Goal: Task Accomplishment & Management: Manage account settings

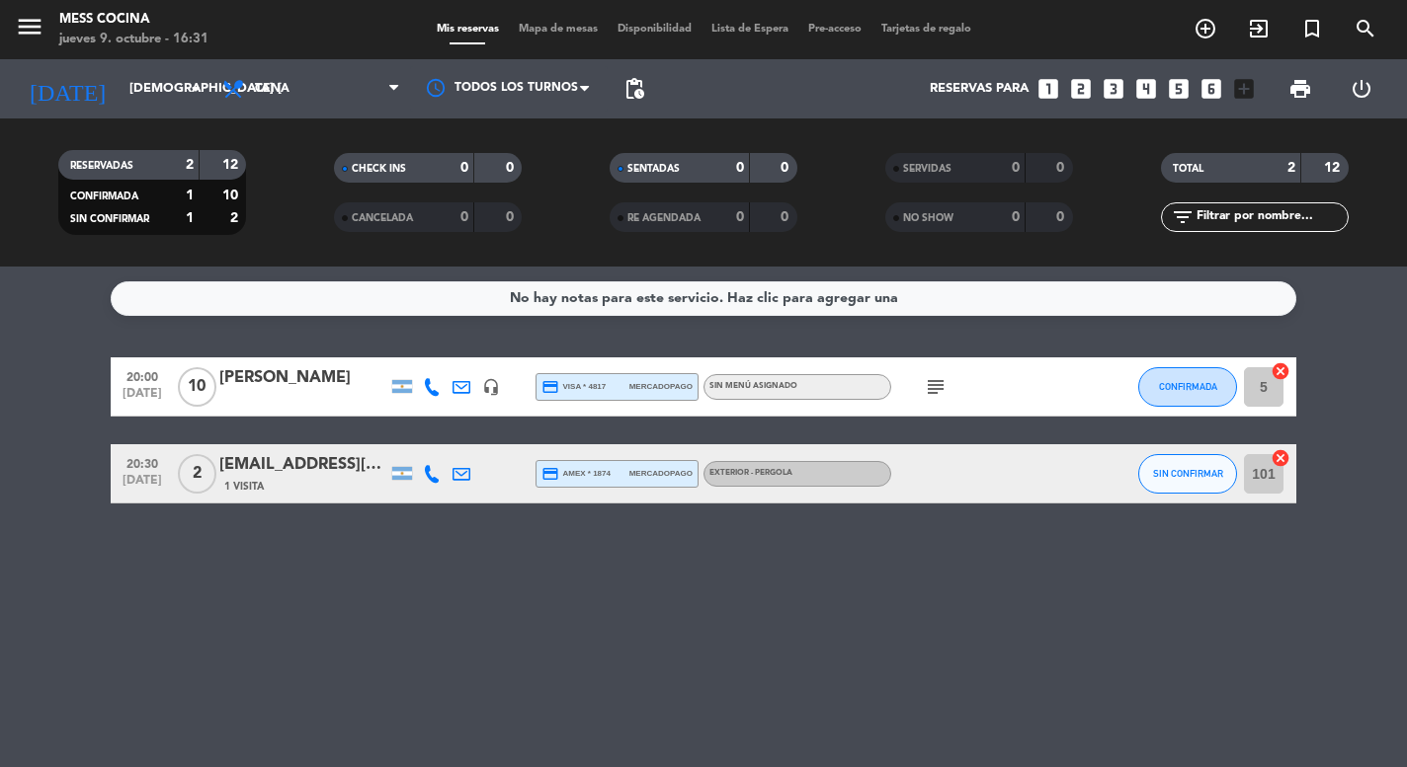
click at [189, 113] on div "[DATE] jue. [DATE] arrow_drop_down" at bounding box center [114, 88] width 198 height 59
click at [187, 106] on input "[DEMOGRAPHIC_DATA] [DATE]" at bounding box center [206, 89] width 172 height 36
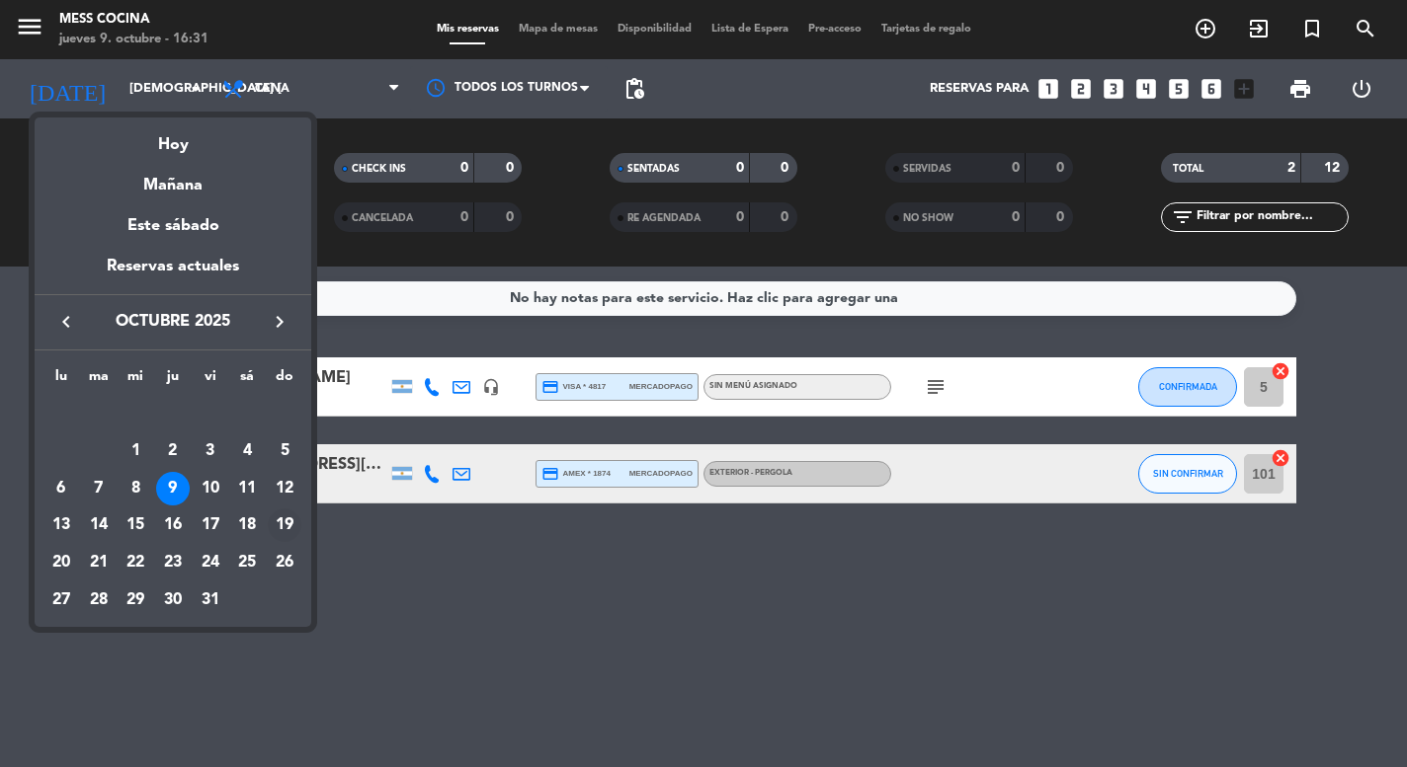
click at [283, 524] on div "19" at bounding box center [285, 526] width 34 height 34
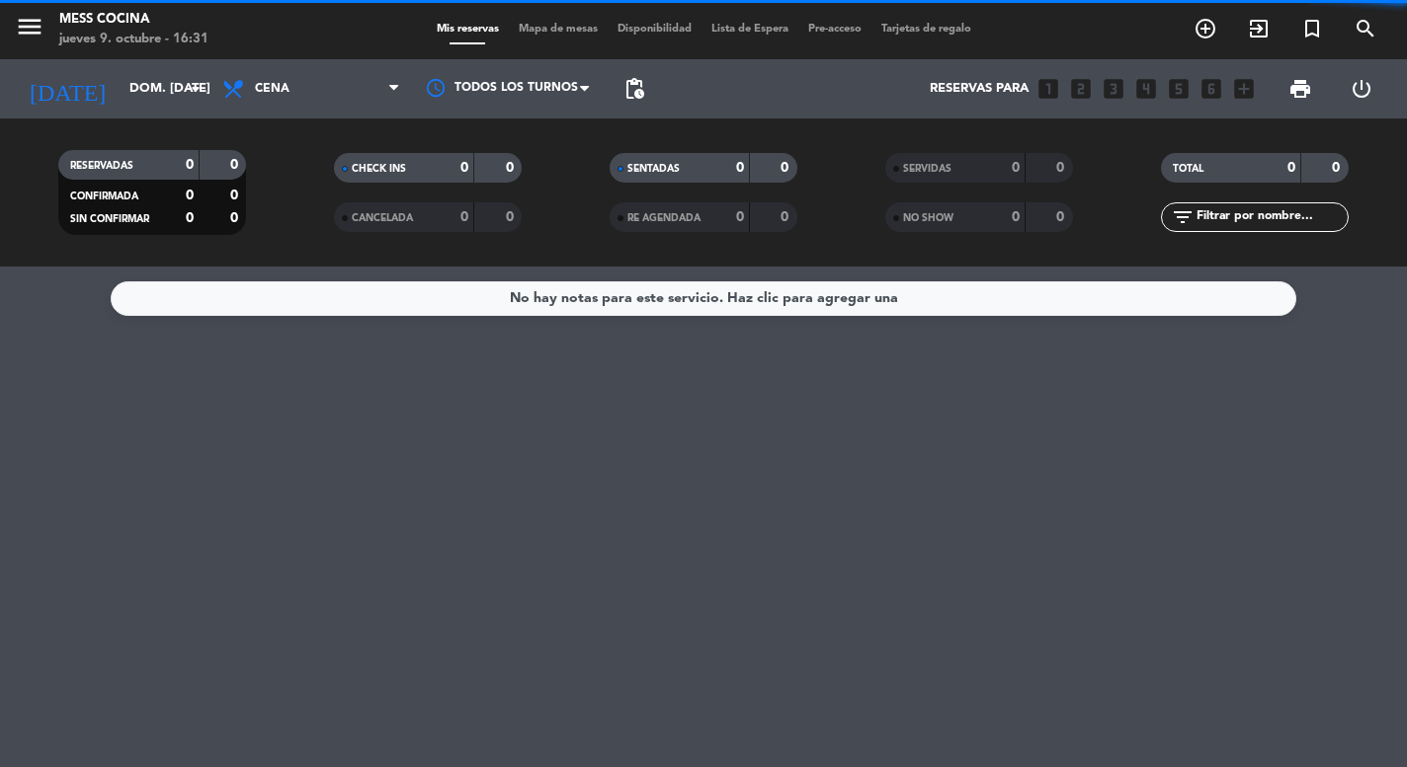
click at [280, 125] on div "RESERVADAS 0 0 CONFIRMADA 0 0 SIN CONFIRMAR 0 0 CHECK INS 0 0 CANCELADA 0 0 SEN…" at bounding box center [703, 193] width 1407 height 148
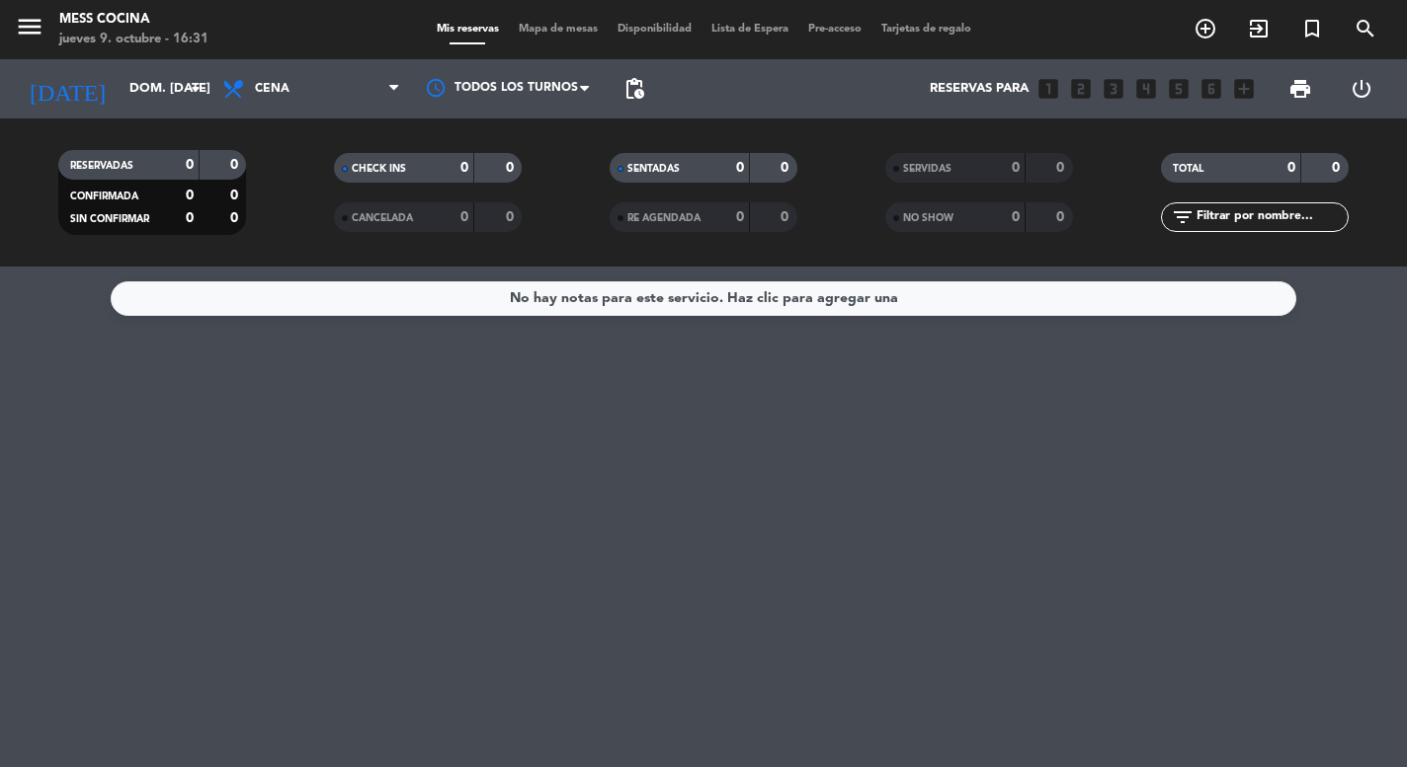
click at [290, 119] on div "RESERVADAS 0 0 CONFIRMADA 0 0 SIN CONFIRMAR 0 0 CHECK INS 0 0 CANCELADA 0 0 SEN…" at bounding box center [703, 193] width 1407 height 148
click at [312, 107] on span "Cena" at bounding box center [311, 88] width 198 height 43
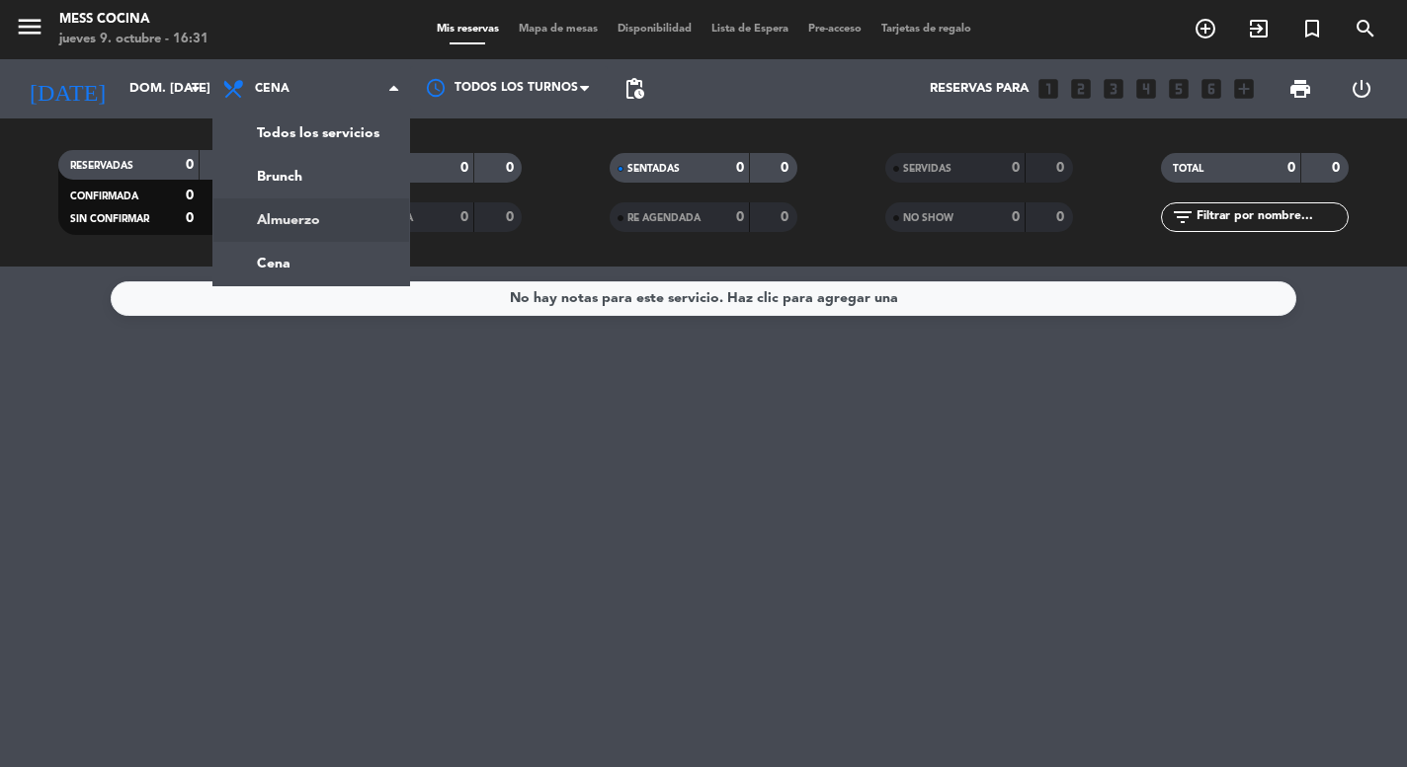
click at [259, 205] on div "menu Mess Cocina jueves 9. octubre - 16:31 Mis reservas Mapa de mesas Disponibi…" at bounding box center [703, 133] width 1407 height 267
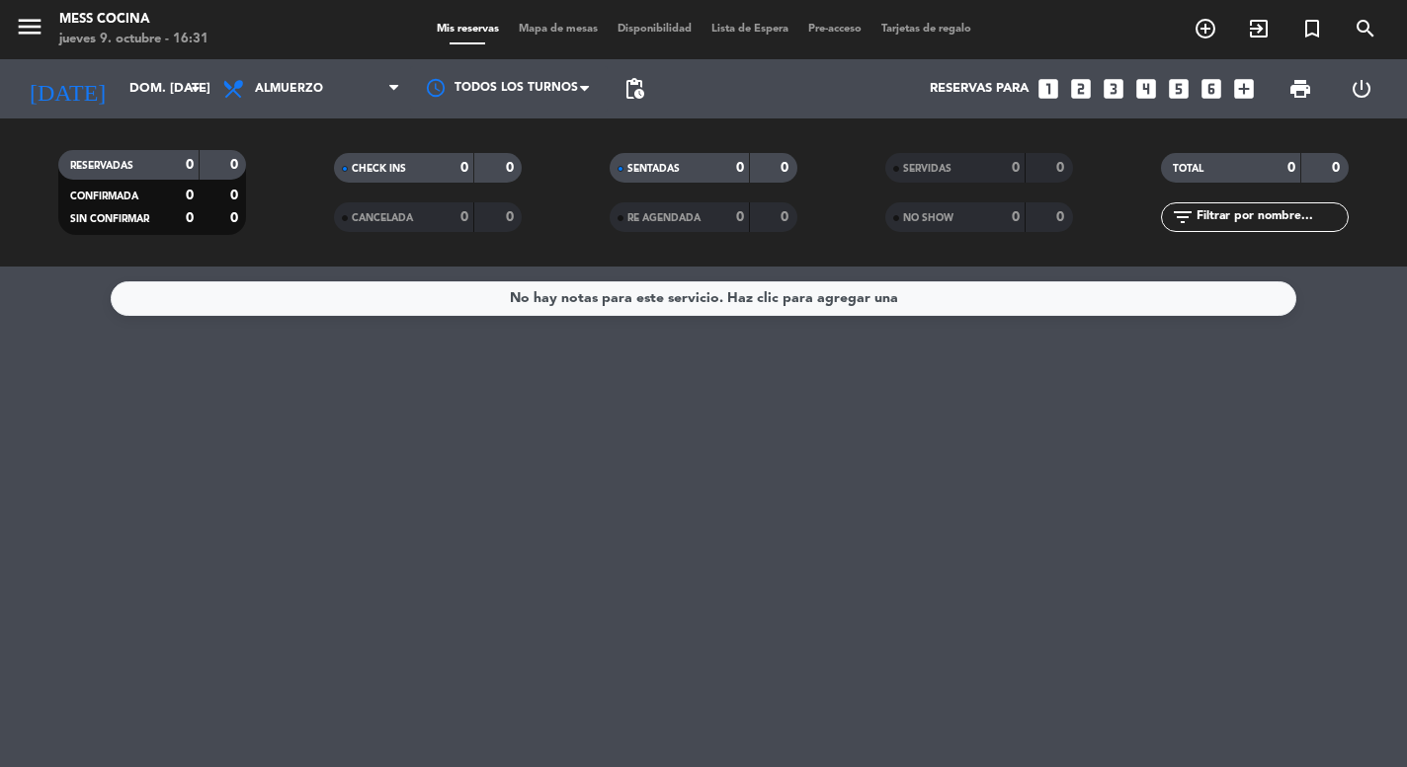
click at [142, 65] on div "[DATE] dom. [DATE] arrow_drop_down" at bounding box center [114, 88] width 198 height 59
click at [235, 81] on icon at bounding box center [235, 89] width 29 height 24
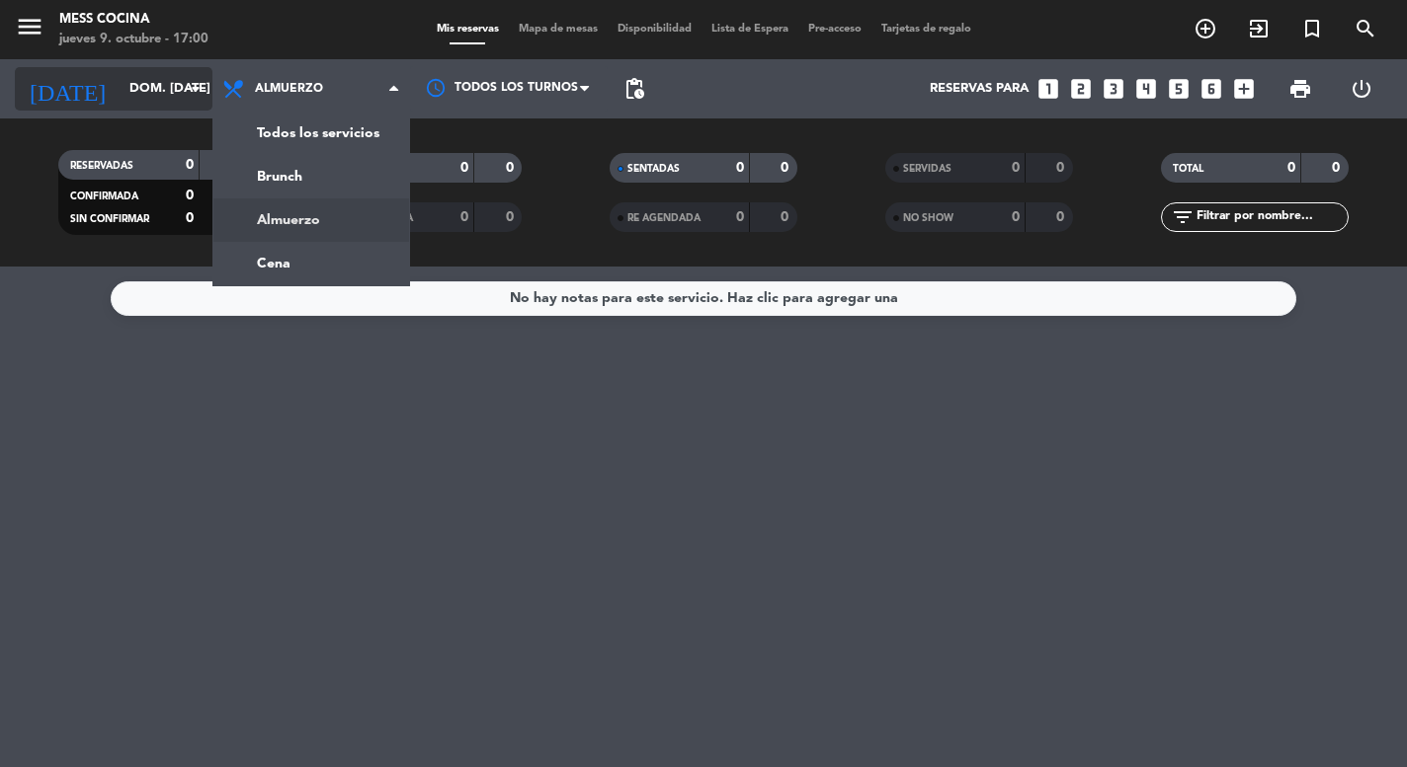
click at [189, 84] on icon "arrow_drop_down" at bounding box center [196, 89] width 24 height 24
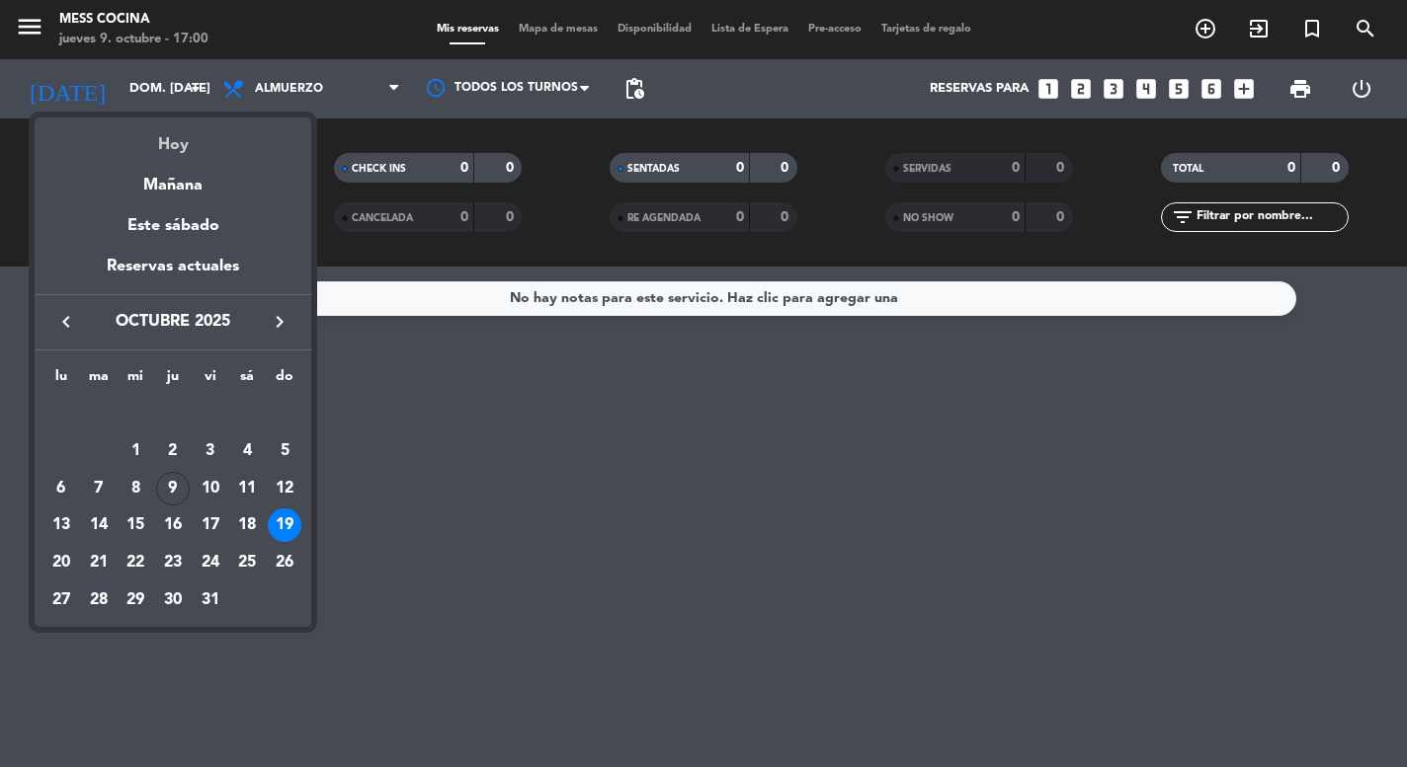
click at [197, 142] on div "Hoy" at bounding box center [173, 138] width 277 height 40
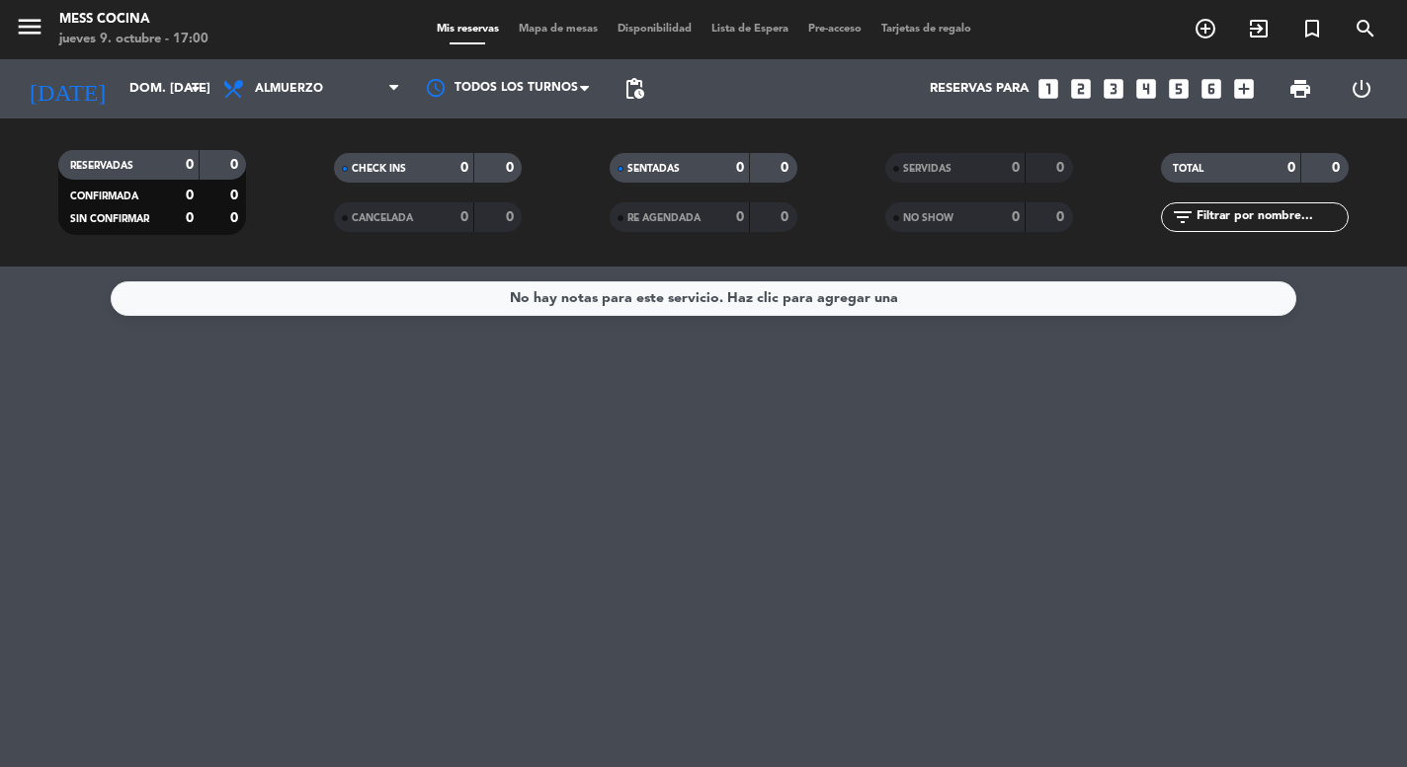
type input "[DEMOGRAPHIC_DATA] [DATE]"
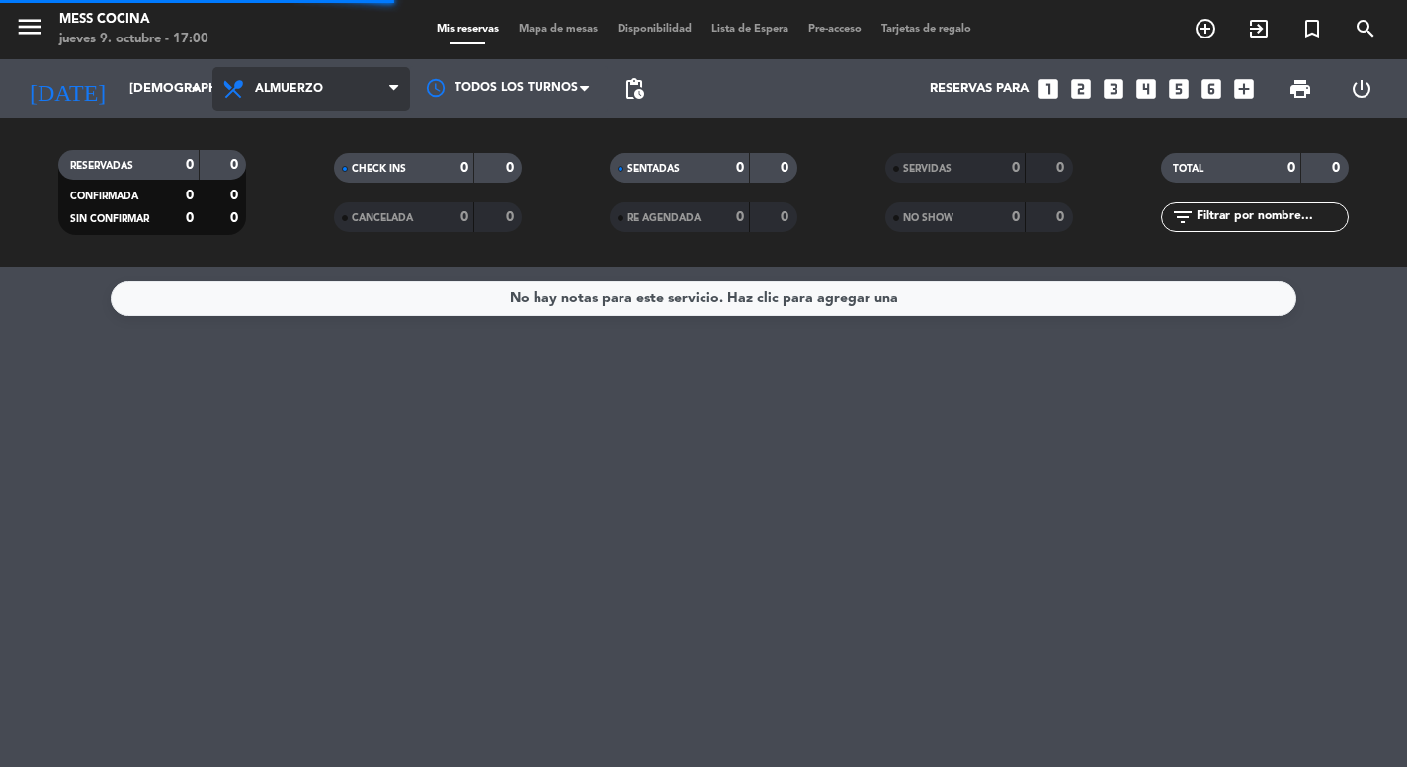
click at [251, 107] on span "Almuerzo" at bounding box center [311, 88] width 198 height 43
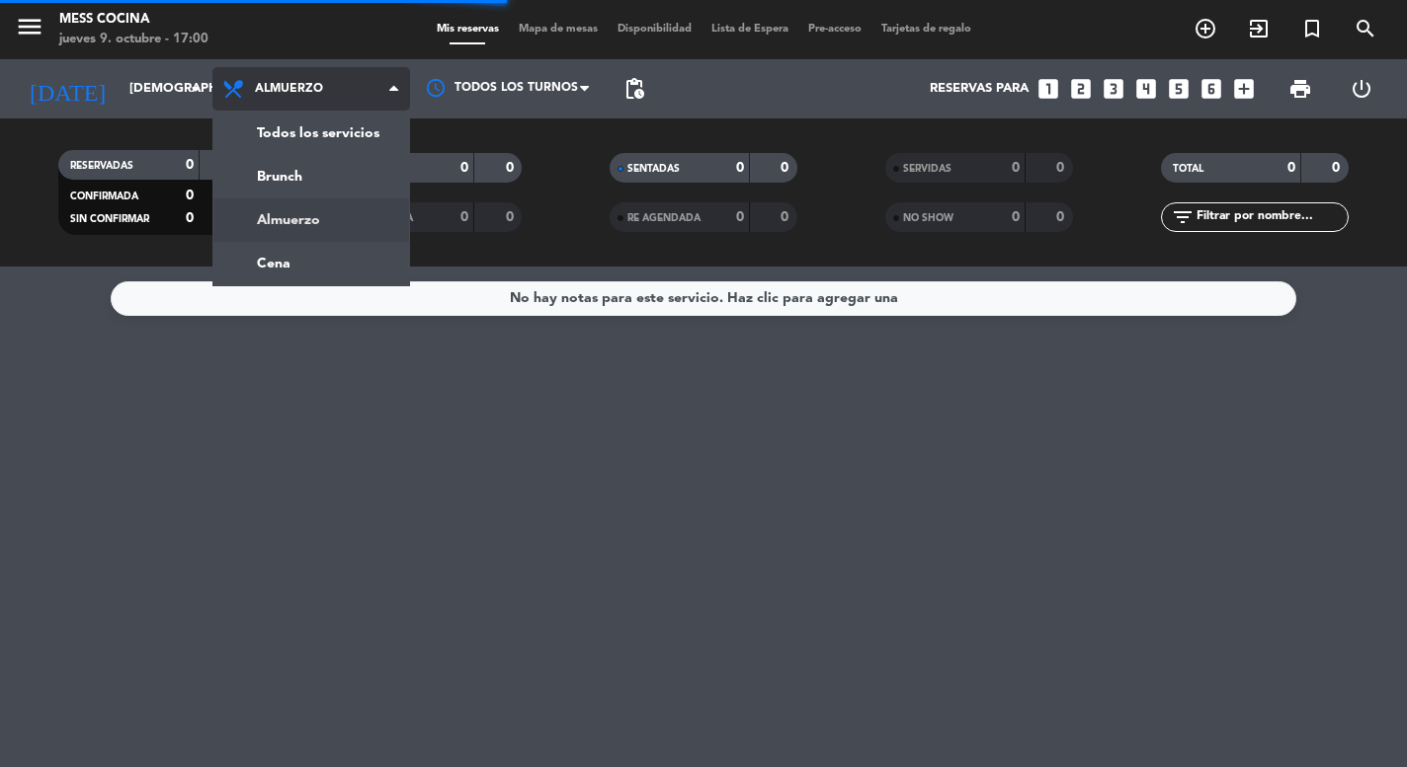
click at [251, 107] on span "Almuerzo" at bounding box center [311, 88] width 198 height 43
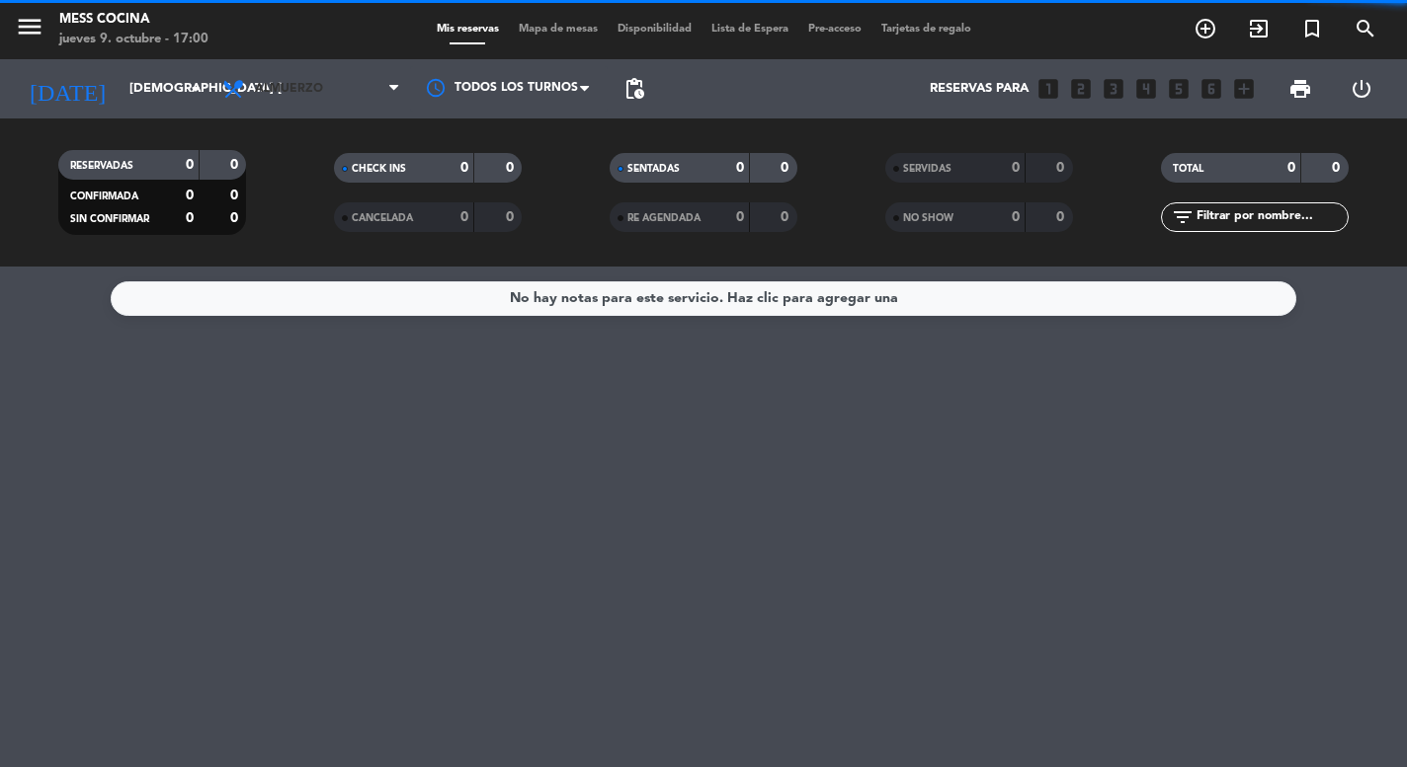
click at [251, 107] on span "Almuerzo" at bounding box center [311, 88] width 198 height 43
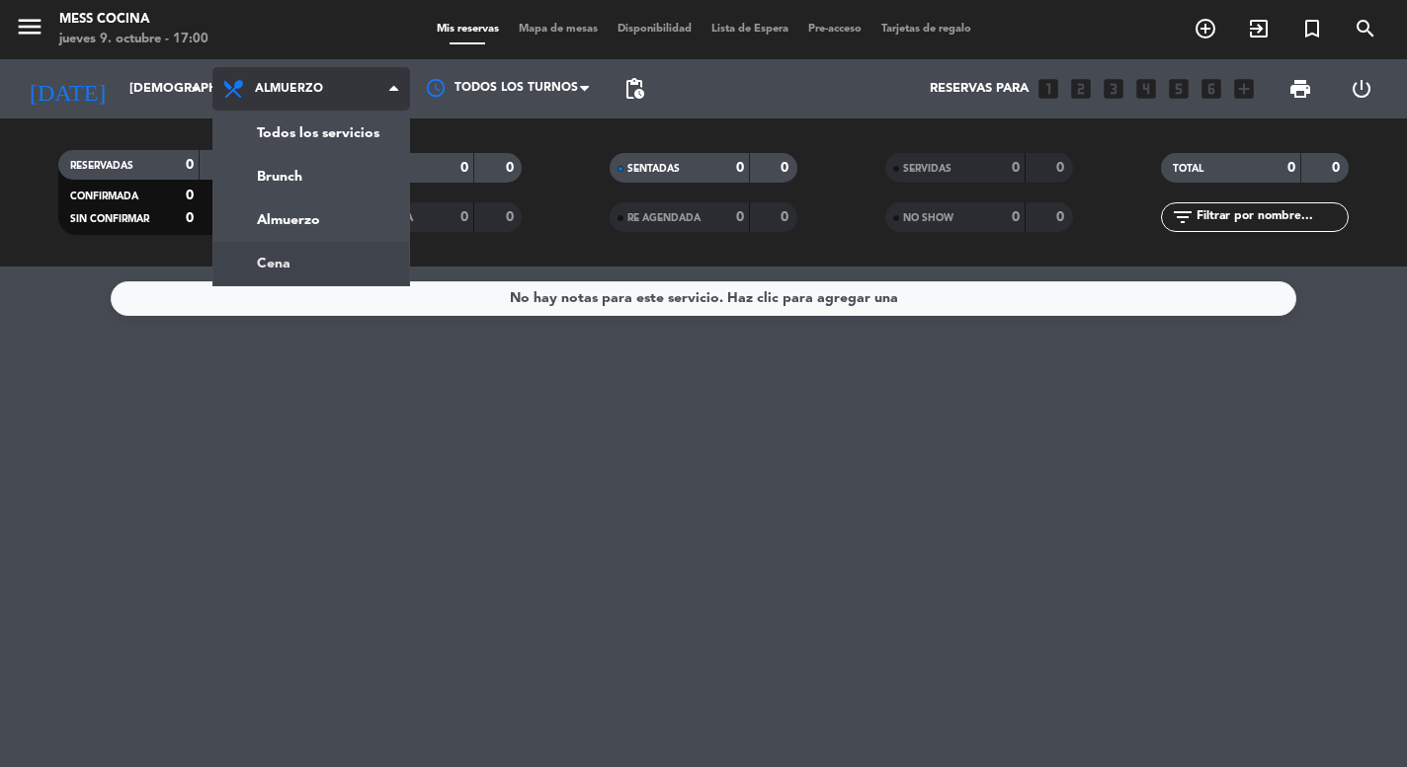
click at [282, 269] on ng-component "menu Mess Cocina jueves 9. octubre - 17:00 Mis reservas Mapa de mesas Disponibi…" at bounding box center [703, 383] width 1407 height 767
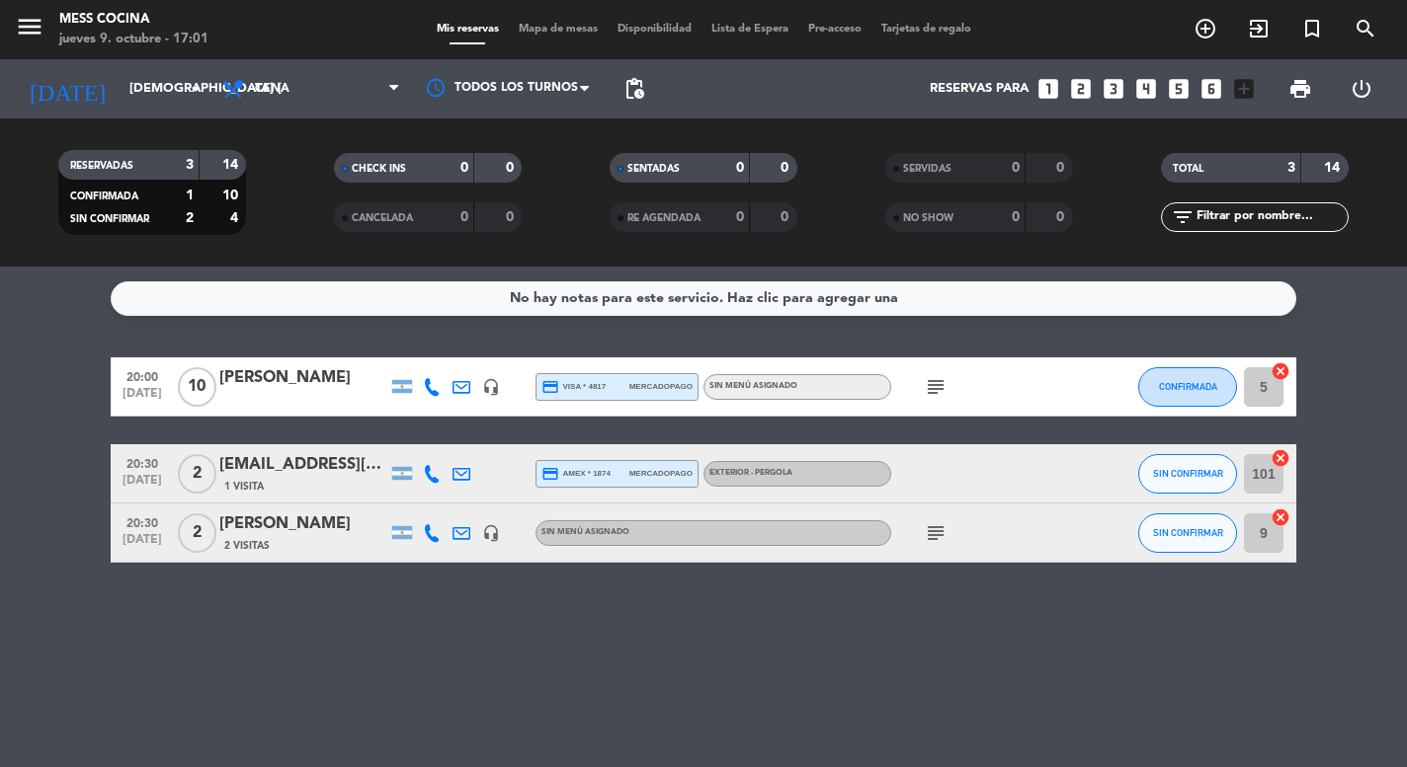
click at [1167, 534] on span "SIN CONFIRMAR" at bounding box center [1188, 532] width 70 height 11
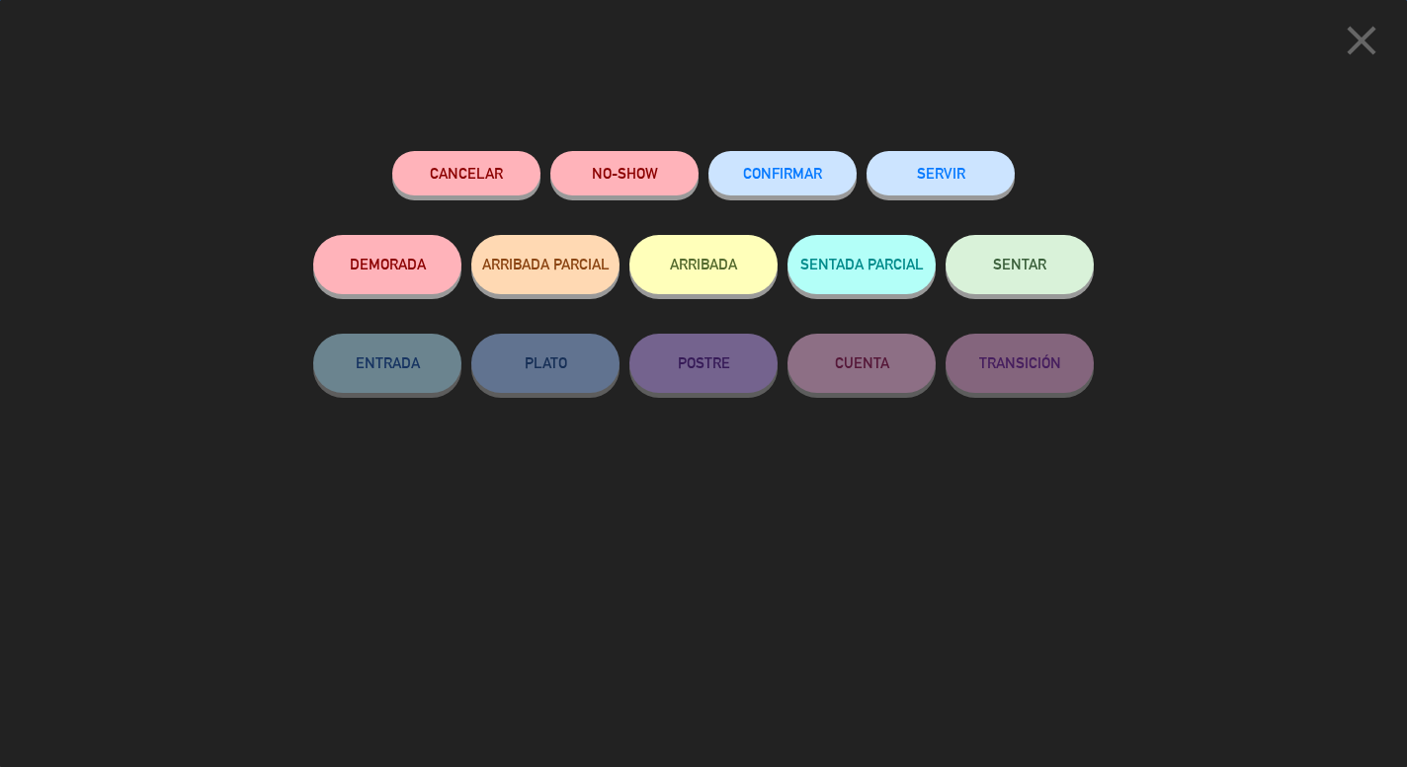
click at [803, 193] on button "CONFIRMAR" at bounding box center [782, 173] width 148 height 44
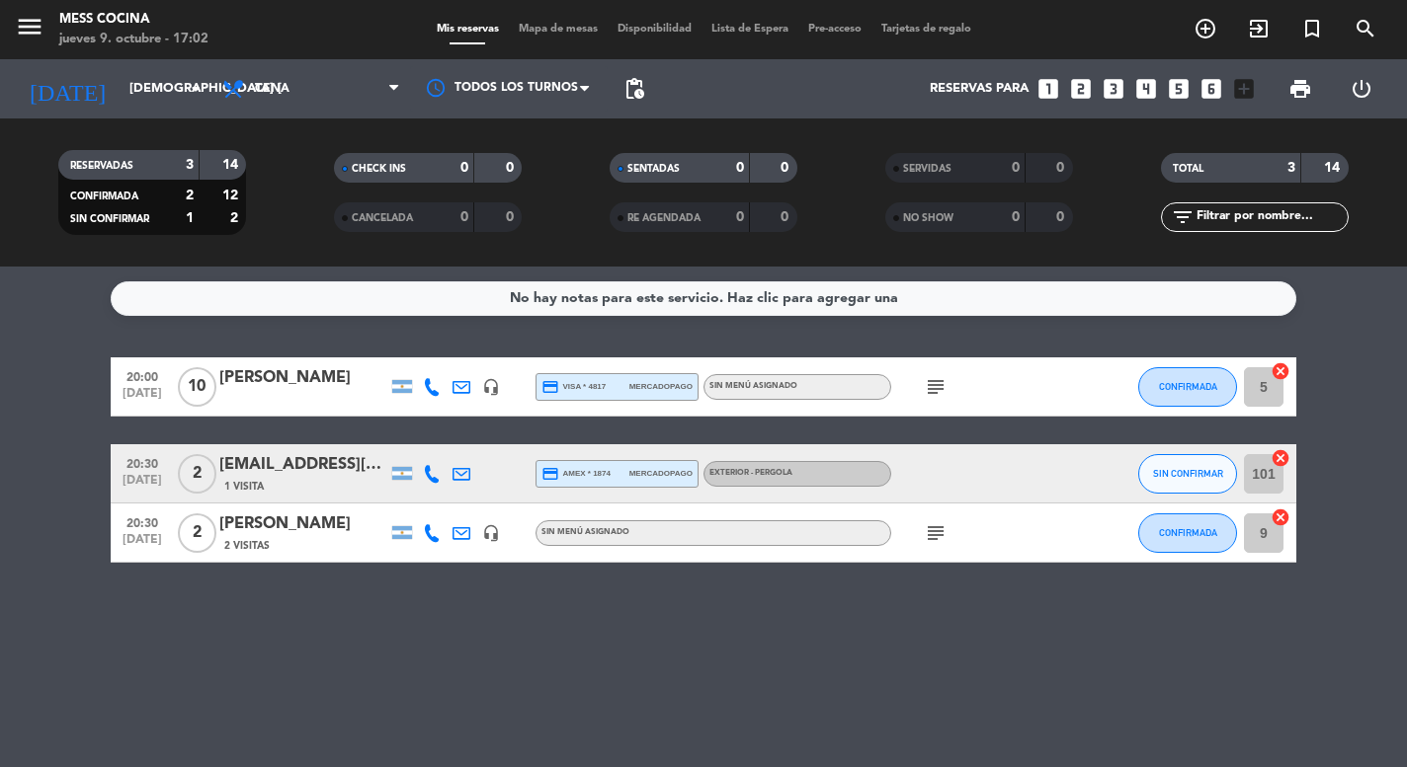
click at [1177, 468] on span "SIN CONFIRMAR" at bounding box center [1188, 473] width 70 height 11
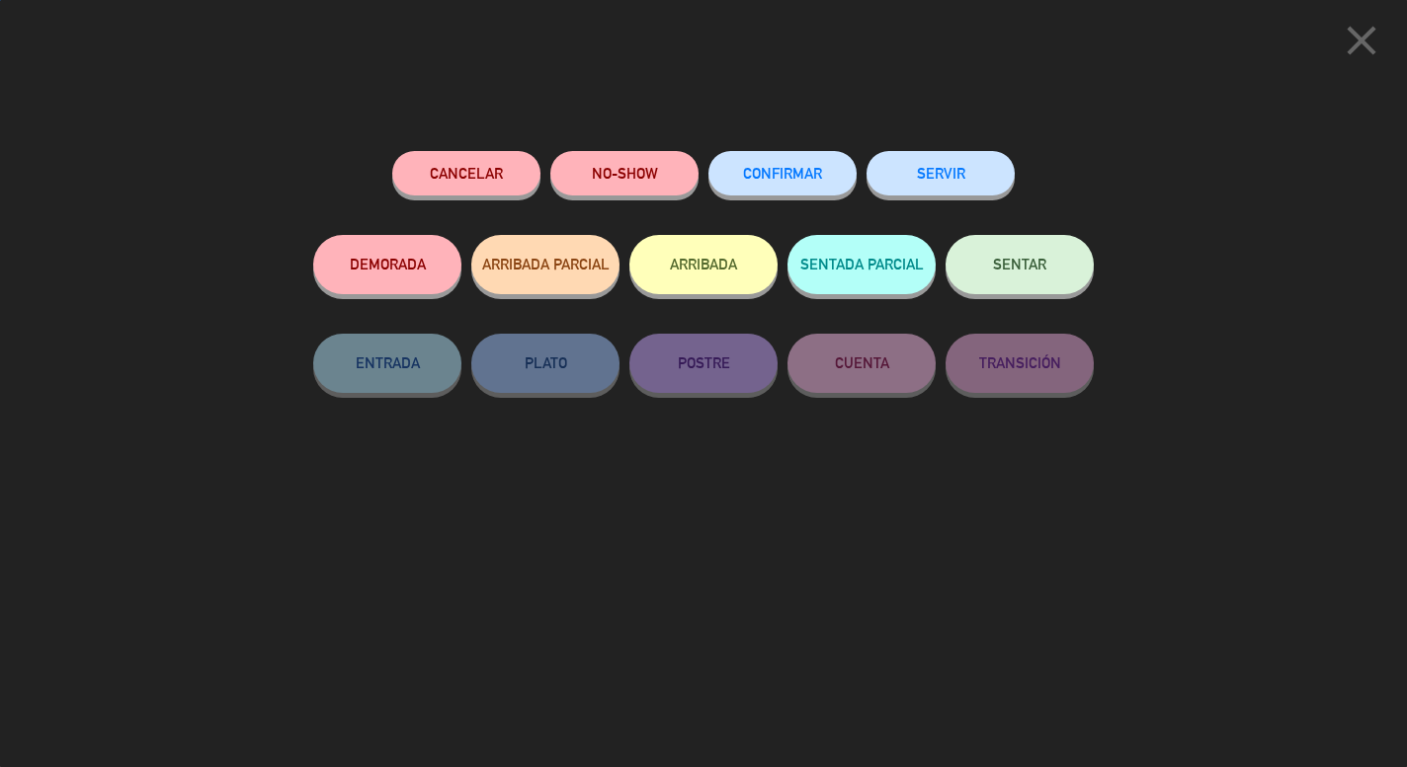
click at [835, 190] on button "CONFIRMAR" at bounding box center [782, 173] width 148 height 44
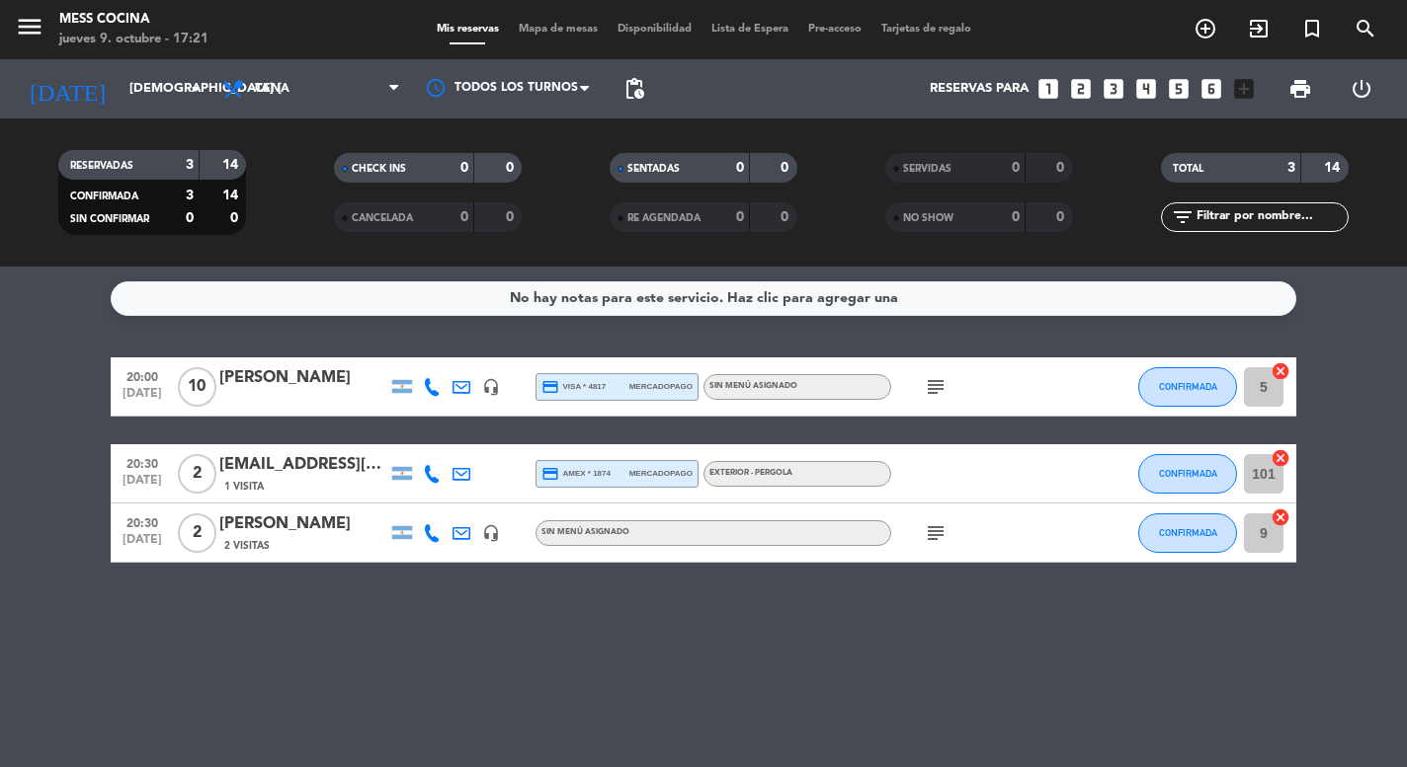
drag, startPoint x: 515, startPoint y: 314, endPoint x: 469, endPoint y: 595, distance: 284.2
click at [469, 595] on div "No hay notas para este servicio. Haz clic para agregar una 20:00 [DATE] [PERSON…" at bounding box center [703, 517] width 1407 height 501
drag, startPoint x: 793, startPoint y: 319, endPoint x: 778, endPoint y: 610, distance: 291.8
click at [778, 610] on div "No hay notas para este servicio. Haz clic para agregar una 20:00 [DATE] [PERSON…" at bounding box center [703, 517] width 1407 height 501
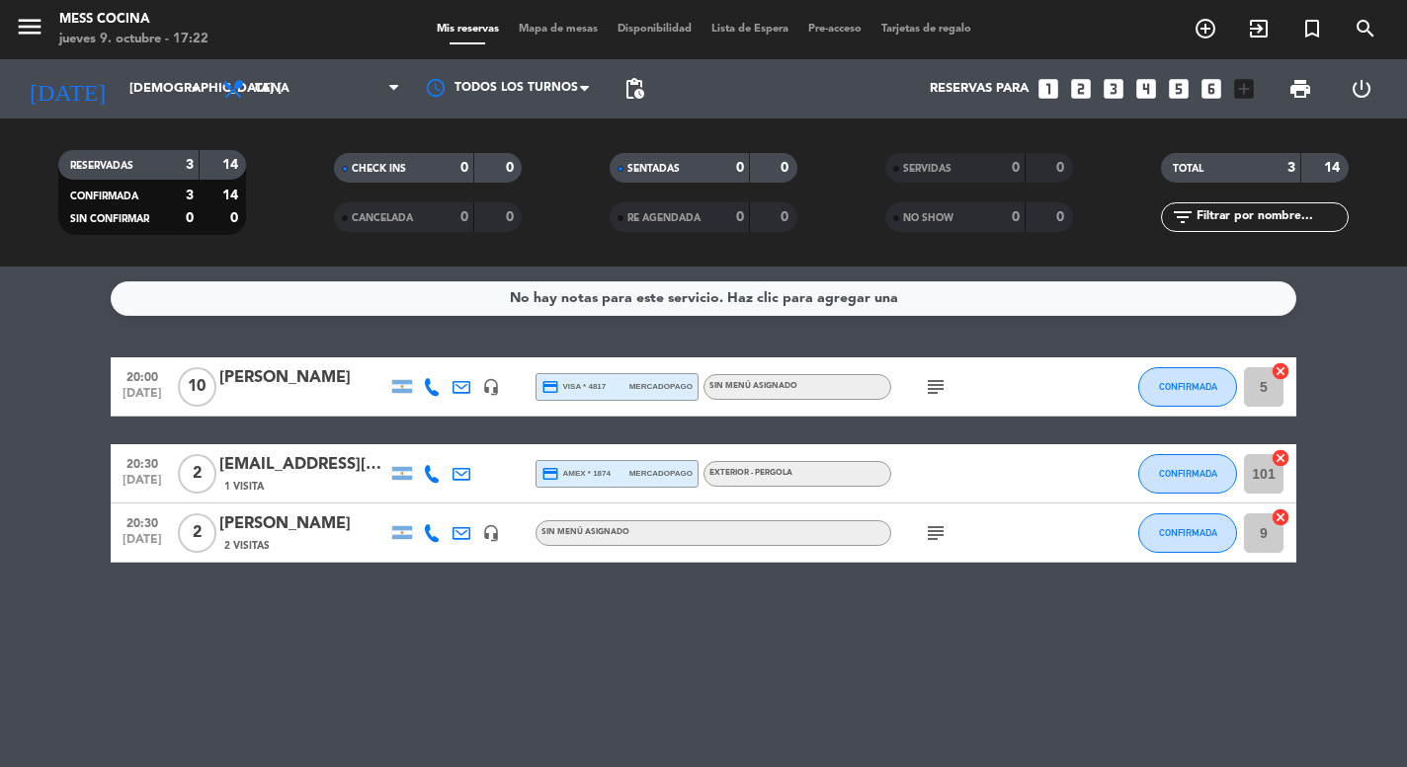
click at [776, 608] on div "No hay notas para este servicio. Haz clic para agregar una 20:00 [DATE] [PERSON…" at bounding box center [703, 517] width 1407 height 501
click at [940, 534] on icon "subject" at bounding box center [936, 534] width 24 height 24
click at [530, 33] on span "Mapa de mesas" at bounding box center [558, 29] width 99 height 11
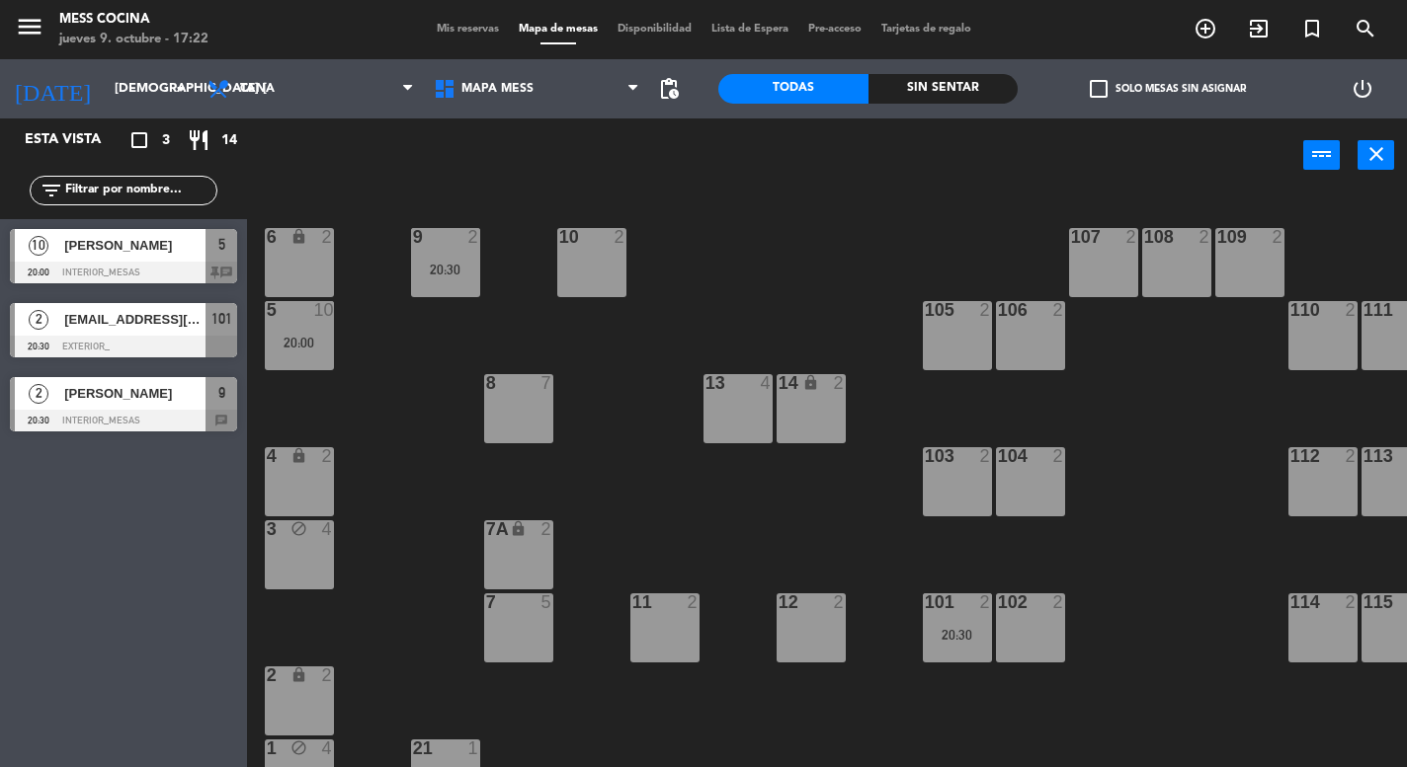
click at [454, 44] on div "menu Mess Cocina jueves 9. octubre - 17:22 Mis reservas Mapa de mesas Disponibi…" at bounding box center [703, 29] width 1407 height 59
click at [455, 34] on span "Mis reservas" at bounding box center [468, 29] width 82 height 11
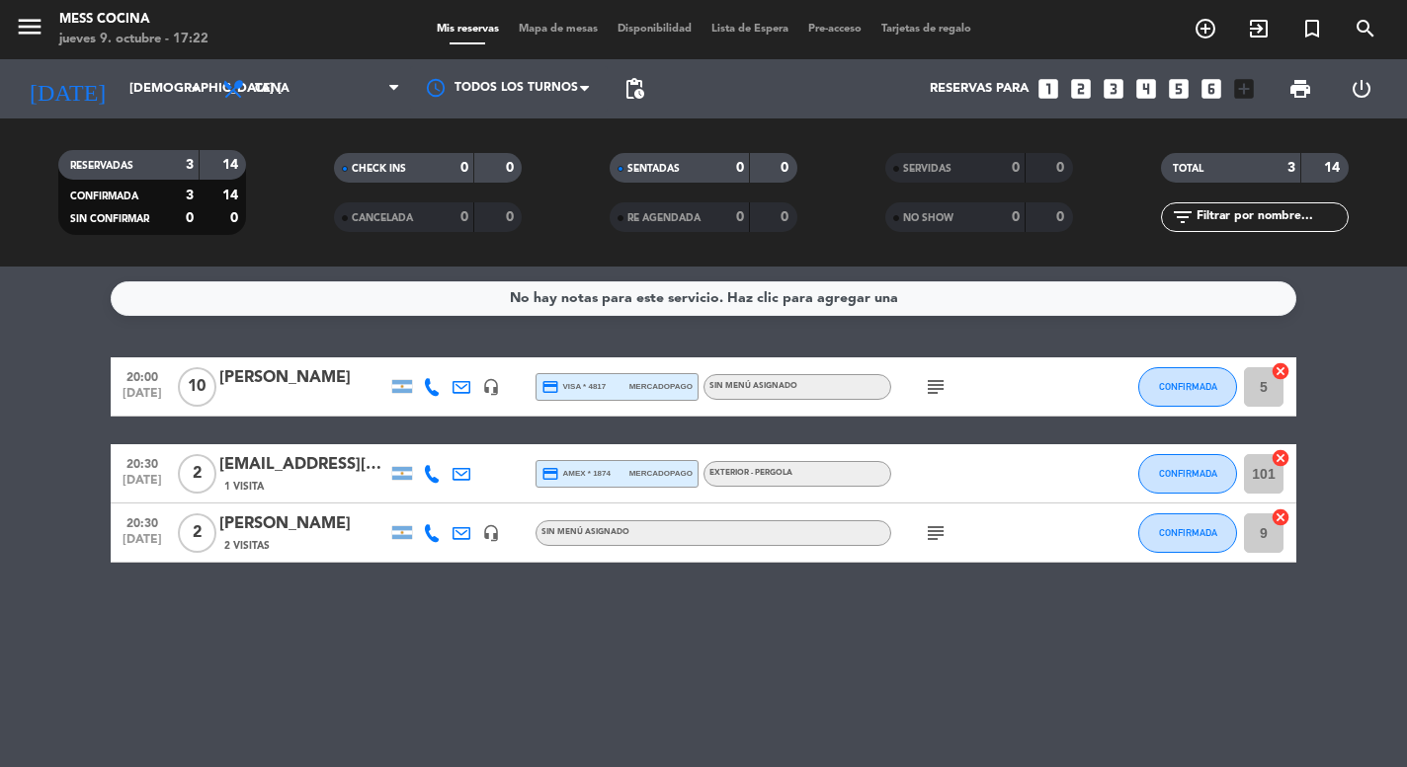
drag, startPoint x: 464, startPoint y: 317, endPoint x: 547, endPoint y: 617, distance: 311.5
click at [547, 617] on div "No hay notas para este servicio. Haz clic para agregar una 20:00 [DATE] [PERSON…" at bounding box center [703, 517] width 1407 height 501
click at [339, 518] on div "[PERSON_NAME]" at bounding box center [303, 525] width 168 height 26
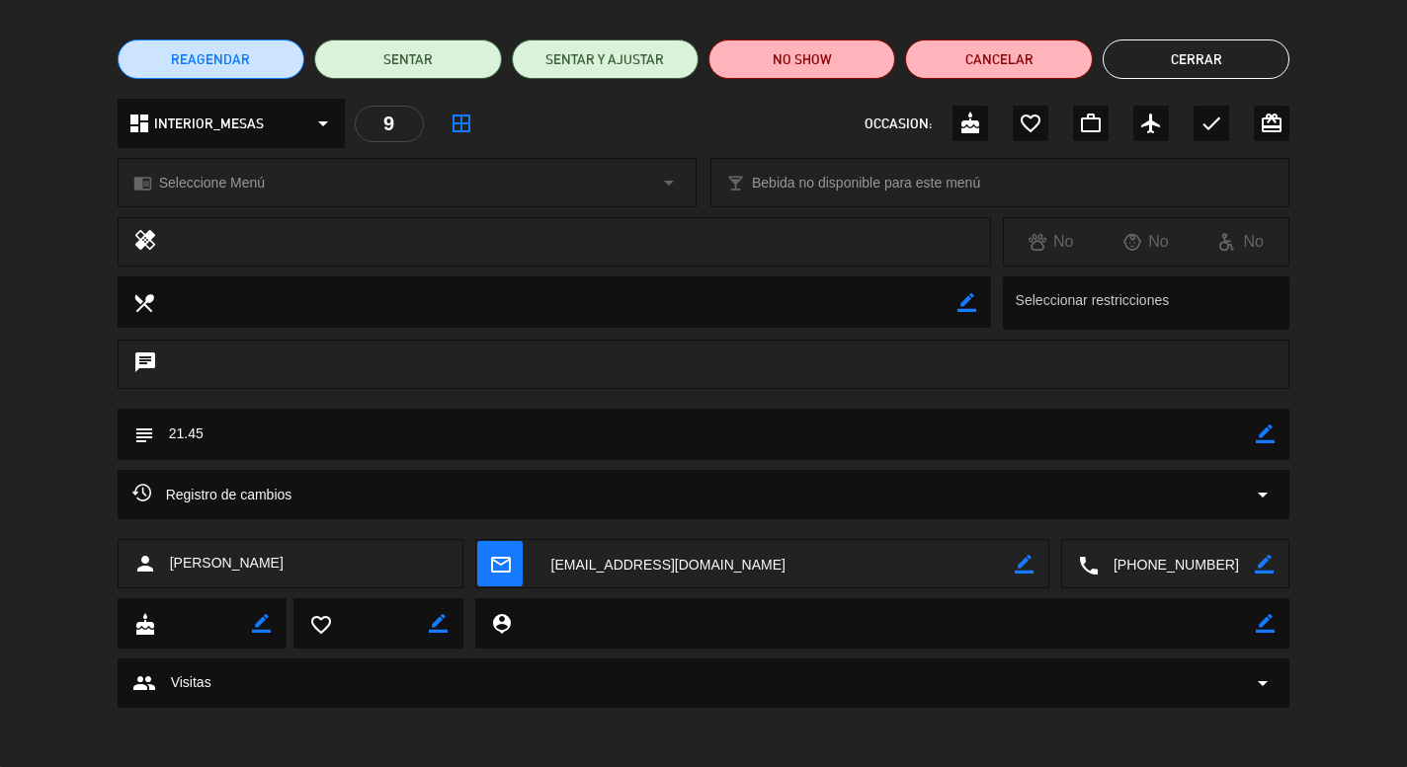
scroll to position [137, 0]
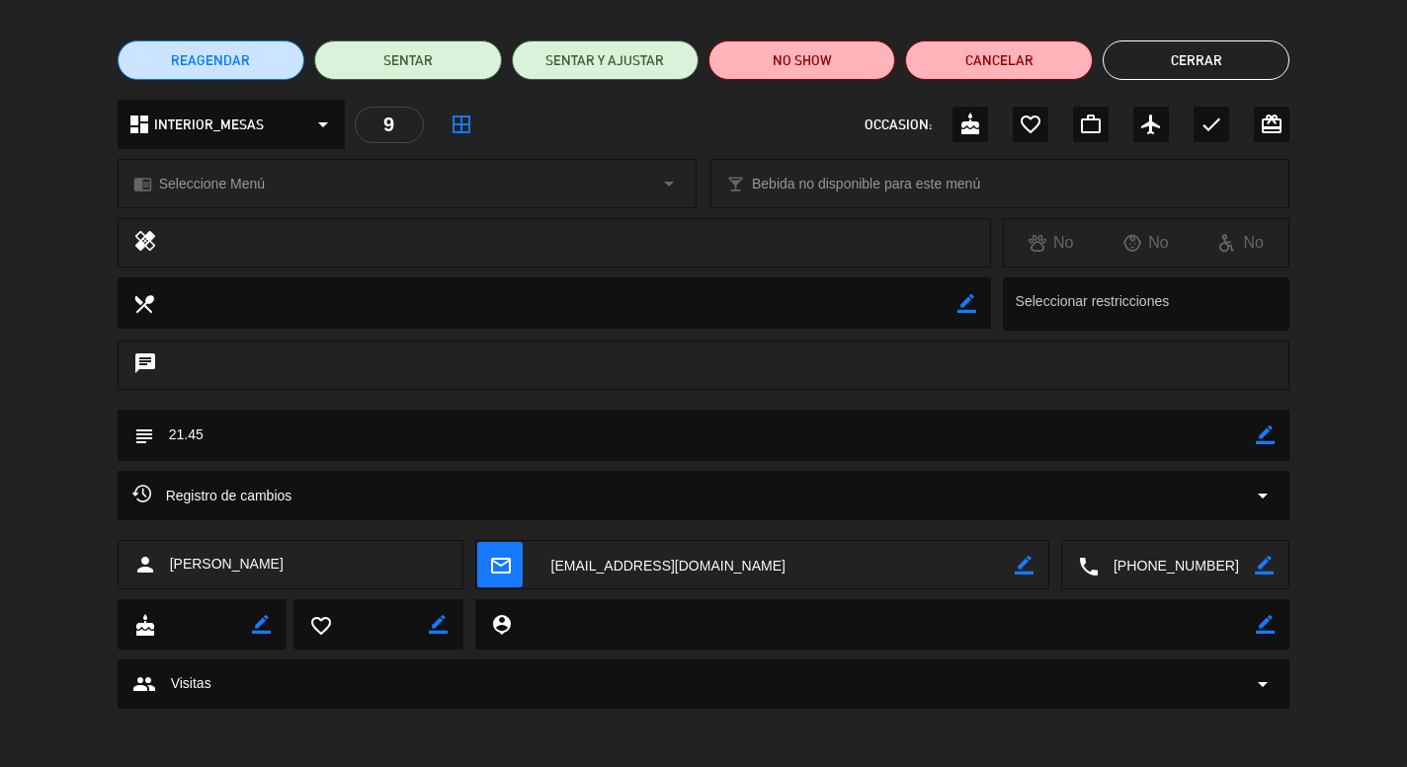
click at [1207, 80] on div "REAGENDAR SENTAR SENTAR Y AJUSTAR NO SHOW Cancelar Cerrar" at bounding box center [703, 60] width 1407 height 79
click at [1209, 74] on button "Cerrar" at bounding box center [1195, 60] width 187 height 40
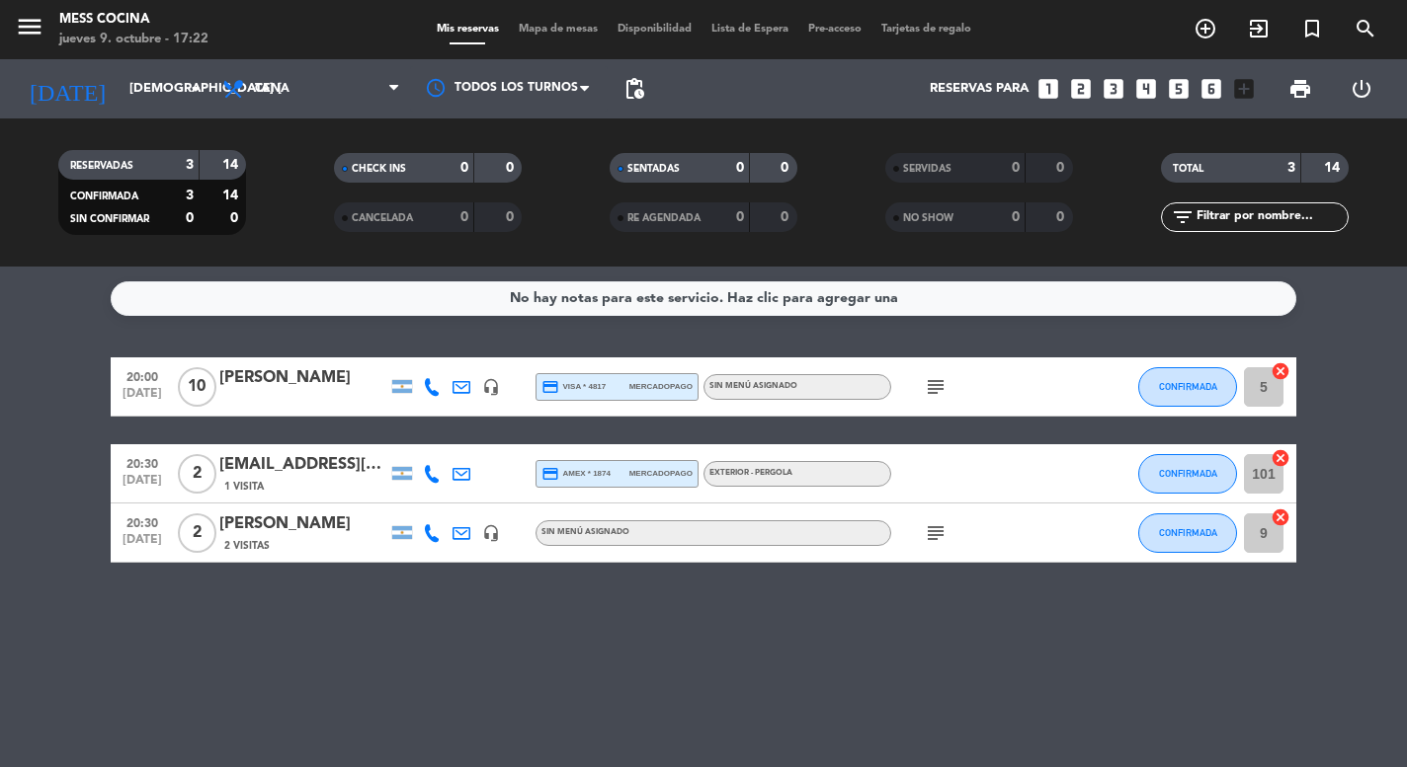
drag, startPoint x: 64, startPoint y: 363, endPoint x: 341, endPoint y: 661, distance: 406.8
click at [342, 663] on div "No hay notas para este servicio. Haz clic para agregar una 20:00 [DATE] [PERSON…" at bounding box center [703, 517] width 1407 height 501
click at [341, 661] on div "No hay notas para este servicio. Haz clic para agregar una 20:00 [DATE] [PERSON…" at bounding box center [703, 517] width 1407 height 501
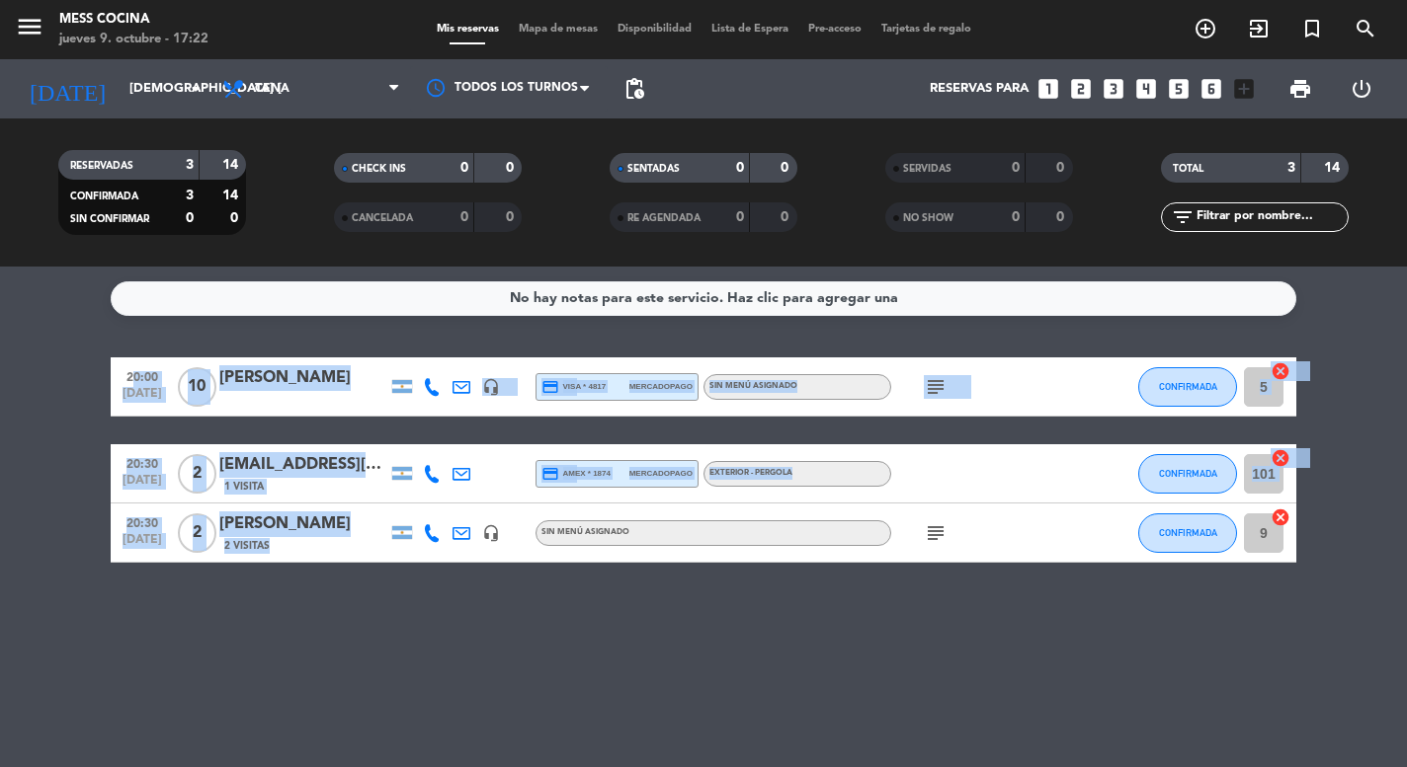
drag, startPoint x: 341, startPoint y: 661, endPoint x: 79, endPoint y: 420, distance: 355.8
click at [79, 420] on div "No hay notas para este servicio. Haz clic para agregar una 20:00 [DATE] [PERSON…" at bounding box center [703, 517] width 1407 height 501
click at [79, 420] on bookings-row "20:00 [DATE] [PERSON_NAME] BASF headset_mic credit_card visa * 4817 mercadopago…" at bounding box center [703, 460] width 1407 height 205
drag, startPoint x: 79, startPoint y: 420, endPoint x: 197, endPoint y: 612, distance: 225.6
click at [197, 612] on div "No hay notas para este servicio. Haz clic para agregar una 20:00 [DATE] [PERSON…" at bounding box center [703, 517] width 1407 height 501
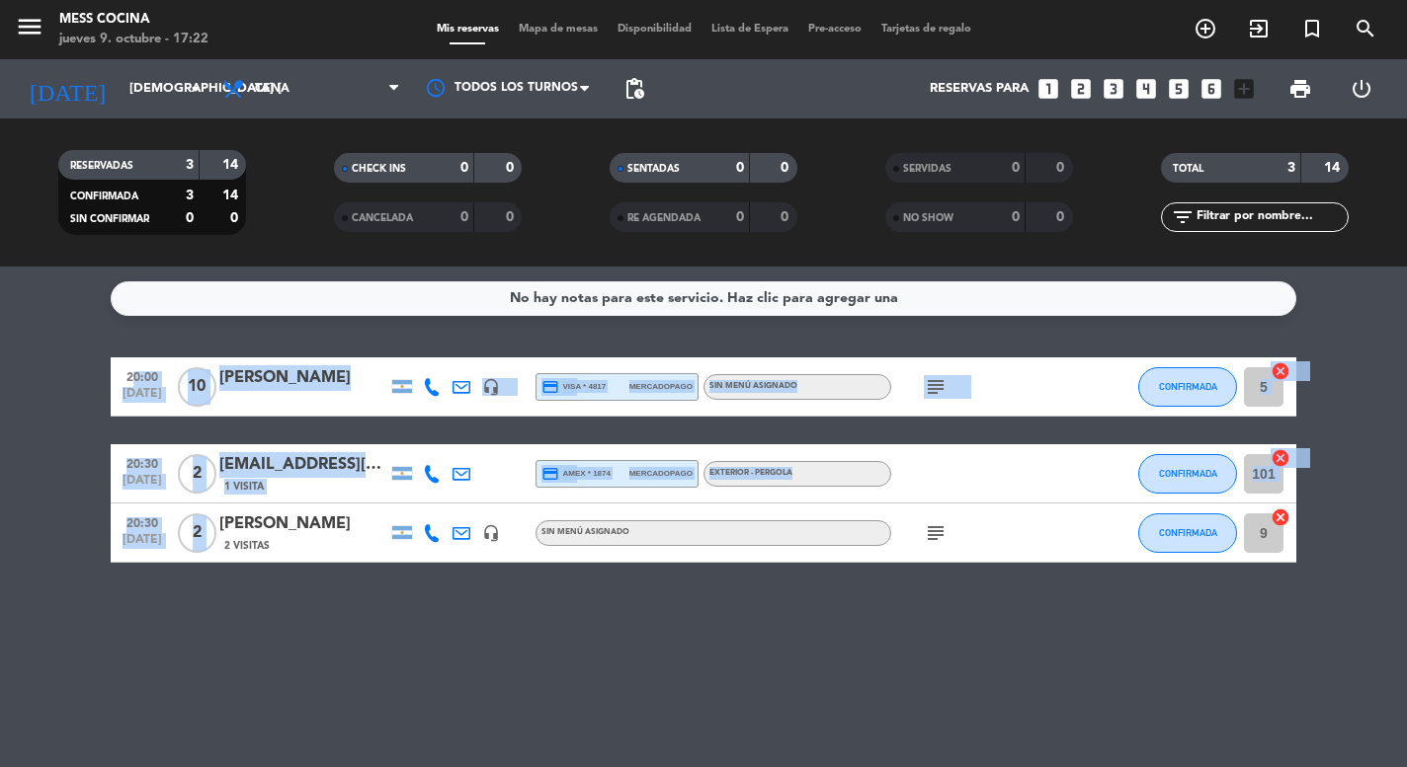
click at [197, 611] on div "No hay notas para este servicio. Haz clic para agregar una 20:00 [DATE] [PERSON…" at bounding box center [703, 517] width 1407 height 501
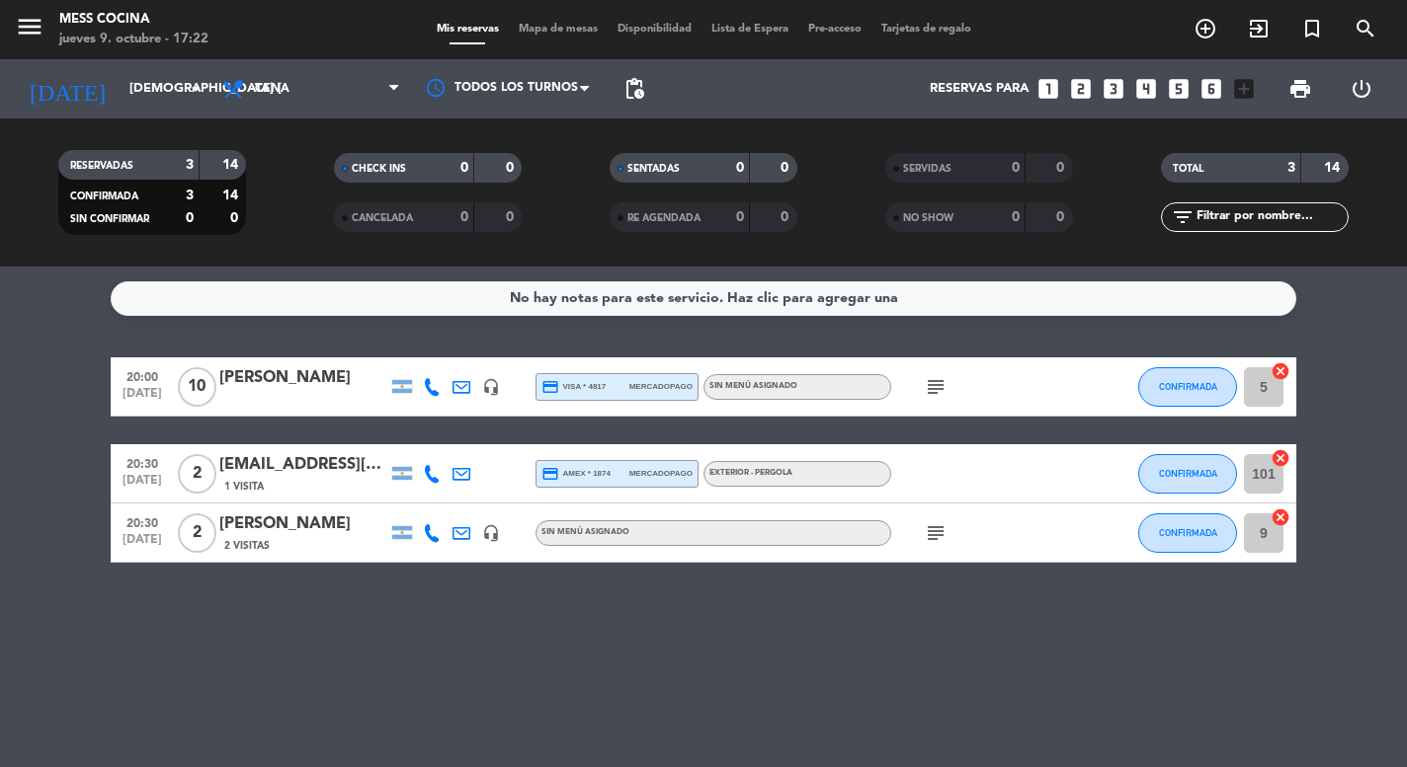
click at [929, 384] on icon "subject" at bounding box center [936, 387] width 24 height 24
click at [189, 111] on div "[DATE] jue. [DATE] arrow_drop_down" at bounding box center [114, 88] width 198 height 59
click at [182, 100] on input "[DEMOGRAPHIC_DATA] [DATE]" at bounding box center [206, 89] width 172 height 36
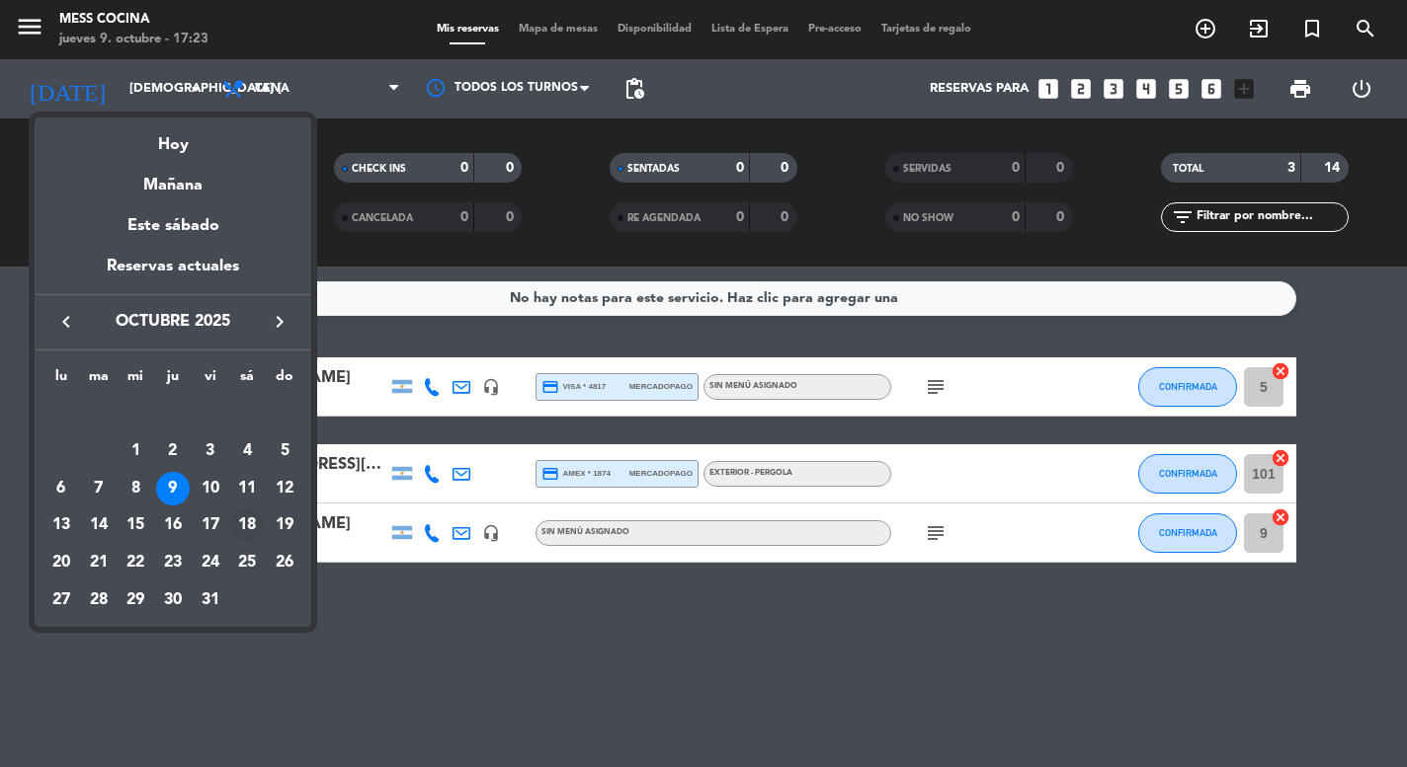
click at [235, 536] on div "18" at bounding box center [247, 526] width 34 height 34
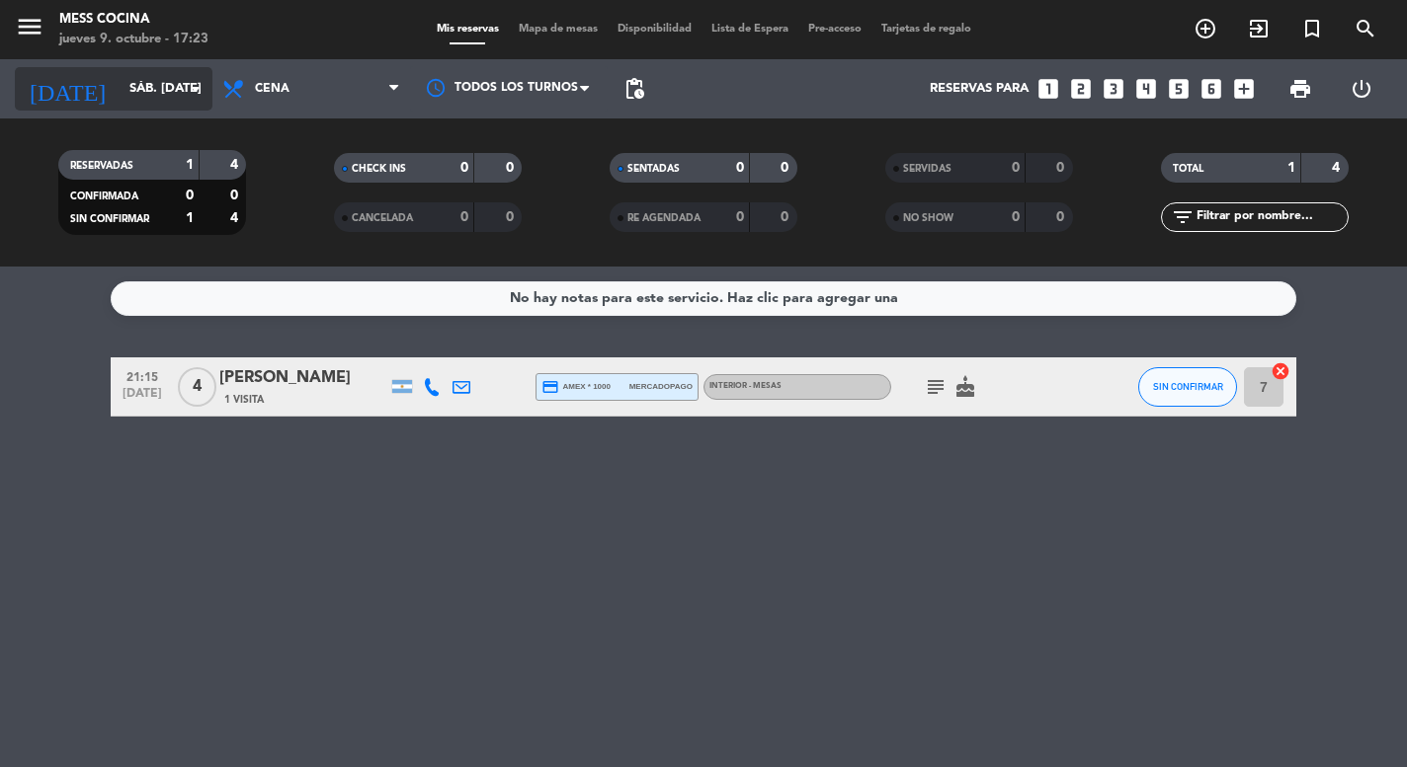
click at [164, 69] on div "[DATE] sáb. [DATE] arrow_drop_down" at bounding box center [114, 88] width 198 height 43
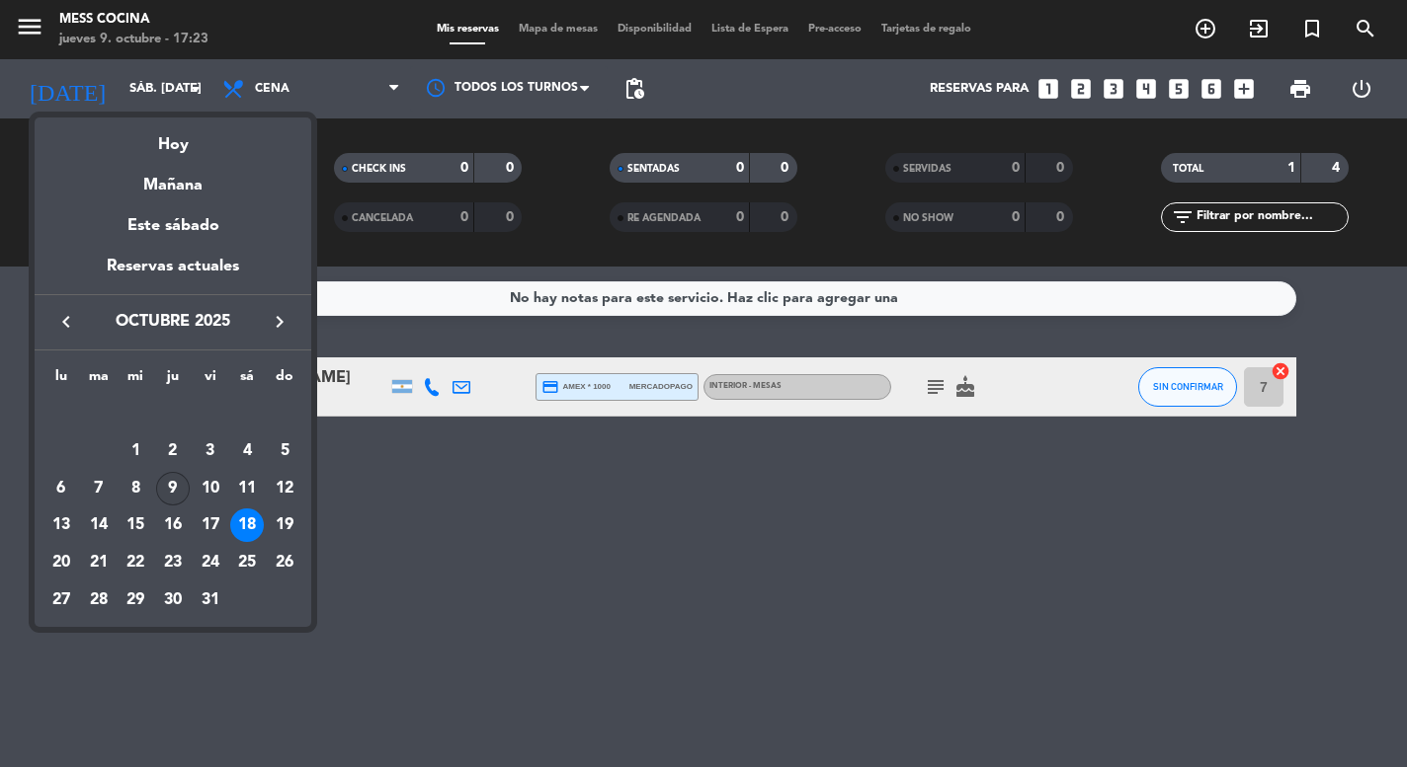
click at [167, 488] on div "9" at bounding box center [173, 489] width 34 height 34
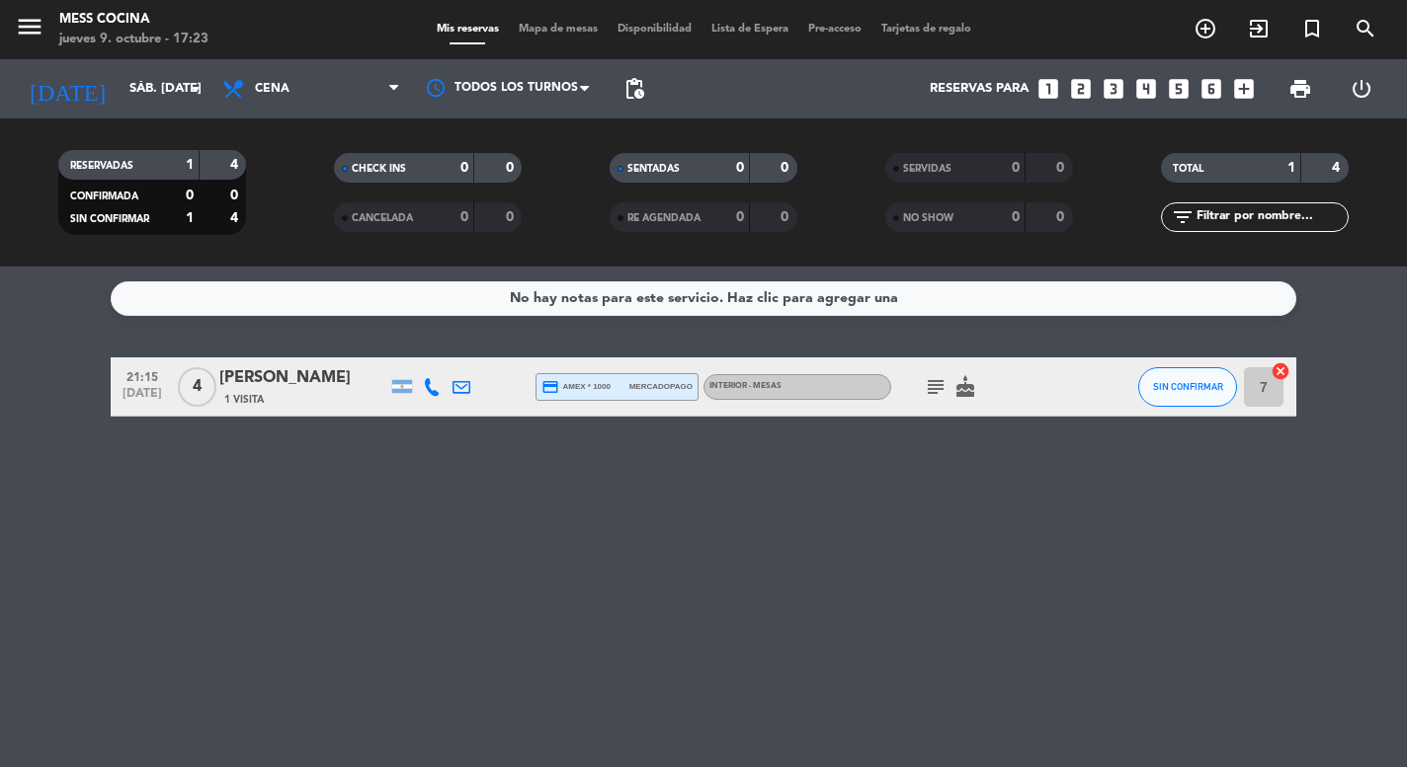
type input "[DEMOGRAPHIC_DATA] [DATE]"
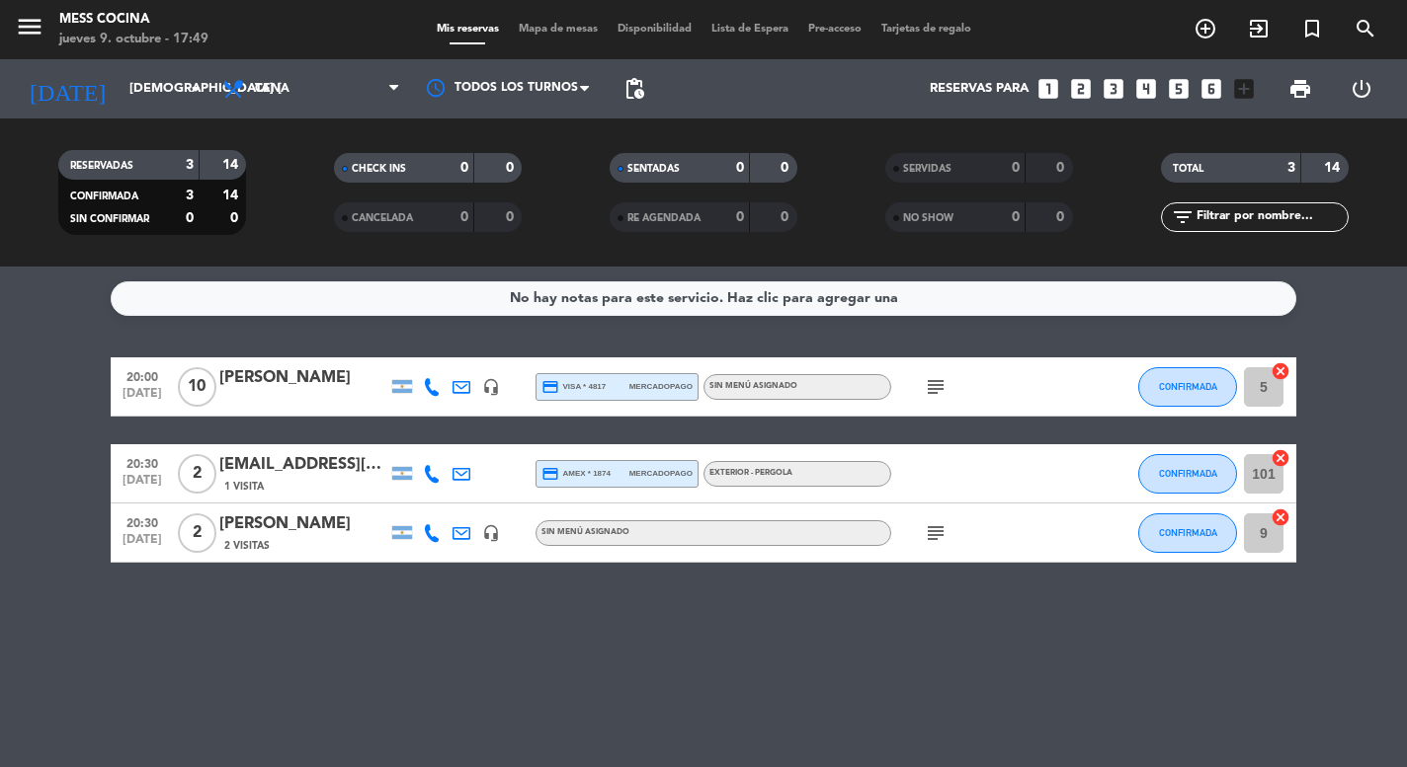
drag, startPoint x: 242, startPoint y: 375, endPoint x: 249, endPoint y: 601, distance: 225.3
click at [250, 601] on div "No hay notas para este servicio. Haz clic para agregar una 20:00 [DATE] [PERSON…" at bounding box center [703, 517] width 1407 height 501
click at [249, 601] on div "No hay notas para este servicio. Haz clic para agregar una 20:00 [DATE] [PERSON…" at bounding box center [703, 517] width 1407 height 501
drag, startPoint x: 249, startPoint y: 601, endPoint x: 90, endPoint y: 447, distance: 220.8
click at [90, 447] on div "No hay notas para este servicio. Haz clic para agregar una 20:00 [DATE] [PERSON…" at bounding box center [703, 517] width 1407 height 501
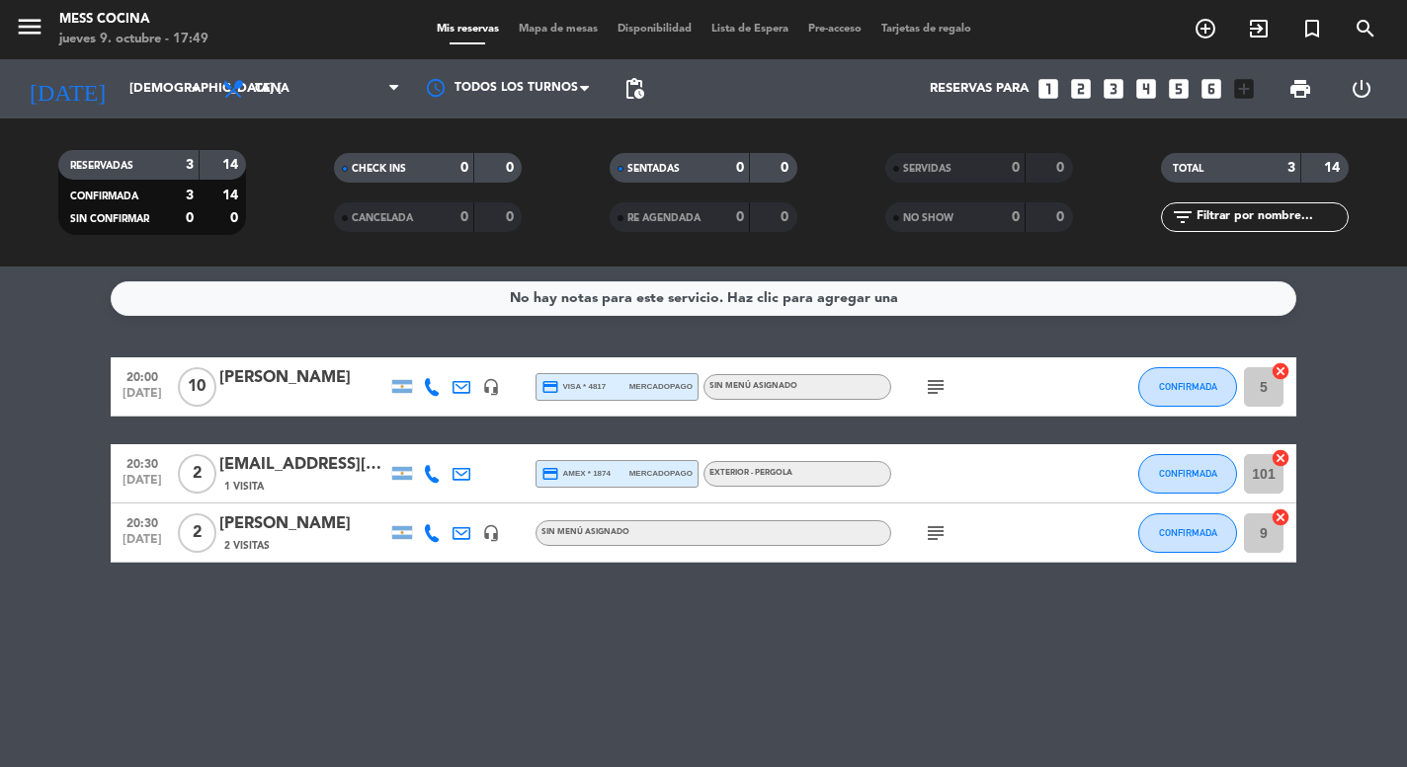
click at [90, 447] on bookings-row "20:00 [DATE] [PERSON_NAME] BASF headset_mic credit_card visa * 4817 mercadopago…" at bounding box center [703, 460] width 1407 height 205
click at [348, 540] on div "2 Visitas" at bounding box center [303, 545] width 168 height 17
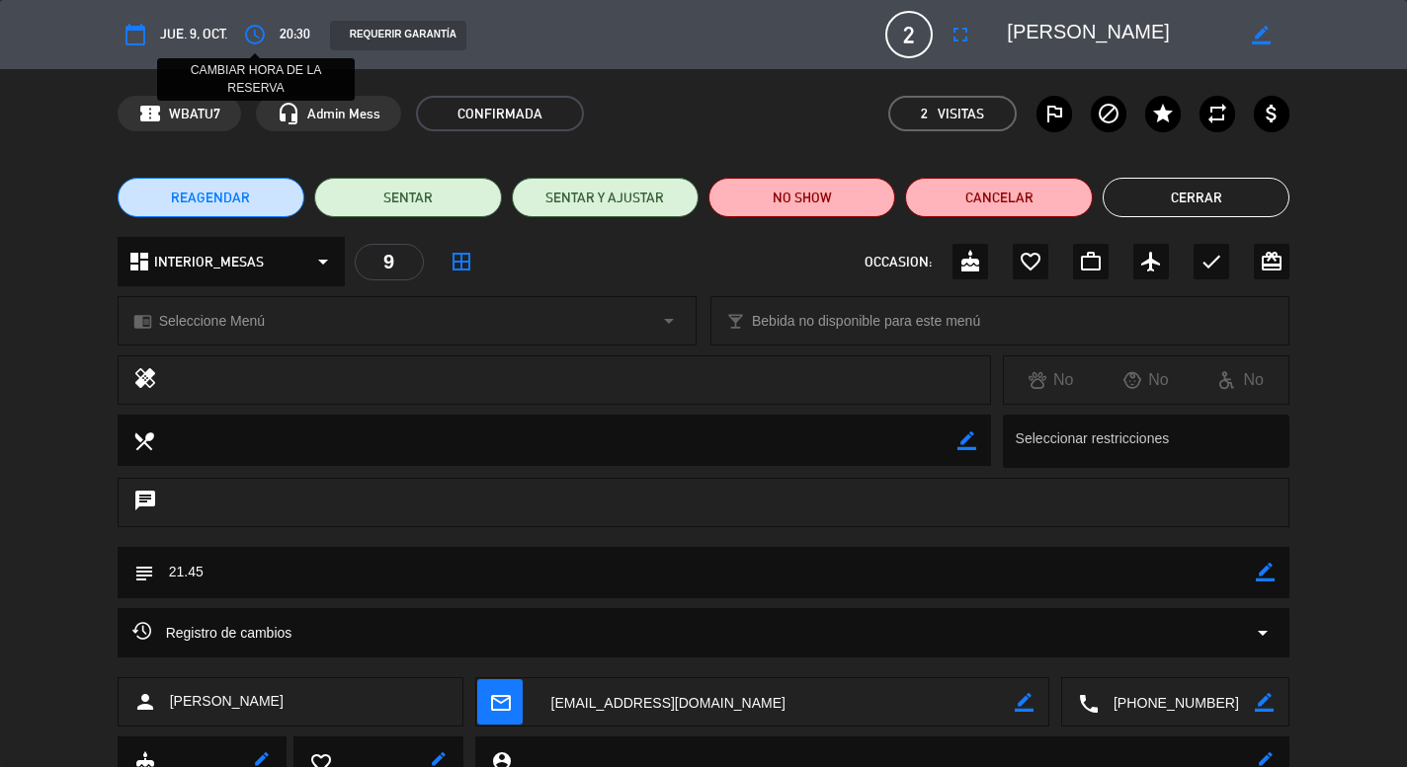
click at [254, 47] on button "access_time" at bounding box center [255, 35] width 36 height 36
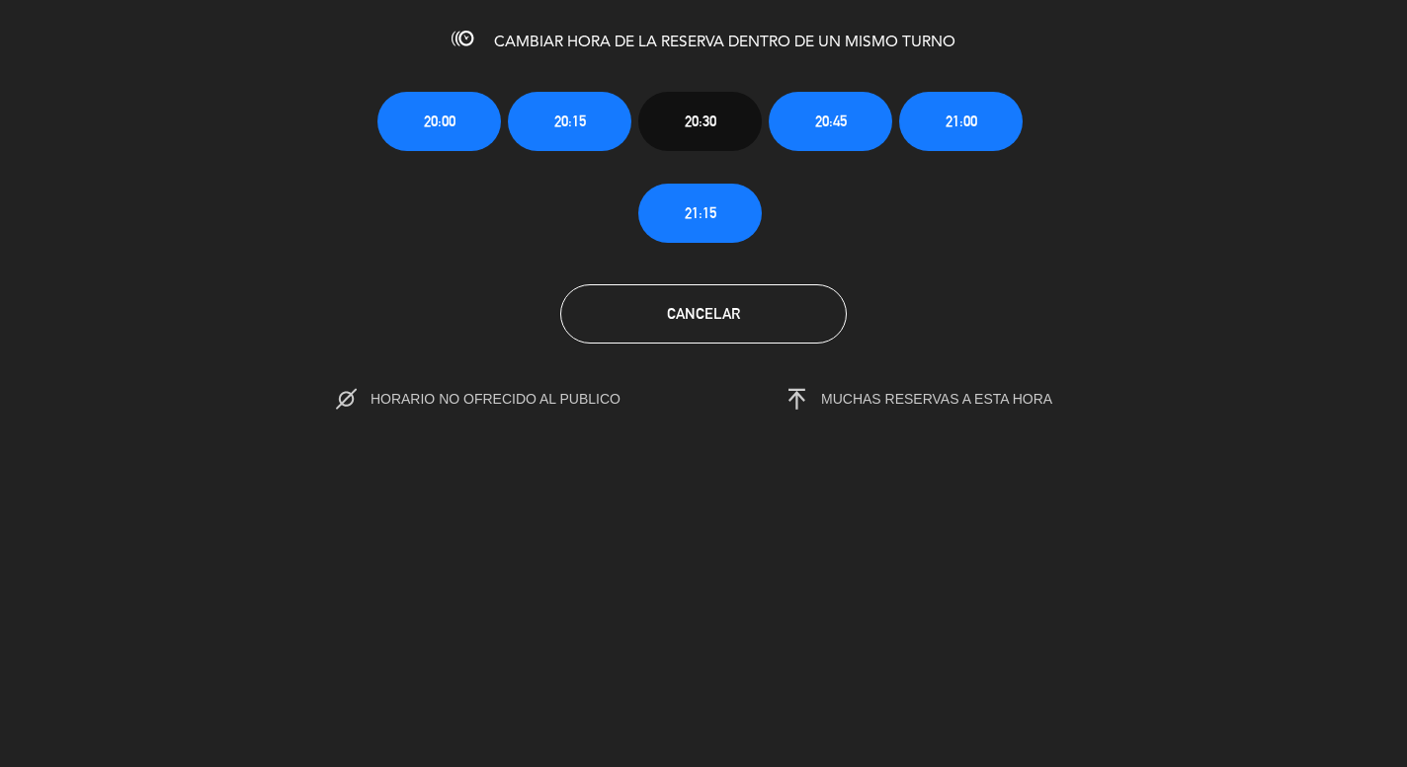
click at [704, 209] on span "21:15" at bounding box center [701, 213] width 32 height 23
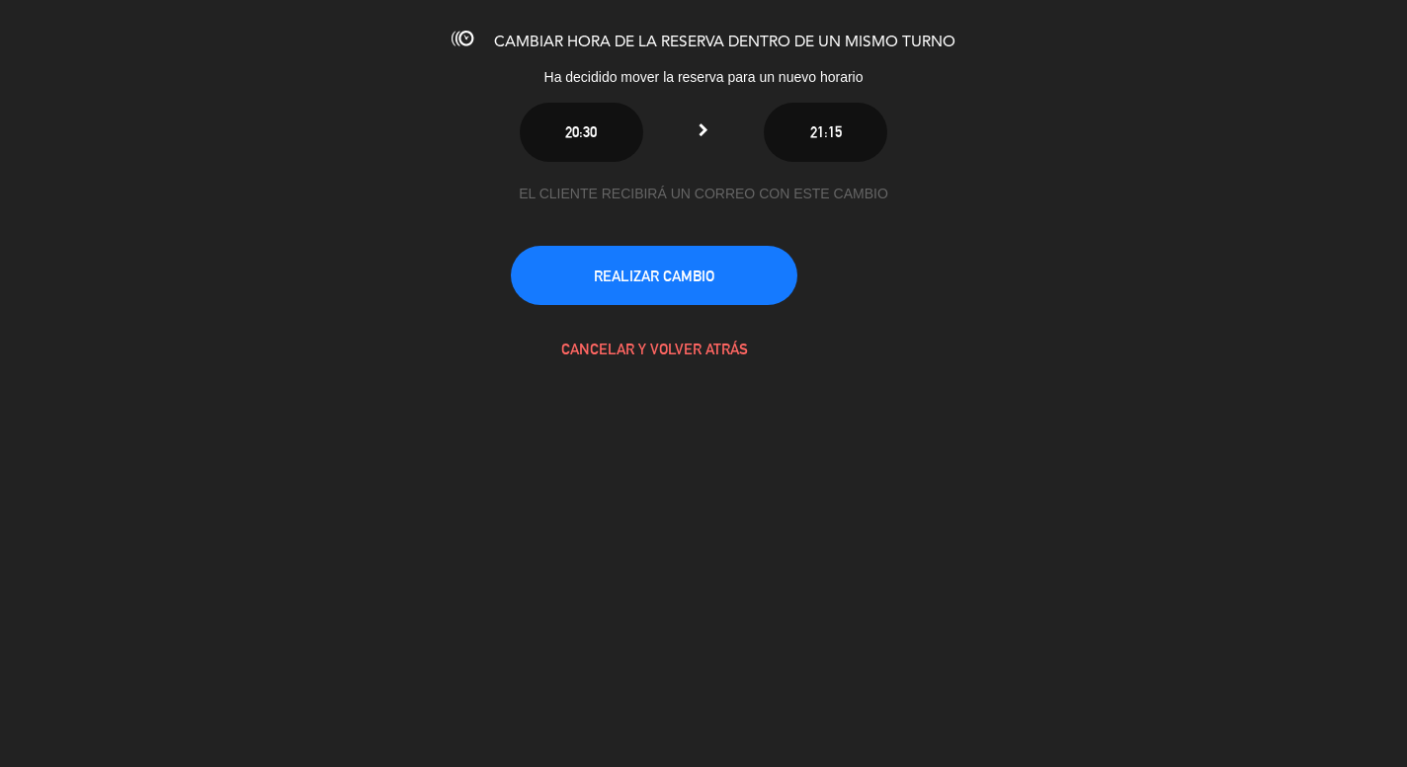
click at [696, 269] on button "REALIZAR CAMBIO" at bounding box center [654, 275] width 286 height 59
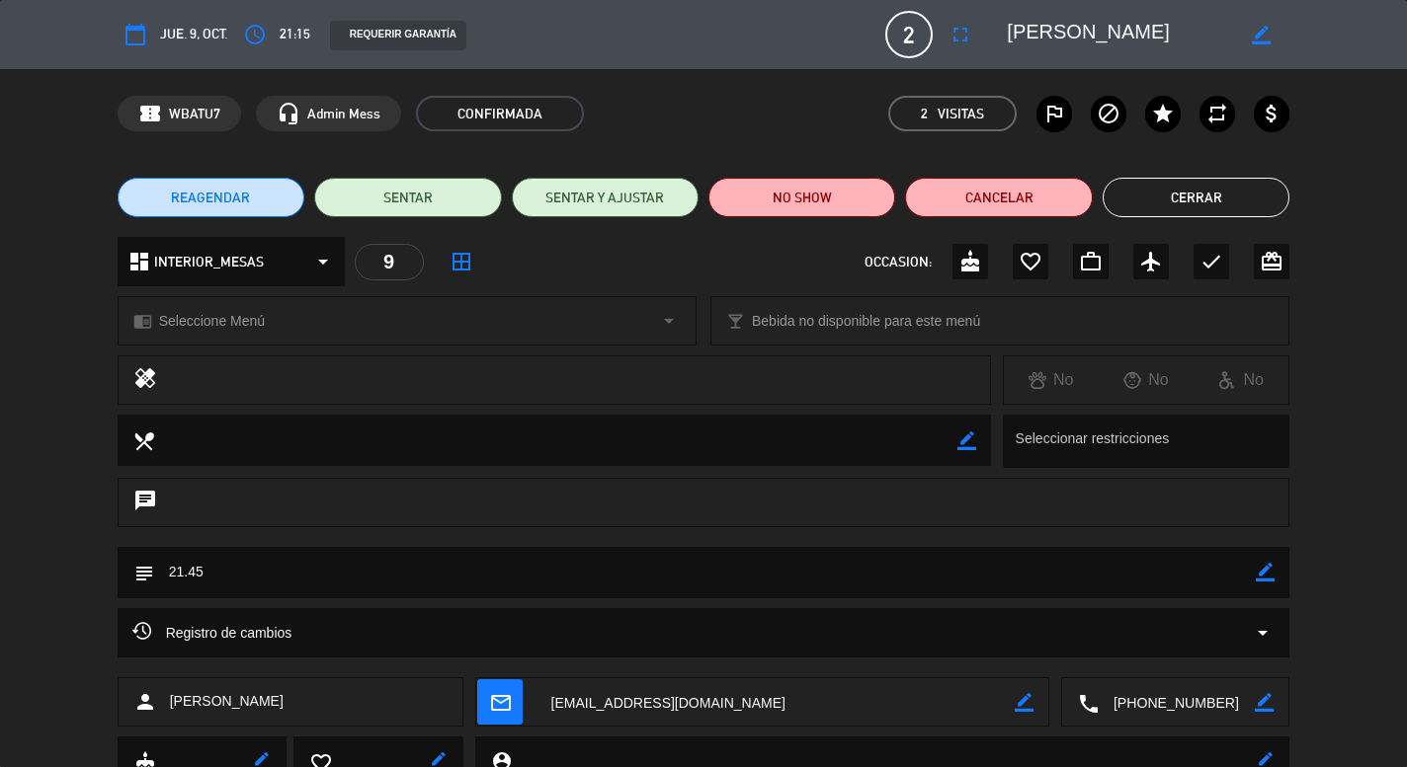
click at [1145, 209] on button "Cerrar" at bounding box center [1195, 198] width 187 height 40
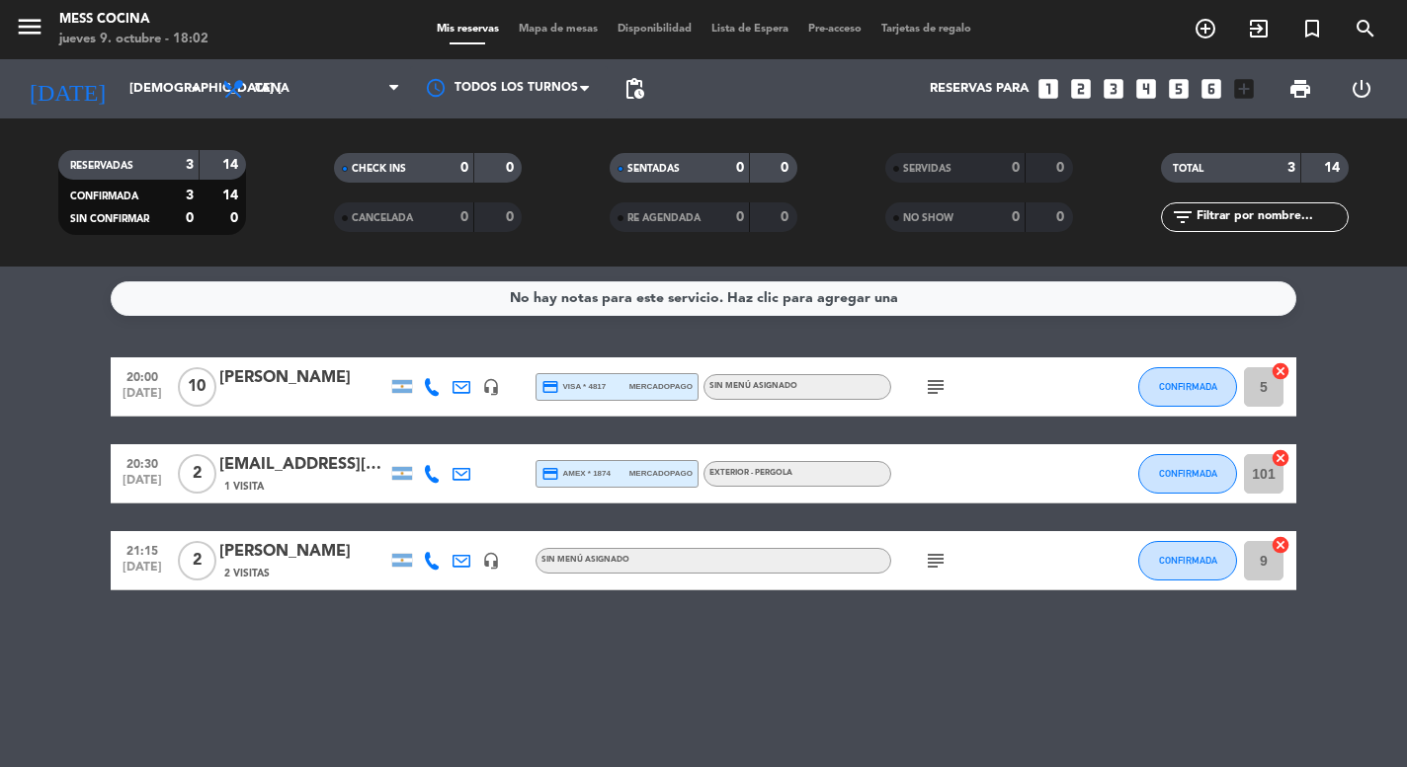
click at [279, 582] on div "21:15 [DATE] 2 [PERSON_NAME] 2 Visitas headset_mic Sin menú asignado subject CO…" at bounding box center [703, 560] width 1185 height 59
click at [298, 560] on div "[PERSON_NAME]" at bounding box center [303, 552] width 168 height 26
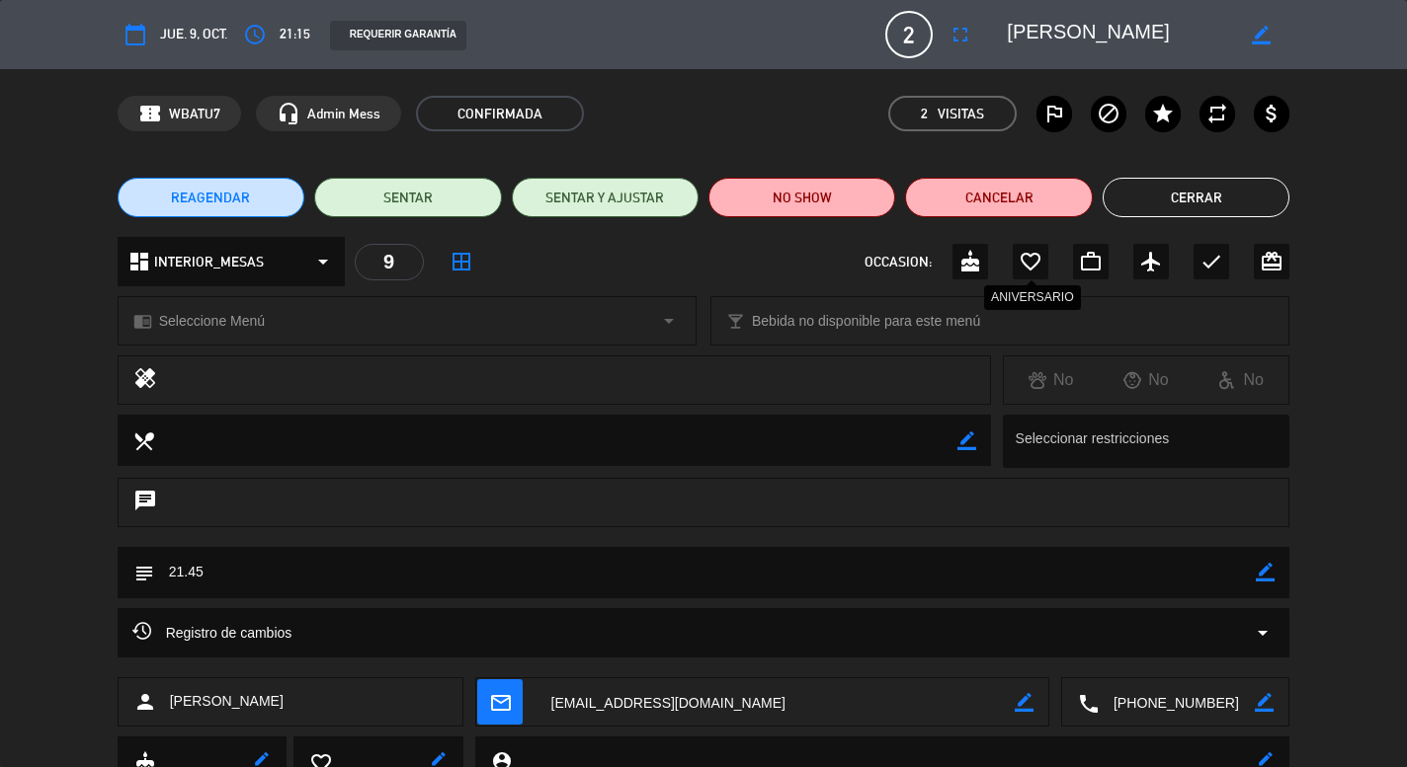
click at [1027, 266] on icon "favorite_border" at bounding box center [1030, 262] width 24 height 24
click at [1260, 564] on icon "border_color" at bounding box center [1264, 572] width 19 height 19
click at [1264, 575] on icon at bounding box center [1264, 572] width 19 height 19
click at [1178, 569] on textarea at bounding box center [705, 572] width 1102 height 50
click at [1117, 591] on textarea at bounding box center [705, 572] width 1102 height 50
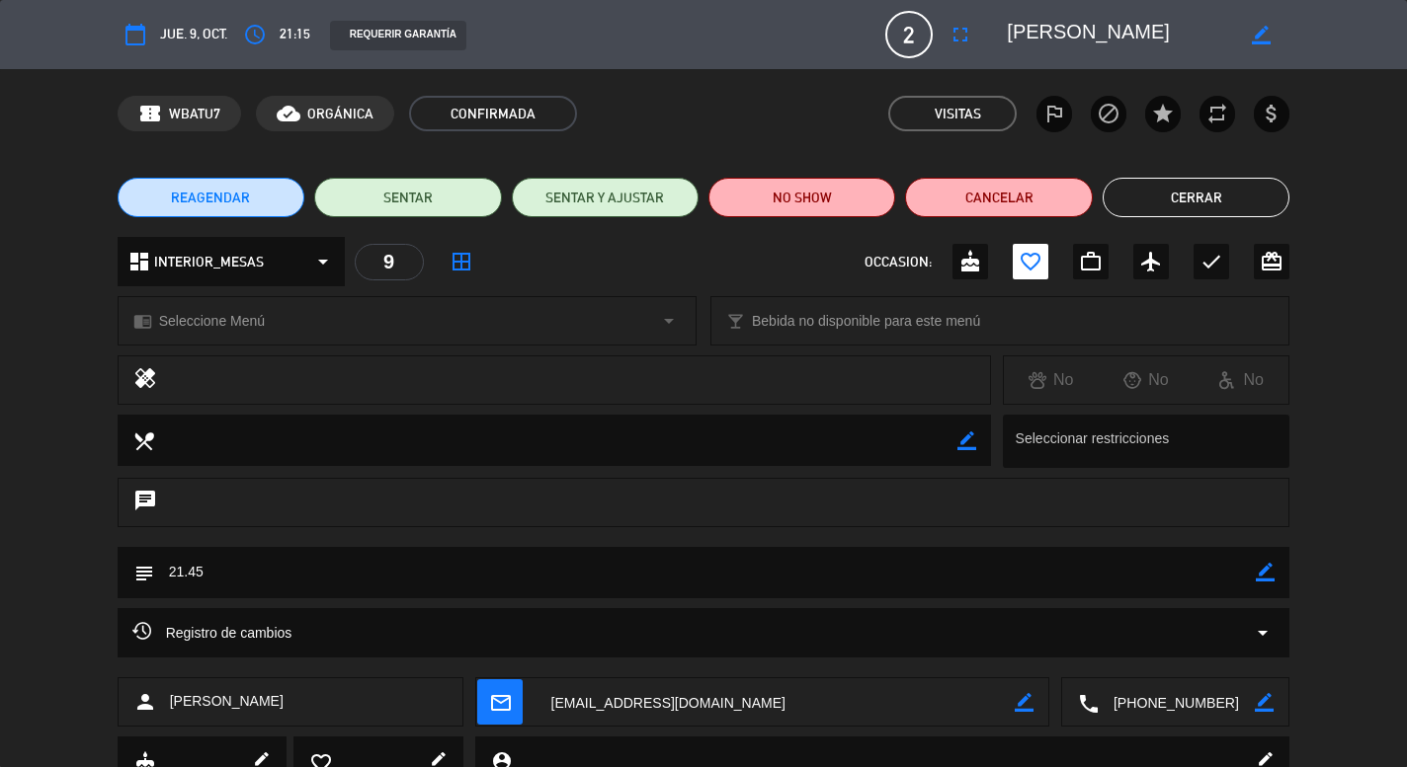
click at [1276, 574] on div "subject border_color" at bounding box center [704, 572] width 1172 height 51
click at [1274, 574] on icon "border_color" at bounding box center [1264, 572] width 19 height 19
click at [1229, 574] on textarea at bounding box center [705, 572] width 1102 height 50
click at [1271, 569] on icon at bounding box center [1264, 572] width 19 height 19
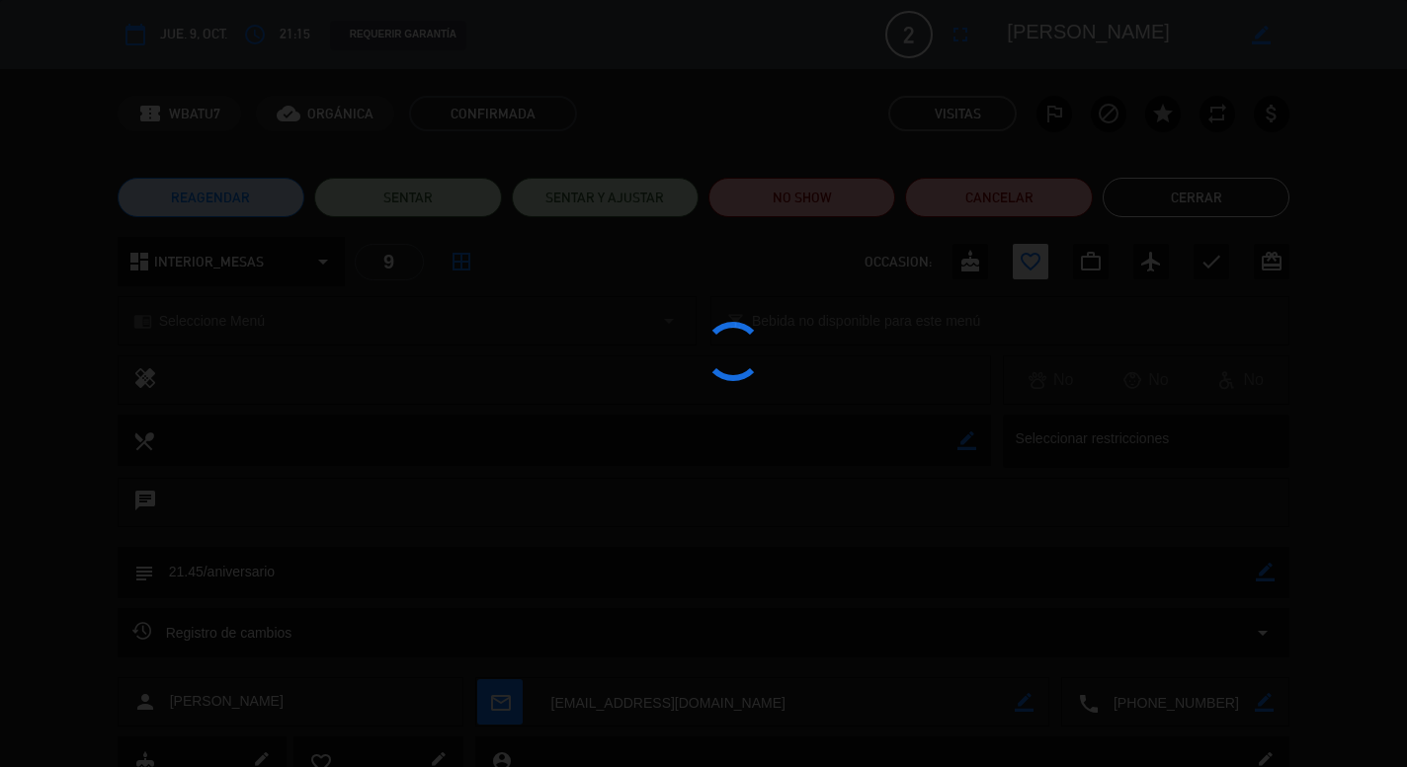
type textarea "21.45/aniversario"
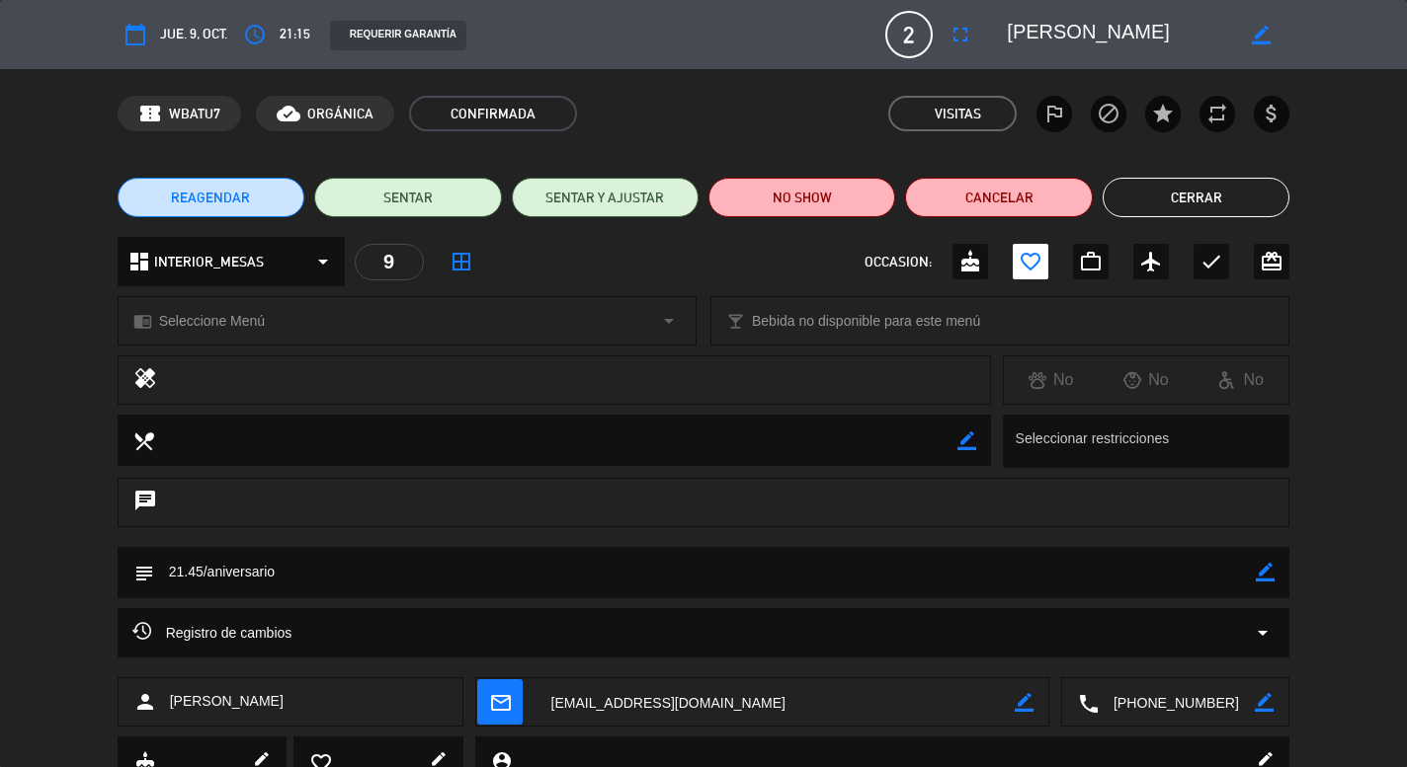
click at [1194, 198] on button "Cerrar" at bounding box center [1195, 198] width 187 height 40
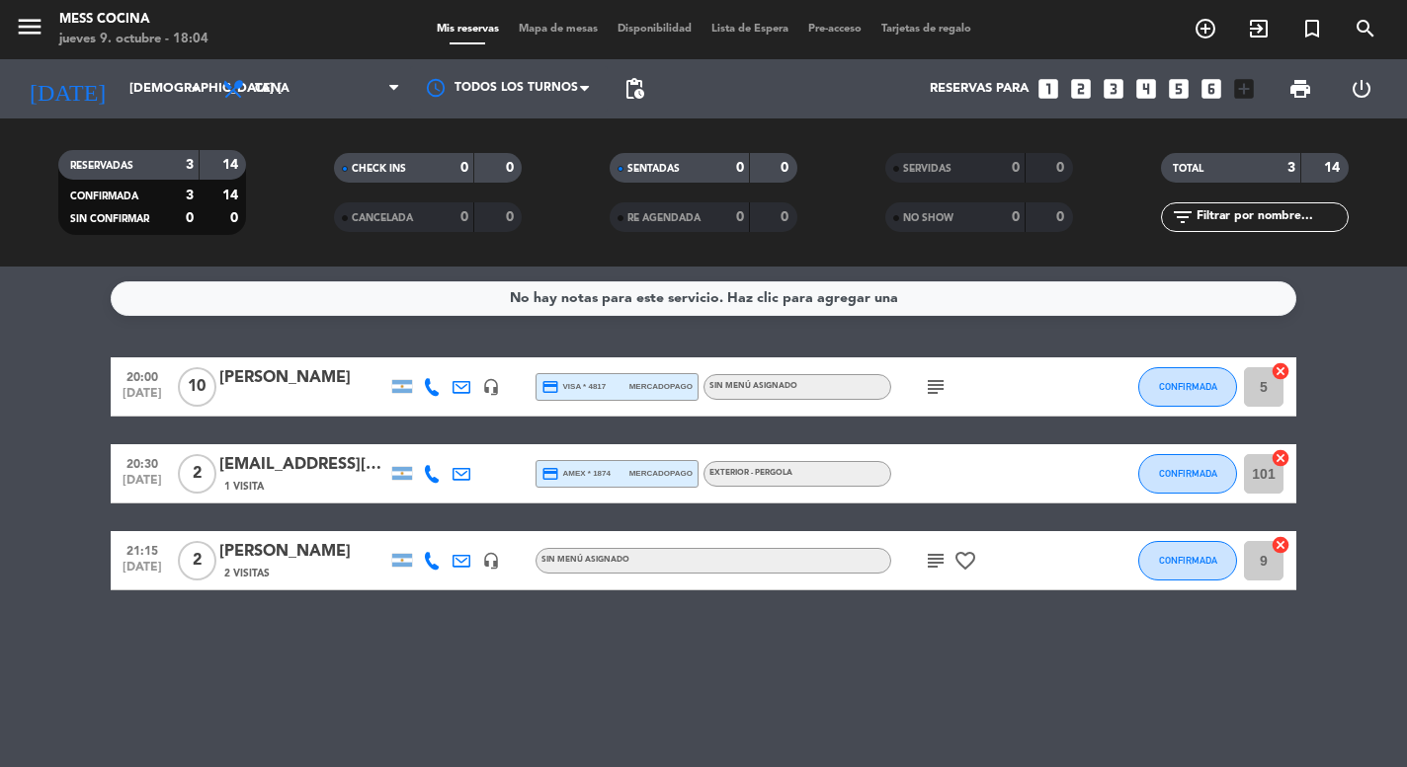
drag, startPoint x: 41, startPoint y: 453, endPoint x: 240, endPoint y: 605, distance: 249.5
click at [240, 605] on div "No hay notas para este servicio. Haz clic para agregar una 20:00 [DATE] [PERSON…" at bounding box center [703, 517] width 1407 height 501
click at [43, 425] on bookings-row "20:00 [DATE] [PERSON_NAME] BASF headset_mic credit_card visa * 4817 mercadopago…" at bounding box center [703, 474] width 1407 height 233
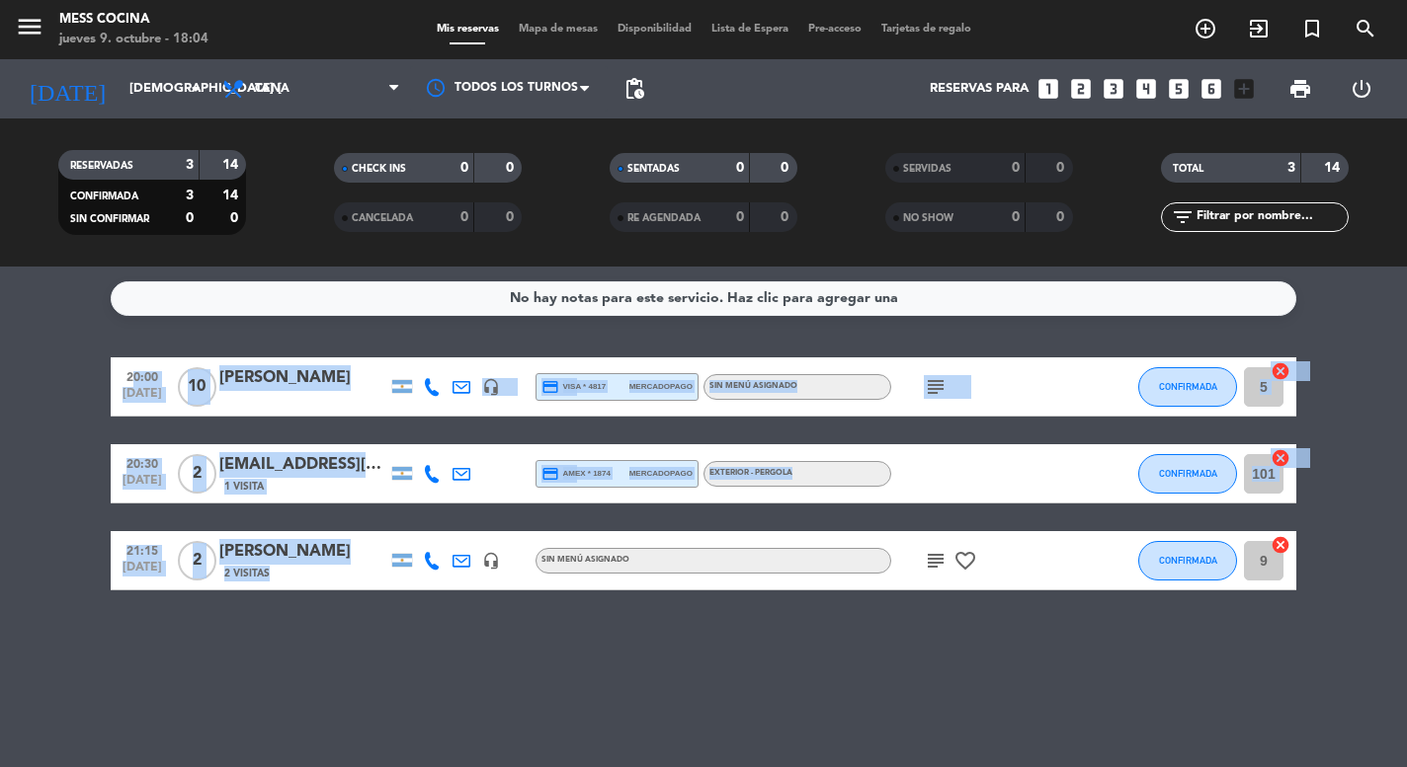
drag, startPoint x: 43, startPoint y: 425, endPoint x: 363, endPoint y: 605, distance: 367.6
click at [363, 605] on div "No hay notas para este servicio. Haz clic para agregar una 20:00 [DATE] [PERSON…" at bounding box center [703, 517] width 1407 height 501
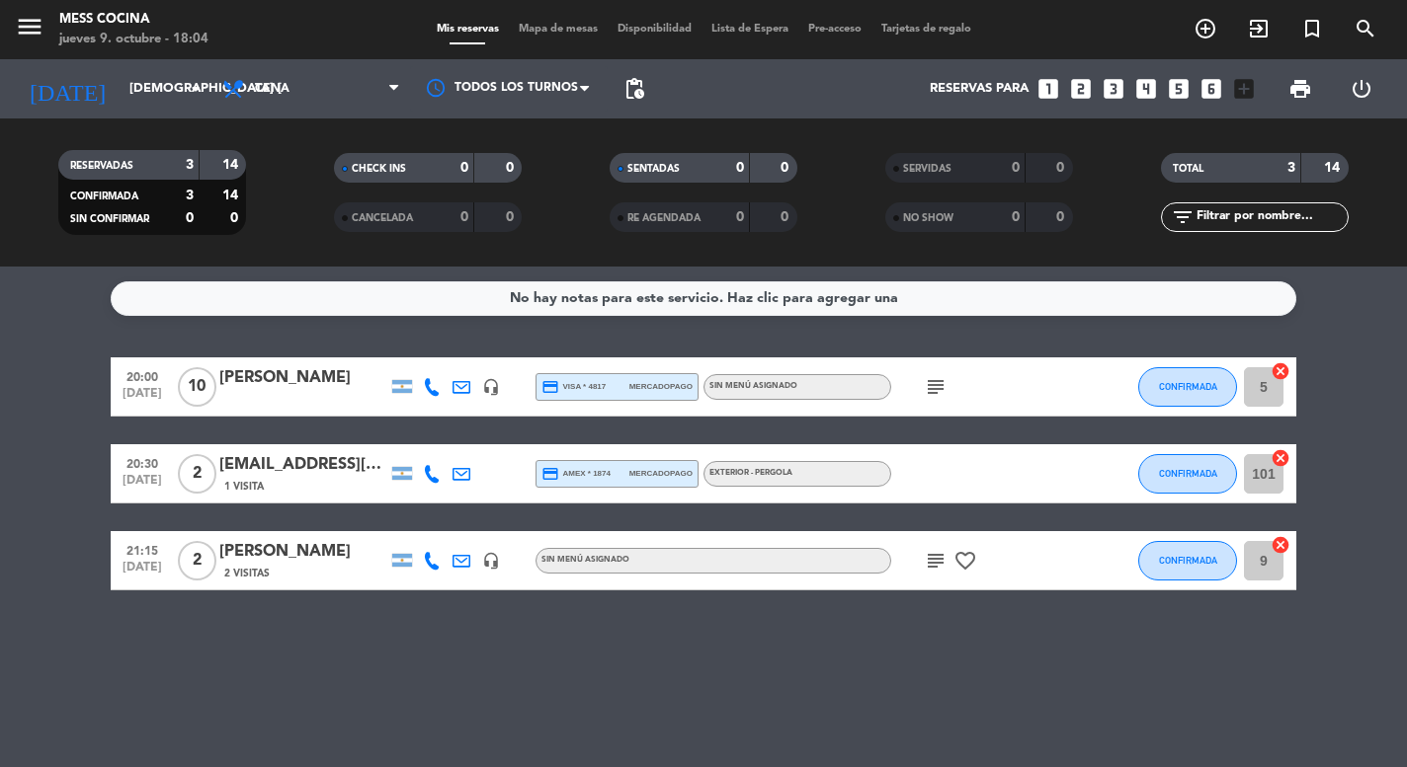
click at [743, 679] on div "No hay notas para este servicio. Haz clic para agregar una 20:00 [DATE] [PERSON…" at bounding box center [703, 517] width 1407 height 501
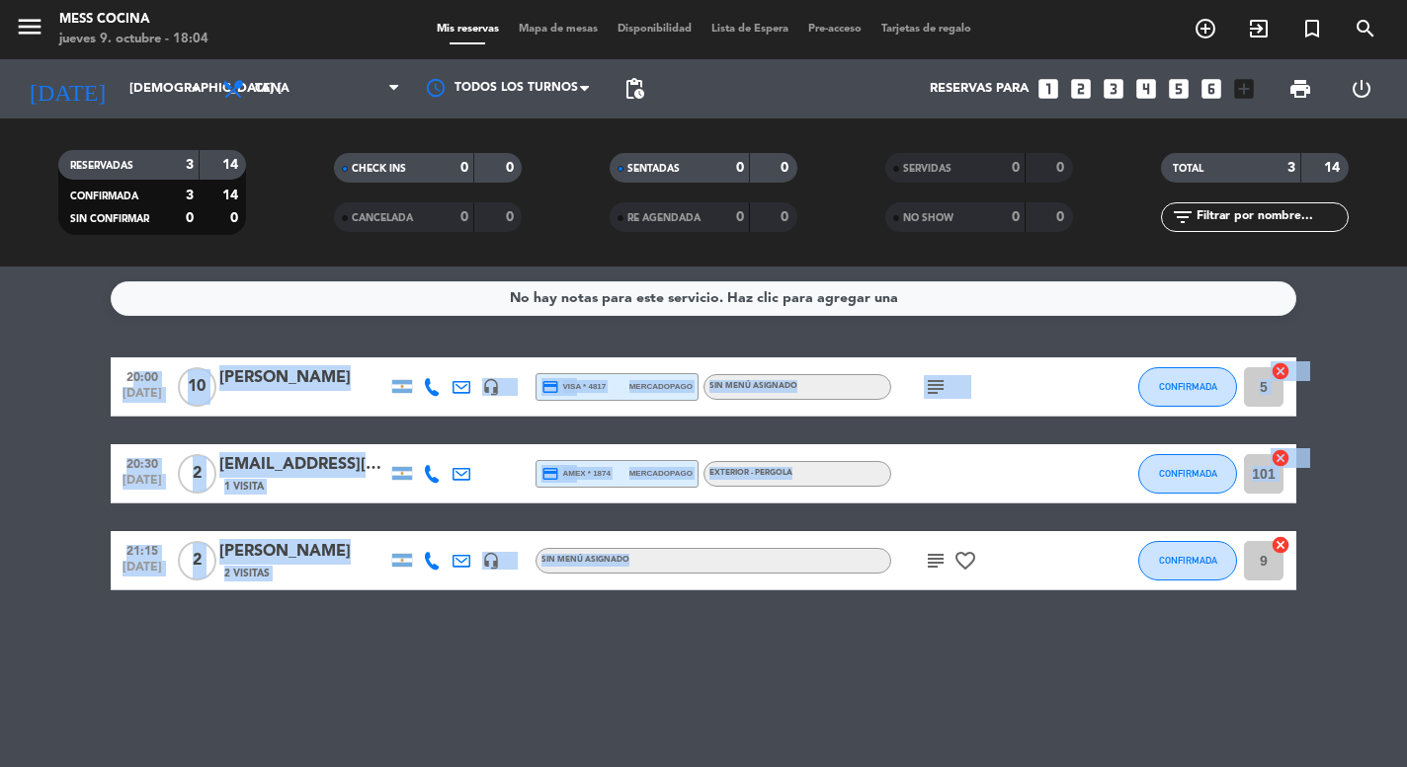
drag, startPoint x: 349, startPoint y: 564, endPoint x: 62, endPoint y: 419, distance: 321.2
click at [62, 419] on div "No hay notas para este servicio. Haz clic para agregar una 20:00 [DATE] [PERSON…" at bounding box center [703, 517] width 1407 height 501
click at [62, 419] on bookings-row "20:00 [DATE] [PERSON_NAME] BASF headset_mic credit_card visa * 4817 mercadopago…" at bounding box center [703, 474] width 1407 height 233
drag, startPoint x: 62, startPoint y: 419, endPoint x: 292, endPoint y: 605, distance: 296.3
click at [292, 605] on div "No hay notas para este servicio. Haz clic para agregar una 20:00 [DATE] [PERSON…" at bounding box center [703, 517] width 1407 height 501
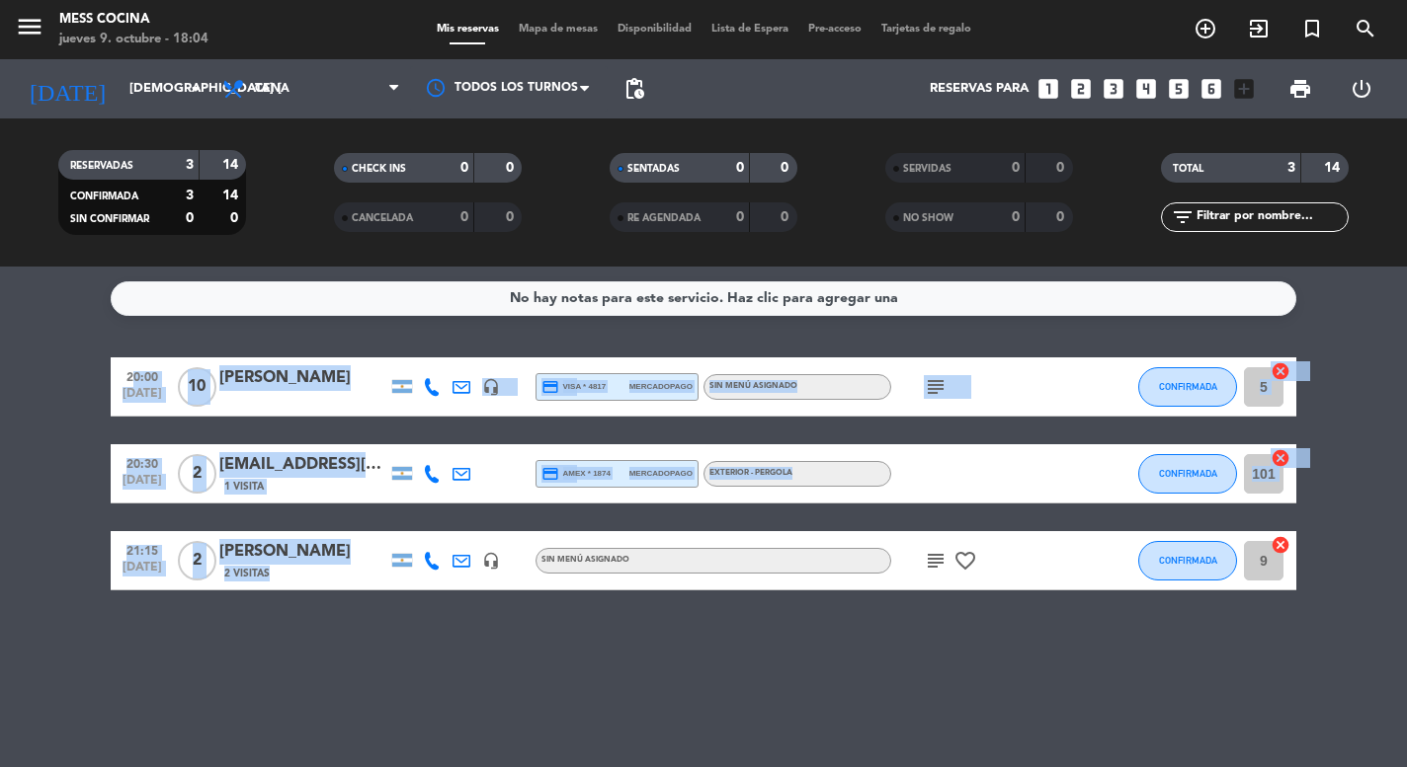
click at [292, 605] on div "No hay notas para este servicio. Haz clic para agregar una 20:00 [DATE] [PERSON…" at bounding box center [703, 517] width 1407 height 501
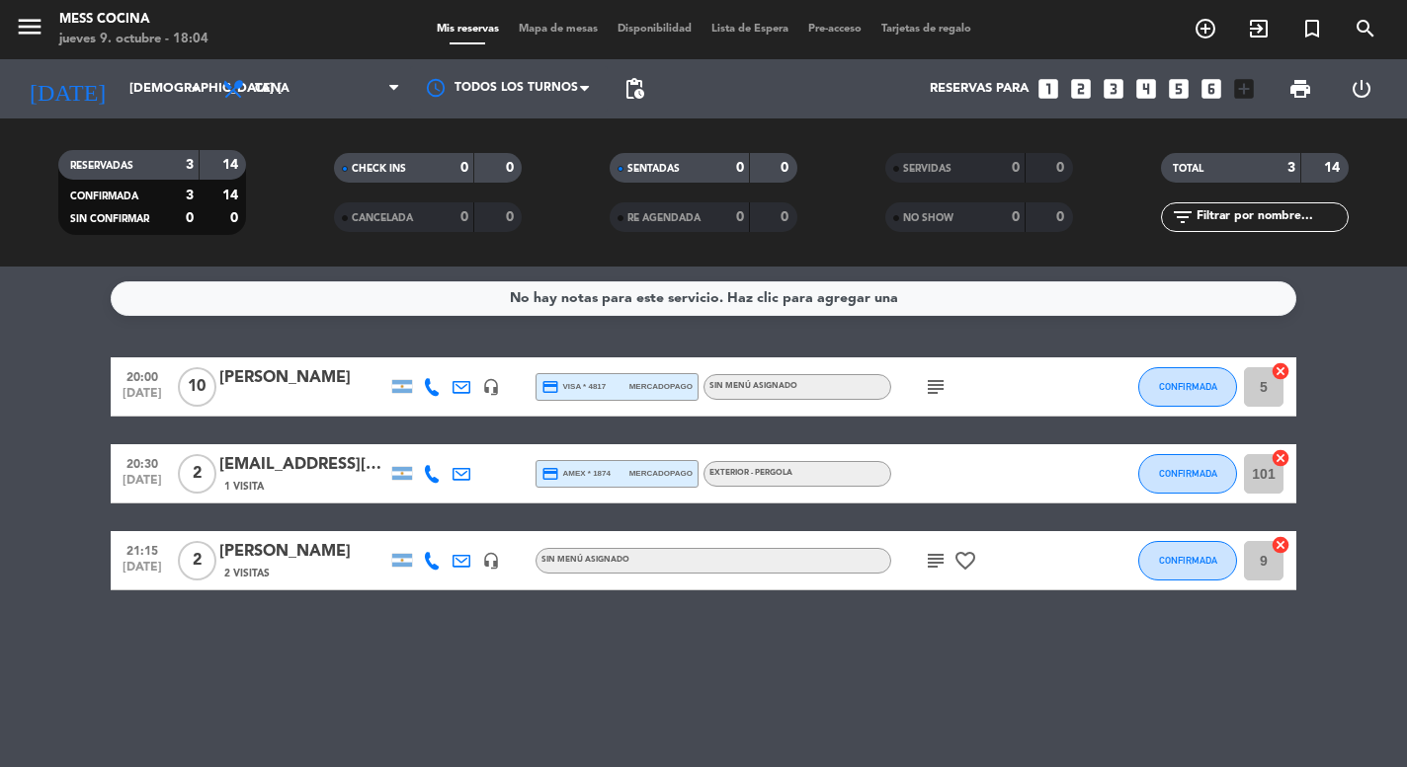
drag, startPoint x: 292, startPoint y: 605, endPoint x: 112, endPoint y: 404, distance: 270.7
click at [112, 404] on div "No hay notas para este servicio. Haz clic para agregar una 20:00 [DATE] [PERSON…" at bounding box center [703, 517] width 1407 height 501
click at [112, 404] on div "20:00 [DATE]" at bounding box center [142, 387] width 63 height 58
drag, startPoint x: 61, startPoint y: 389, endPoint x: 321, endPoint y: 627, distance: 352.4
click at [320, 627] on div "No hay notas para este servicio. Haz clic para agregar una 20:00 [DATE] Creada:…" at bounding box center [703, 517] width 1407 height 501
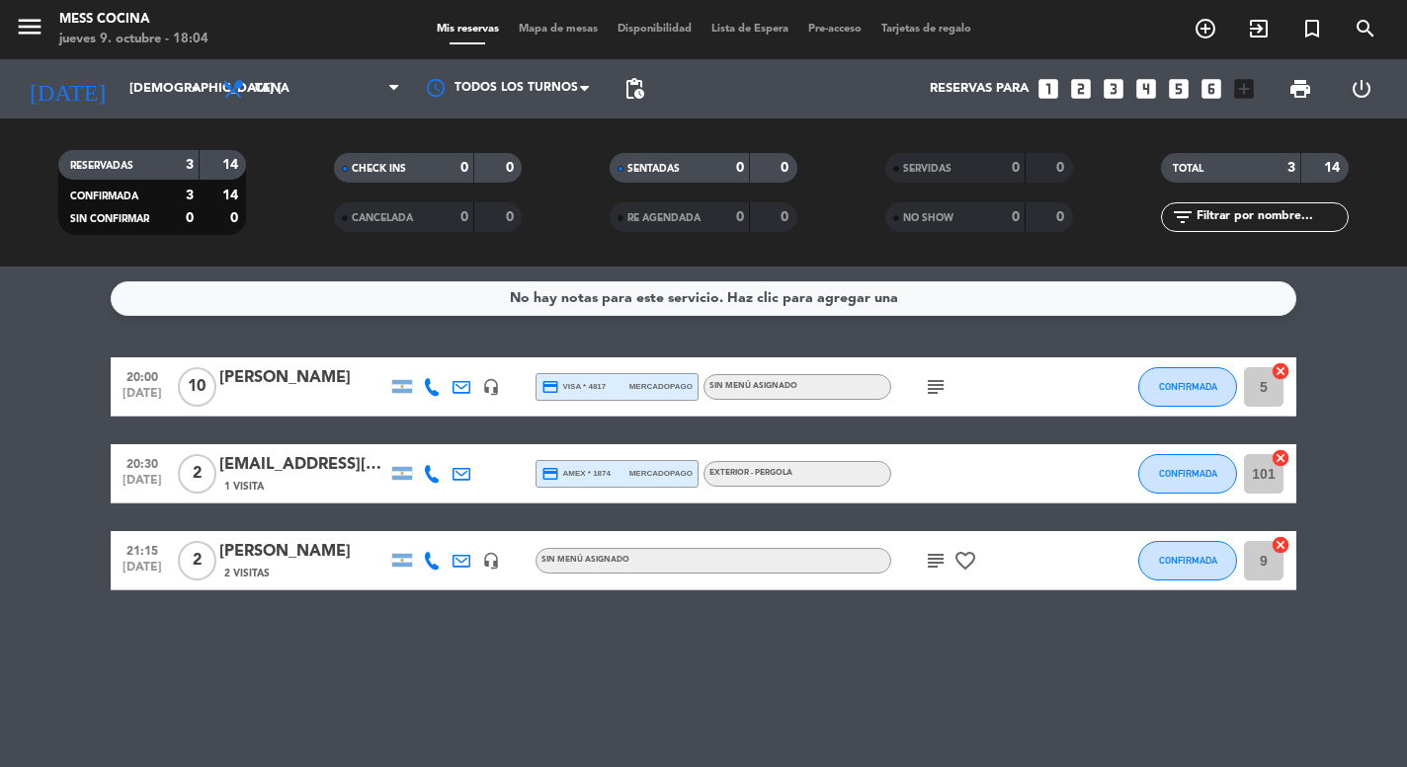
click at [321, 627] on div "No hay notas para este servicio. Haz clic para agregar una 20:00 [DATE] [PERSON…" at bounding box center [703, 517] width 1407 height 501
click at [296, 444] on div "20:00 [DATE] [PERSON_NAME] BASF headset_mic credit_card visa * 4817 mercadopago…" at bounding box center [703, 474] width 1185 height 233
click at [296, 463] on div "[EMAIL_ADDRESS][DOMAIN_NAME]" at bounding box center [303, 465] width 168 height 26
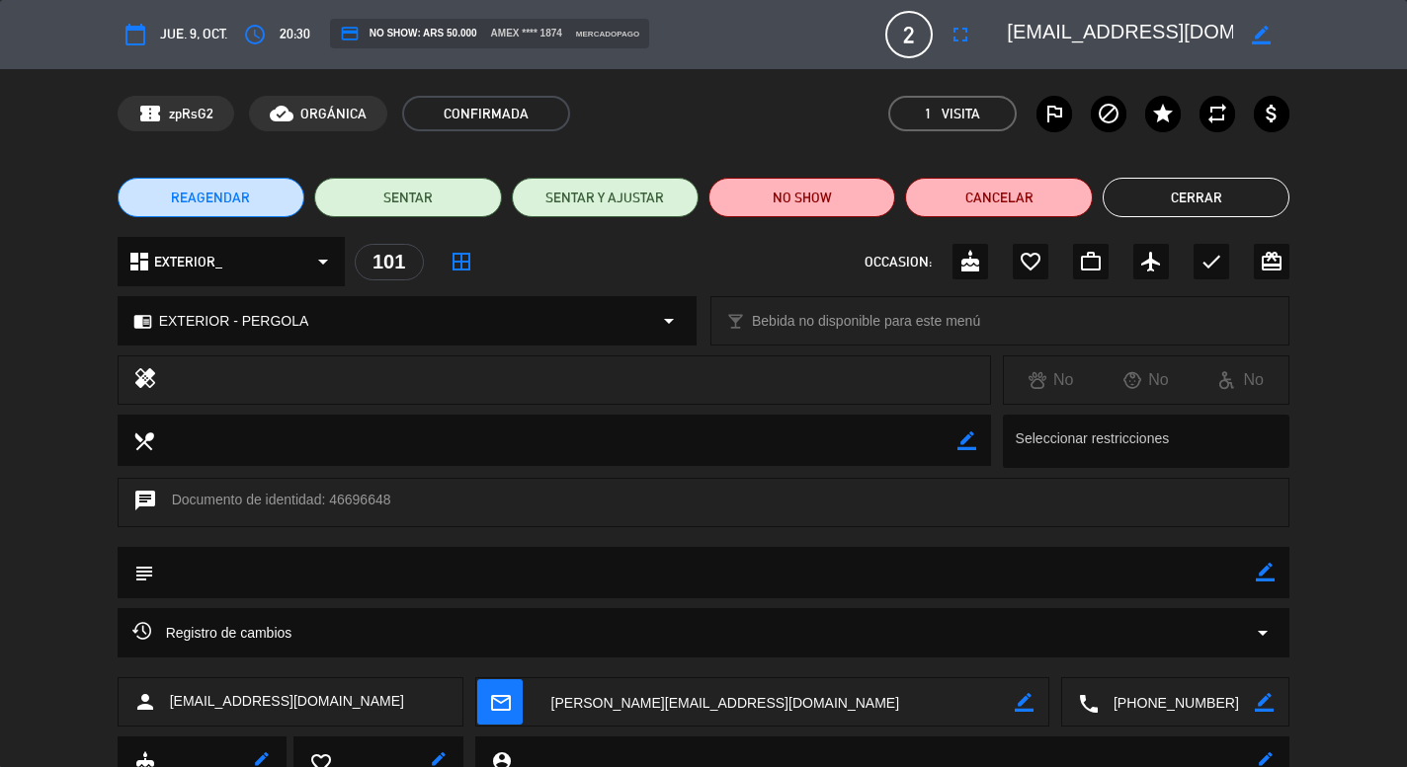
click at [1257, 45] on div "border_color" at bounding box center [1261, 35] width 56 height 36
click at [1287, 39] on div "border_color" at bounding box center [1261, 35] width 56 height 36
click at [1266, 39] on icon "border_color" at bounding box center [1260, 35] width 19 height 19
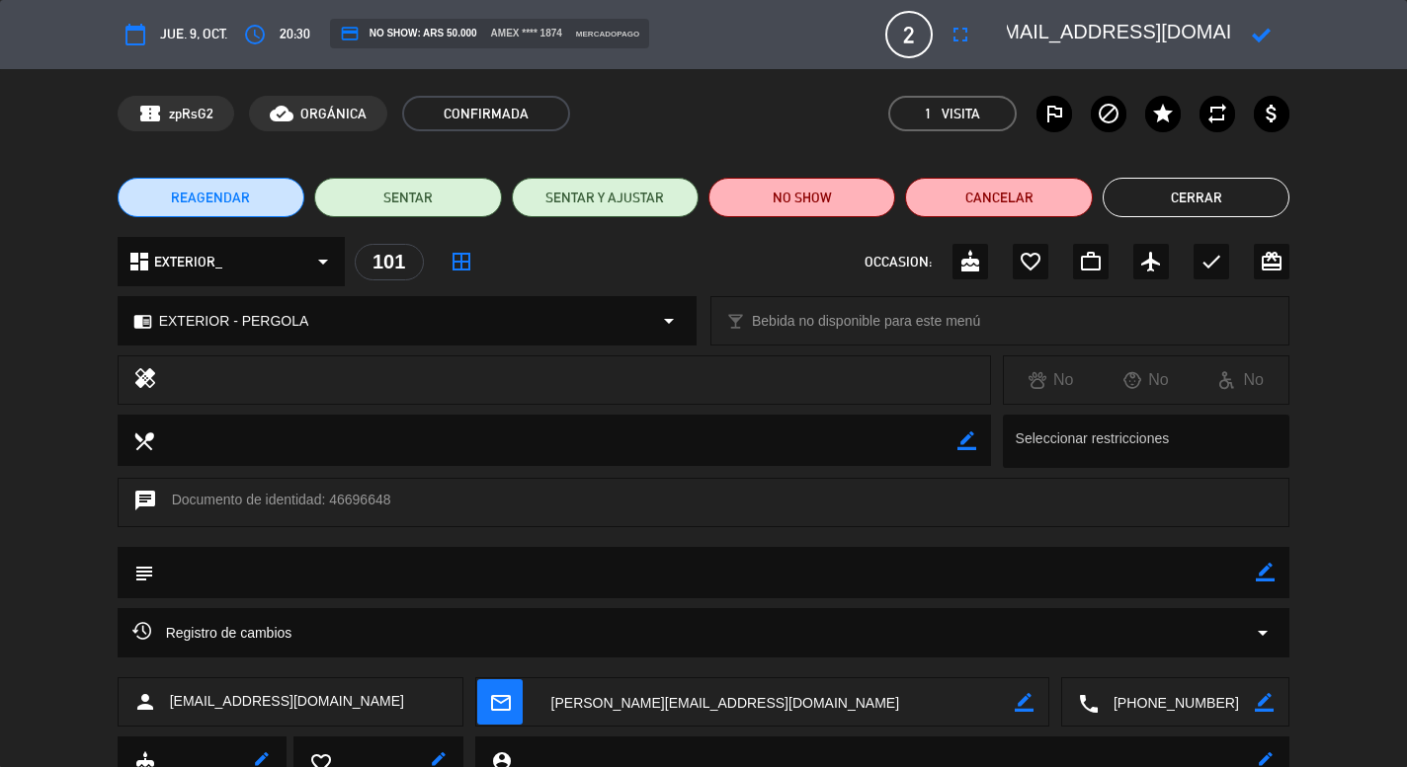
click at [1111, 32] on textarea at bounding box center [1120, 35] width 226 height 36
drag, startPoint x: 1105, startPoint y: 32, endPoint x: 1250, endPoint y: 32, distance: 144.2
click at [1250, 32] on div at bounding box center [1141, 35] width 296 height 36
click at [1059, 38] on textarea at bounding box center [1120, 35] width 226 height 36
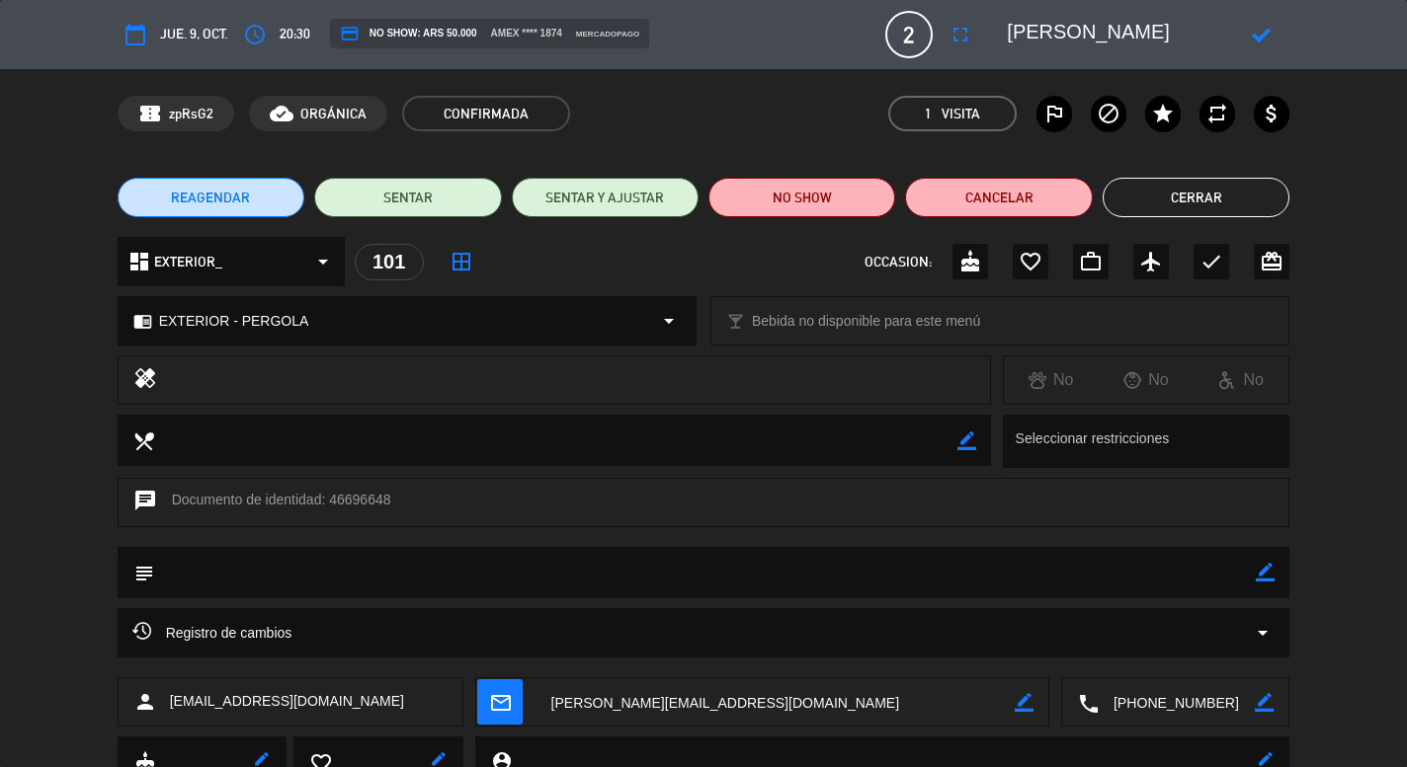
type textarea "[PERSON_NAME]"
click at [1260, 35] on icon at bounding box center [1260, 35] width 19 height 19
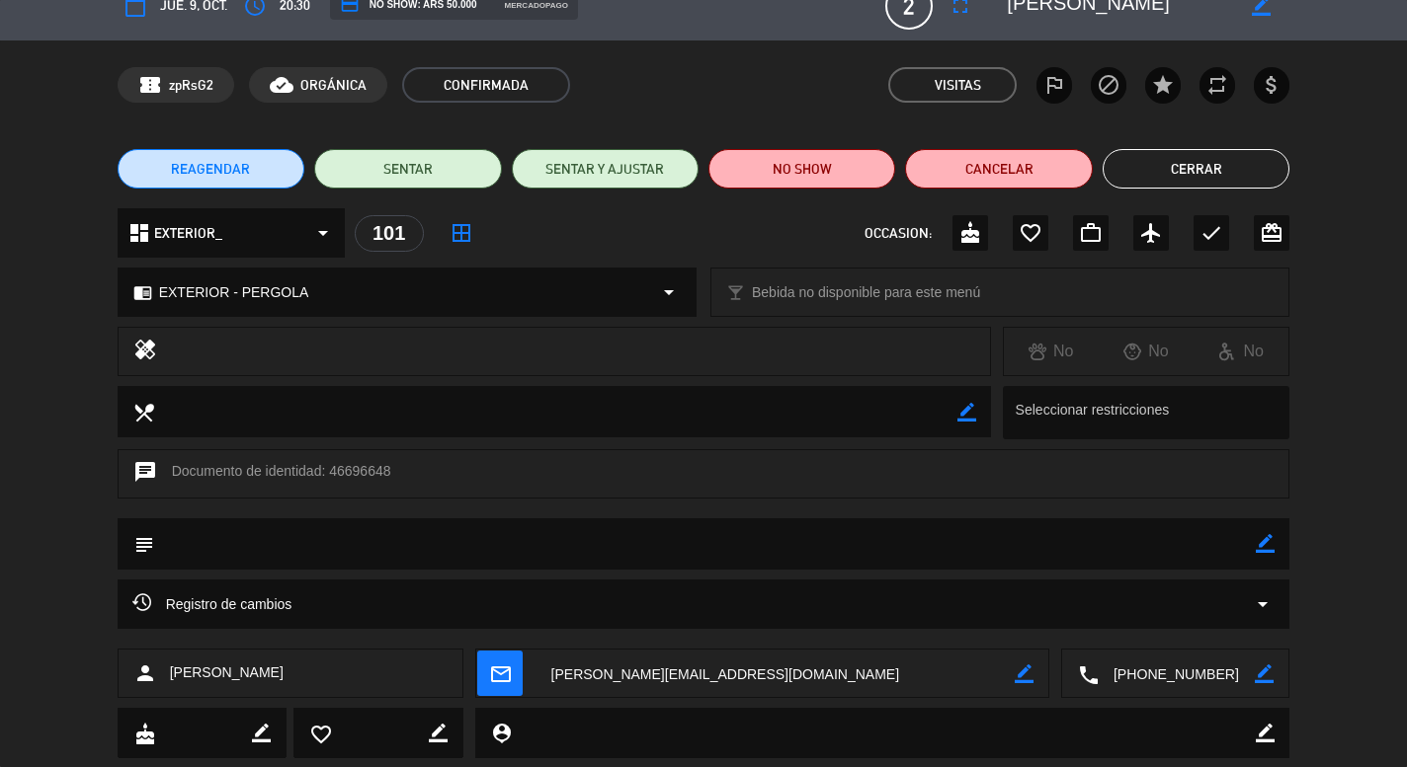
scroll to position [50, 0]
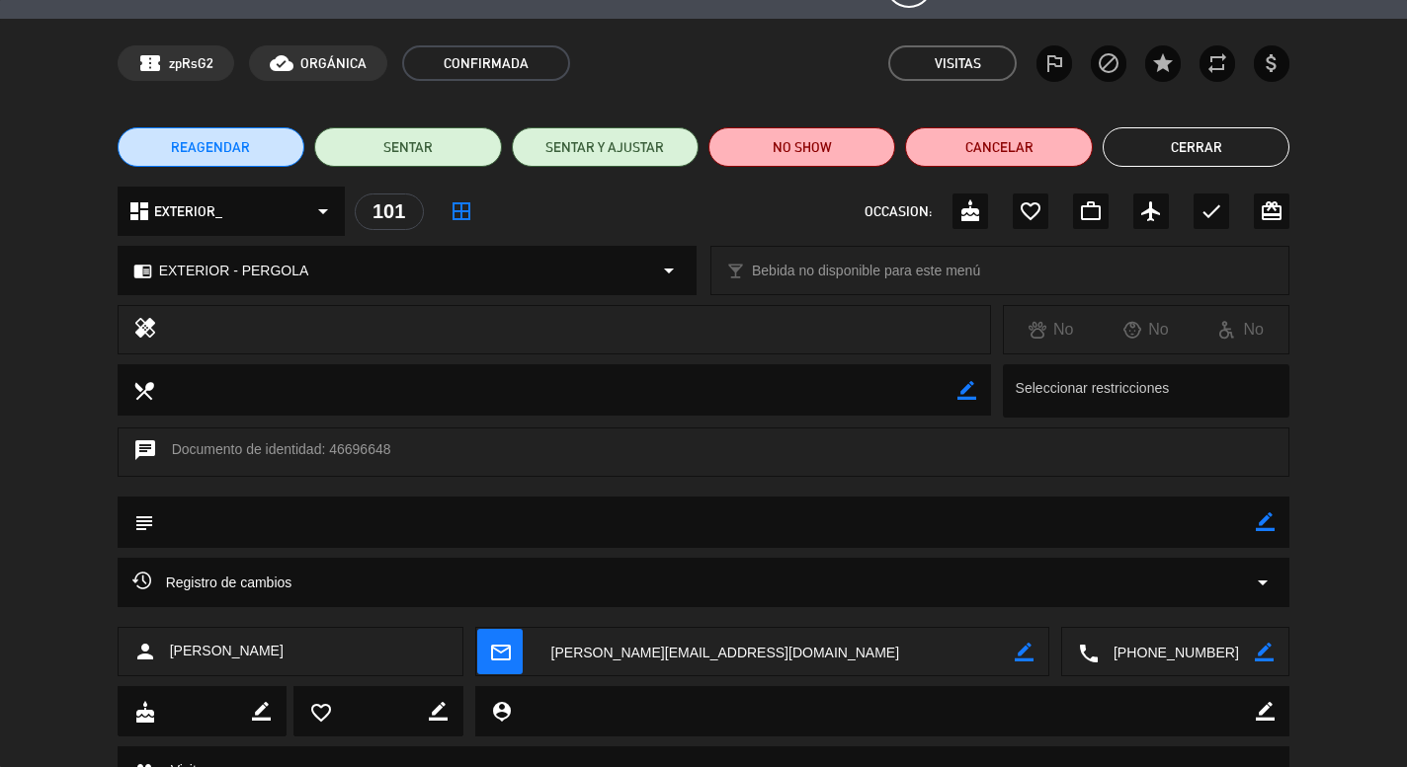
click at [1187, 156] on button "Cerrar" at bounding box center [1195, 147] width 187 height 40
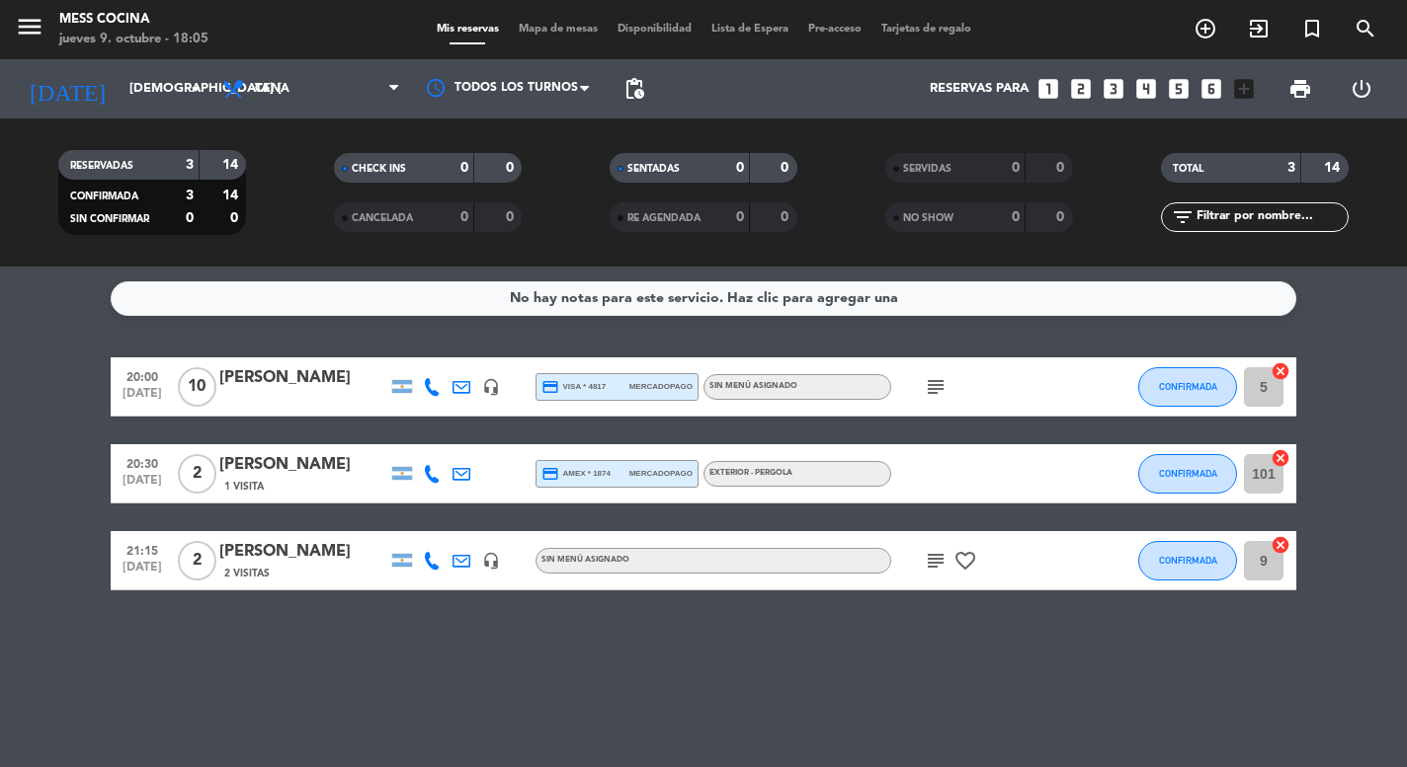
drag, startPoint x: 54, startPoint y: 362, endPoint x: 191, endPoint y: 637, distance: 307.5
click at [191, 637] on div "No hay notas para este servicio. Haz clic para agregar una 20:00 [DATE] [PERSON…" at bounding box center [703, 517] width 1407 height 501
drag, startPoint x: 191, startPoint y: 637, endPoint x: 52, endPoint y: 450, distance: 232.3
click at [52, 450] on div "No hay notas para este servicio. Haz clic para agregar una 20:00 [DATE] [PERSON…" at bounding box center [703, 517] width 1407 height 501
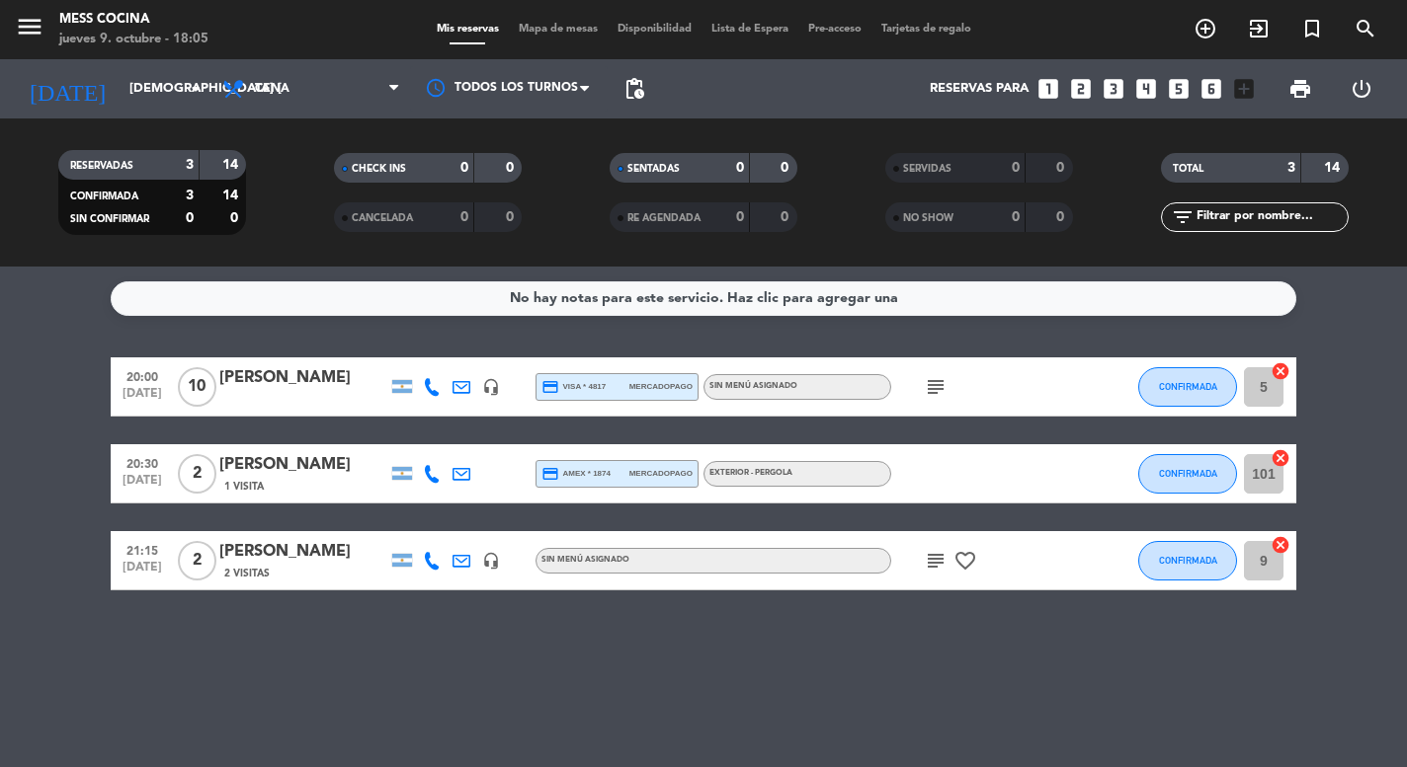
click at [52, 450] on bookings-row "20:00 [DATE] [PERSON_NAME] BASF headset_mic credit_card visa * 4817 mercadopago…" at bounding box center [703, 474] width 1407 height 233
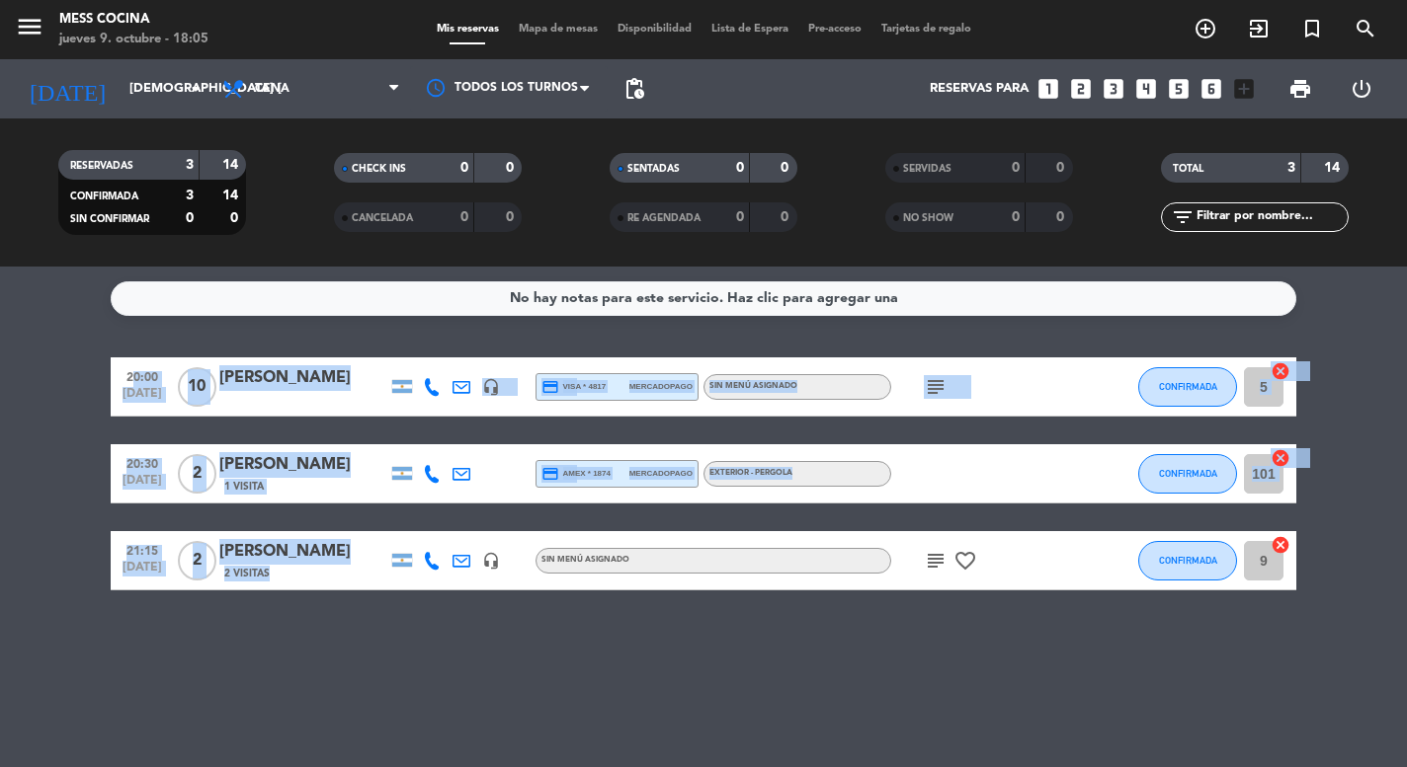
drag, startPoint x: 52, startPoint y: 450, endPoint x: 394, endPoint y: 606, distance: 375.7
click at [394, 606] on div "No hay notas para este servicio. Haz clic para agregar una 20:00 [DATE] [PERSON…" at bounding box center [703, 517] width 1407 height 501
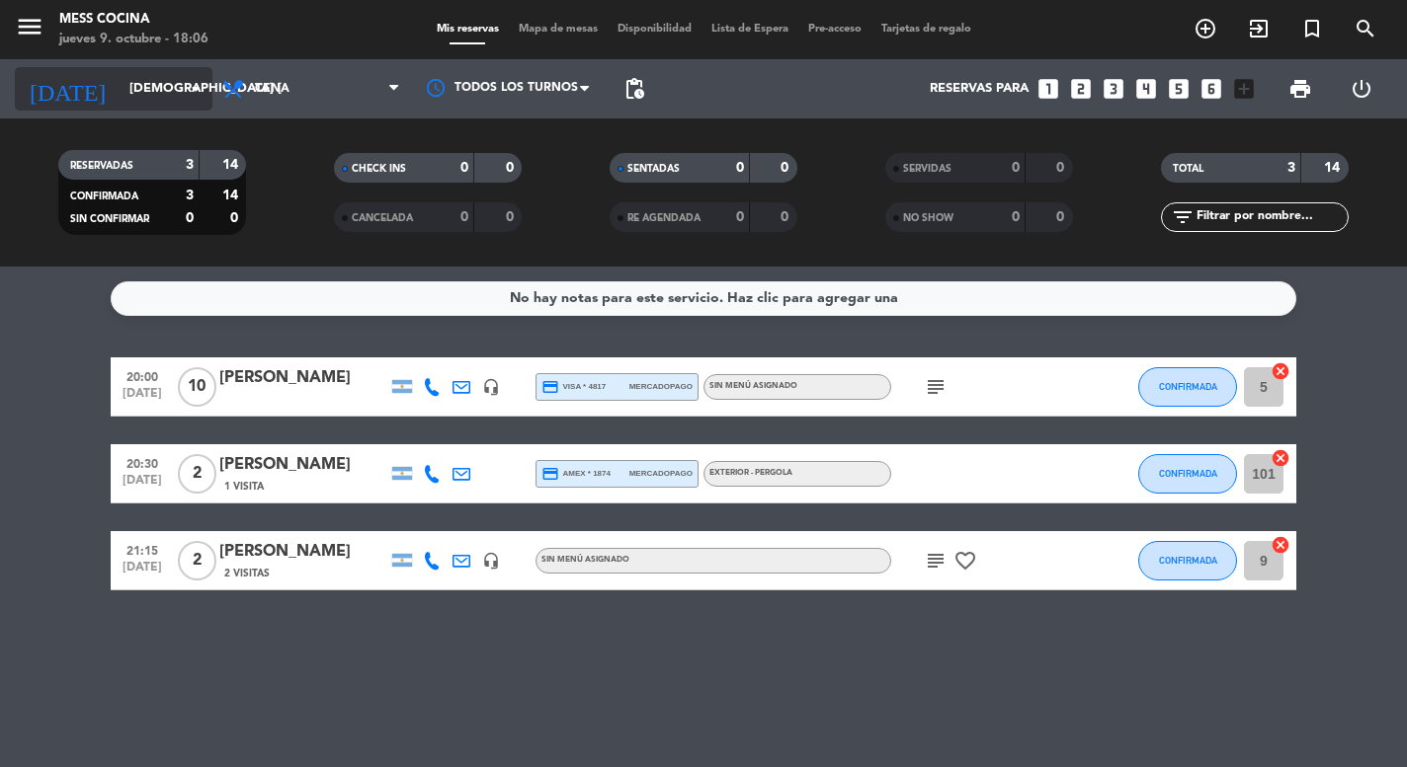
click at [127, 96] on input "[DEMOGRAPHIC_DATA] [DATE]" at bounding box center [206, 89] width 172 height 36
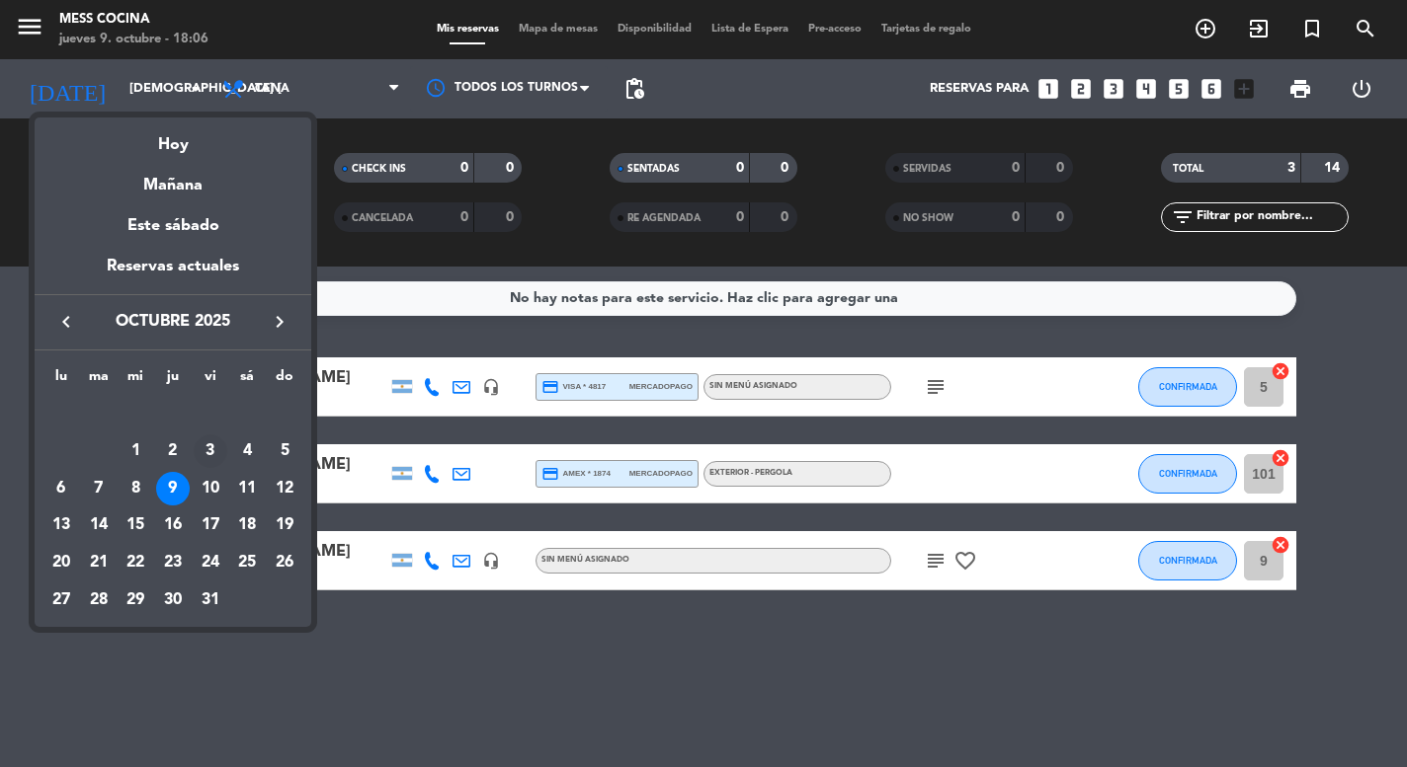
click at [212, 468] on div "3" at bounding box center [211, 452] width 34 height 34
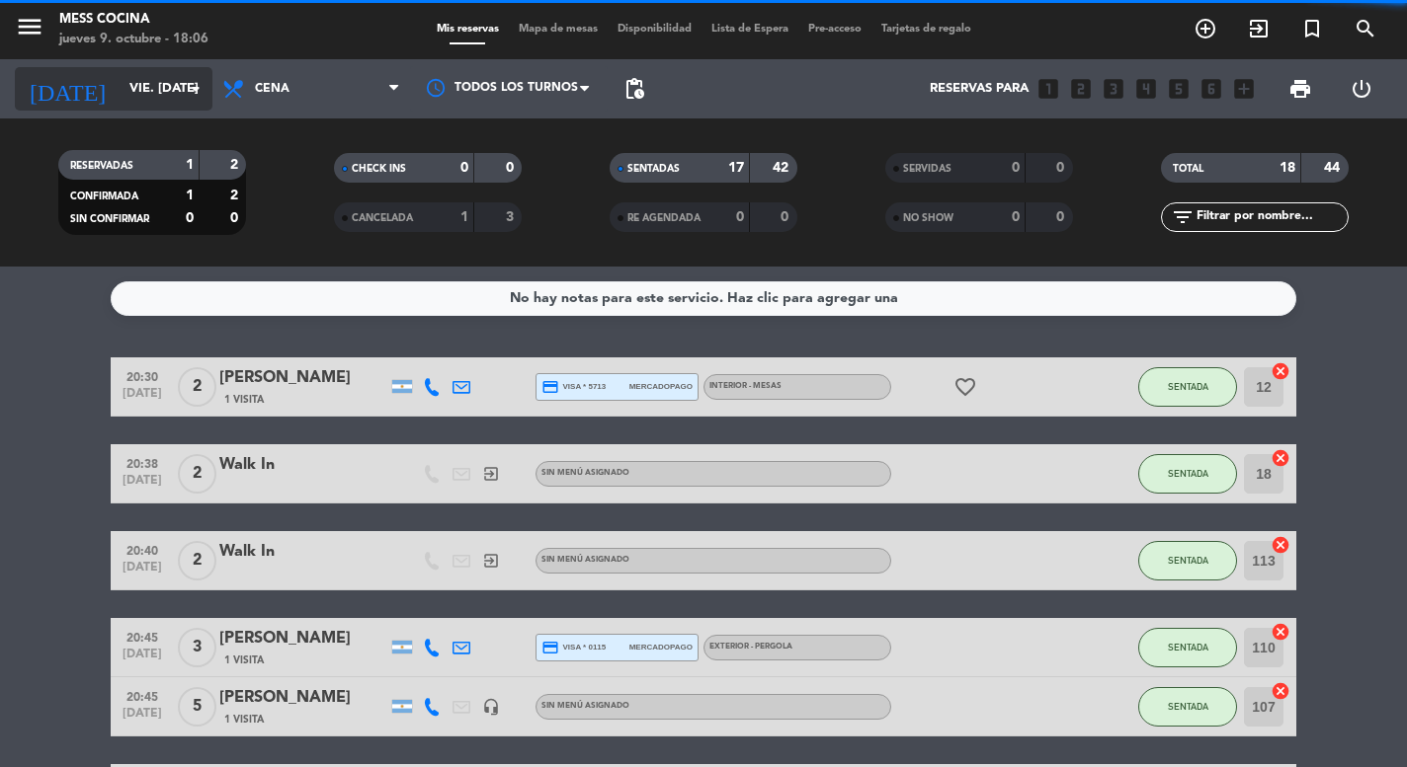
click at [152, 74] on input "vie. [DATE]" at bounding box center [206, 89] width 172 height 36
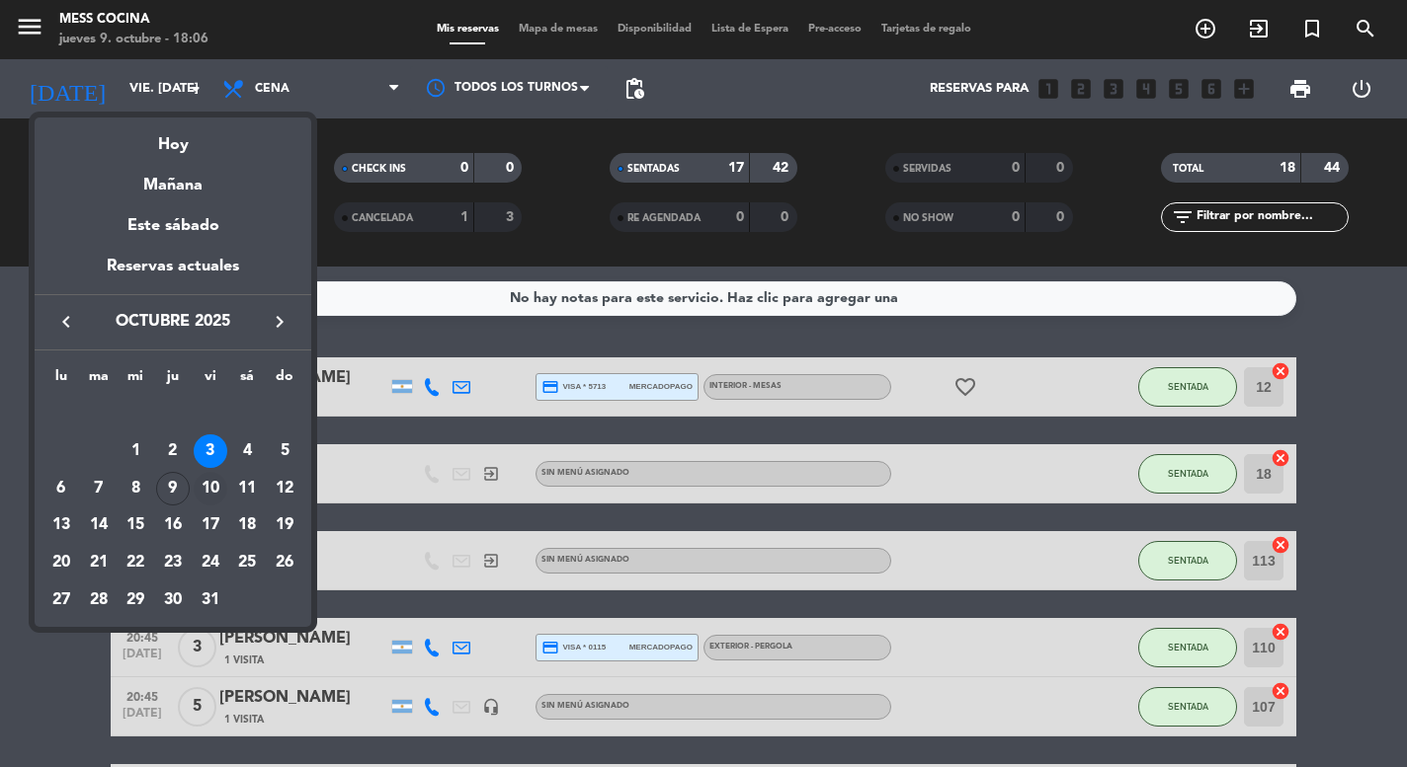
click at [212, 480] on div "10" at bounding box center [211, 489] width 34 height 34
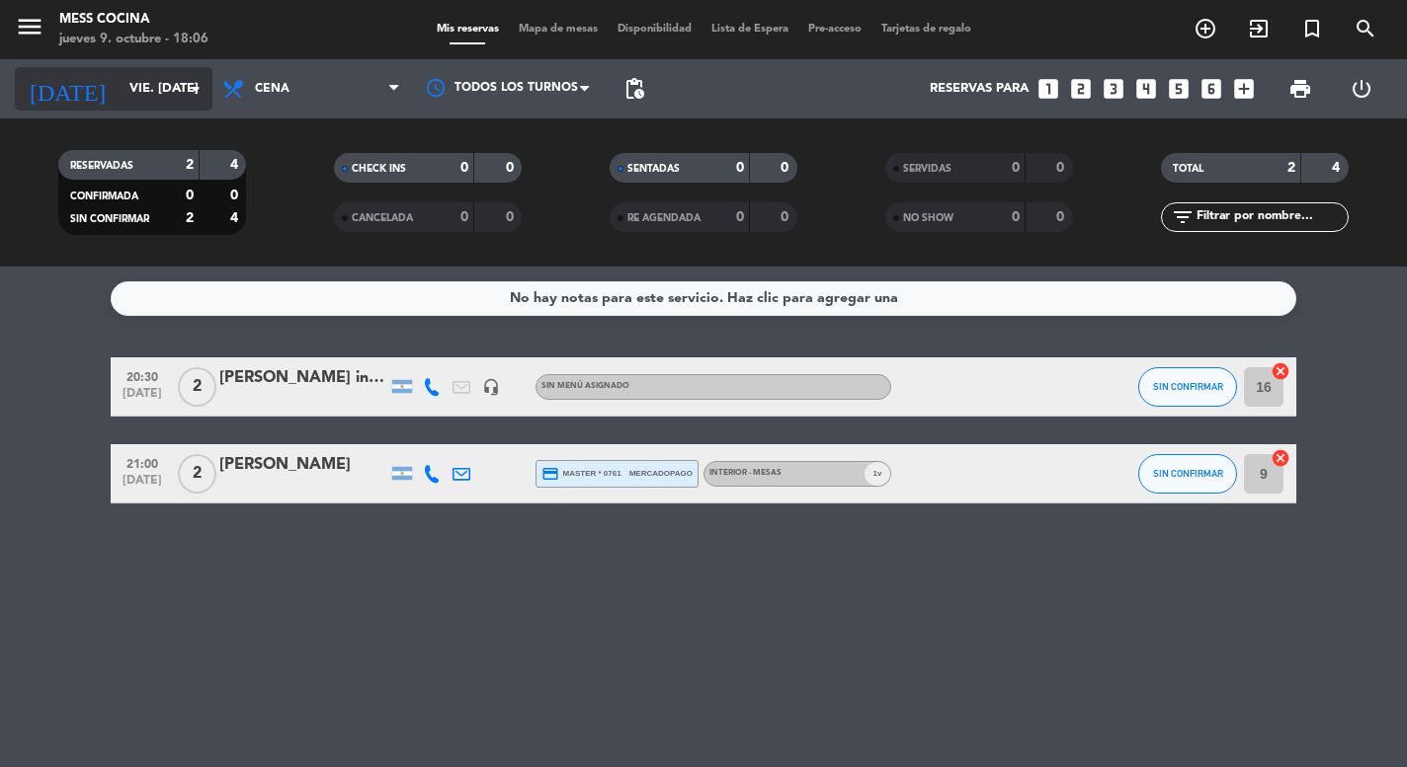
click at [135, 95] on input "vie. [DATE]" at bounding box center [206, 89] width 172 height 36
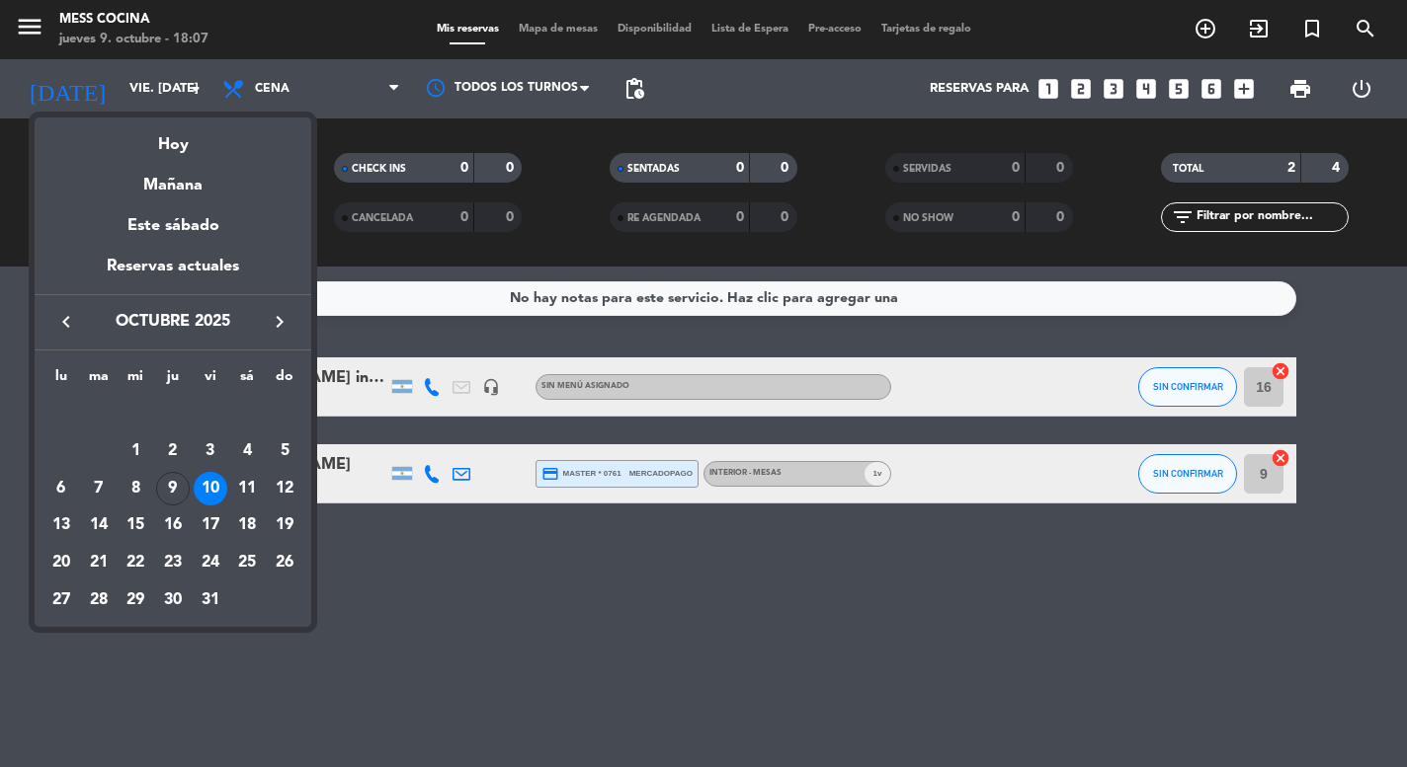
click at [226, 493] on div "10" at bounding box center [211, 489] width 34 height 34
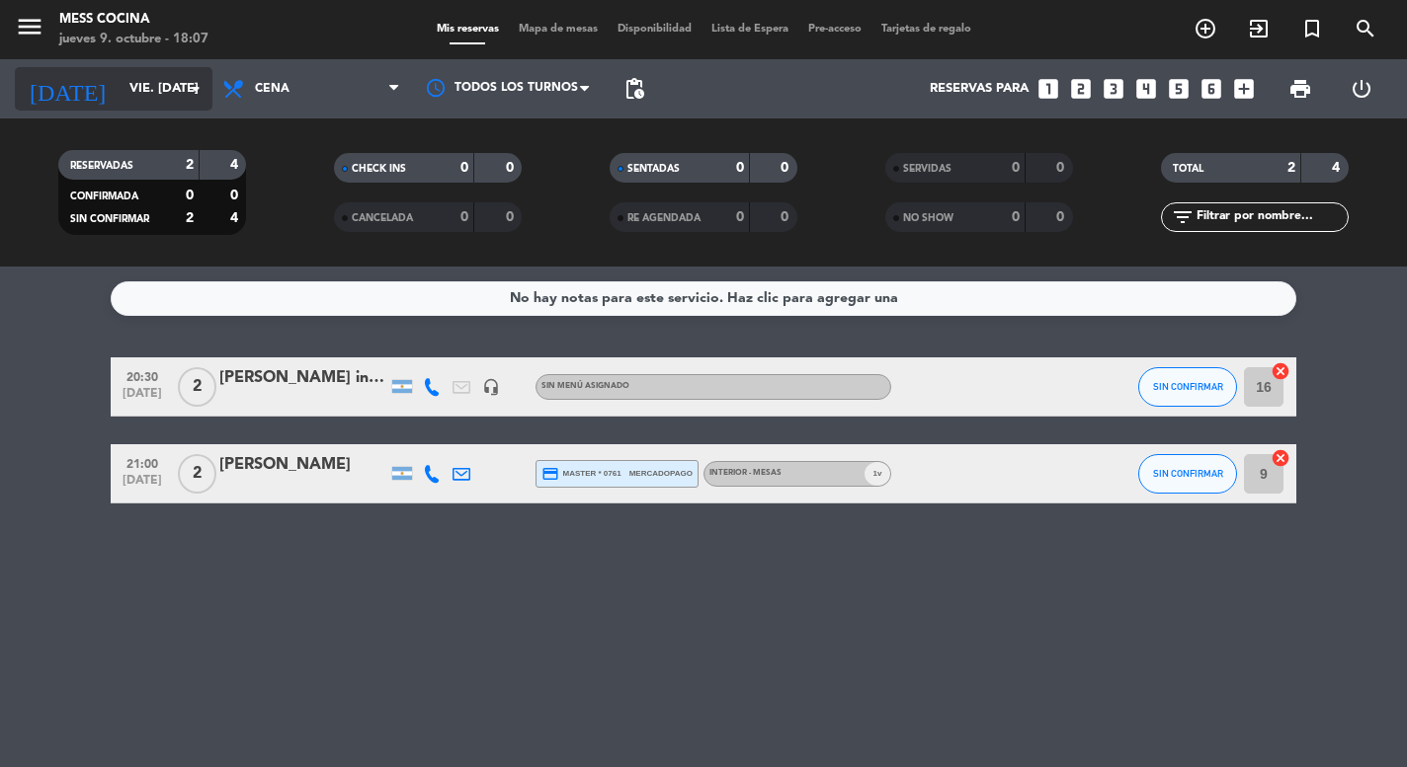
click at [137, 97] on input "vie. [DATE]" at bounding box center [206, 89] width 172 height 36
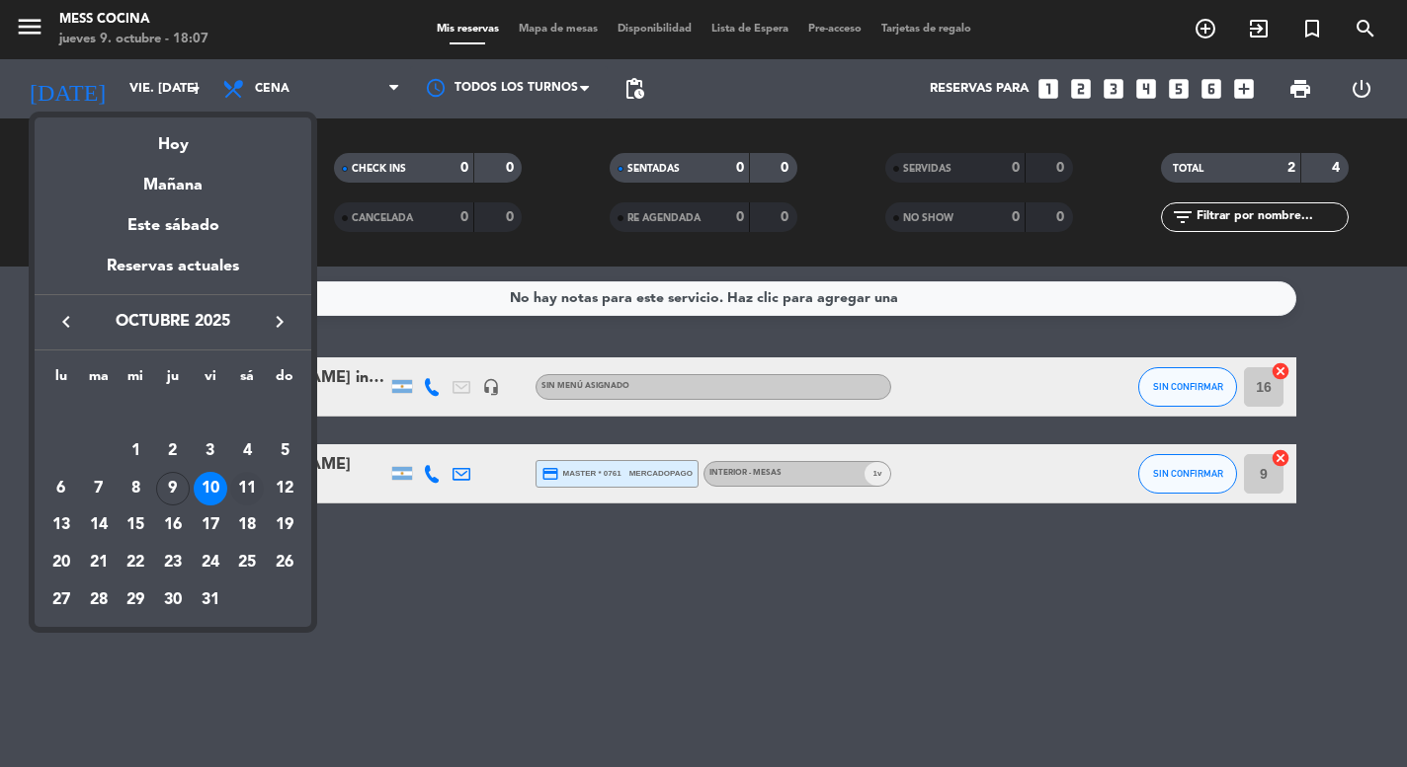
click at [247, 484] on div "11" at bounding box center [247, 489] width 34 height 34
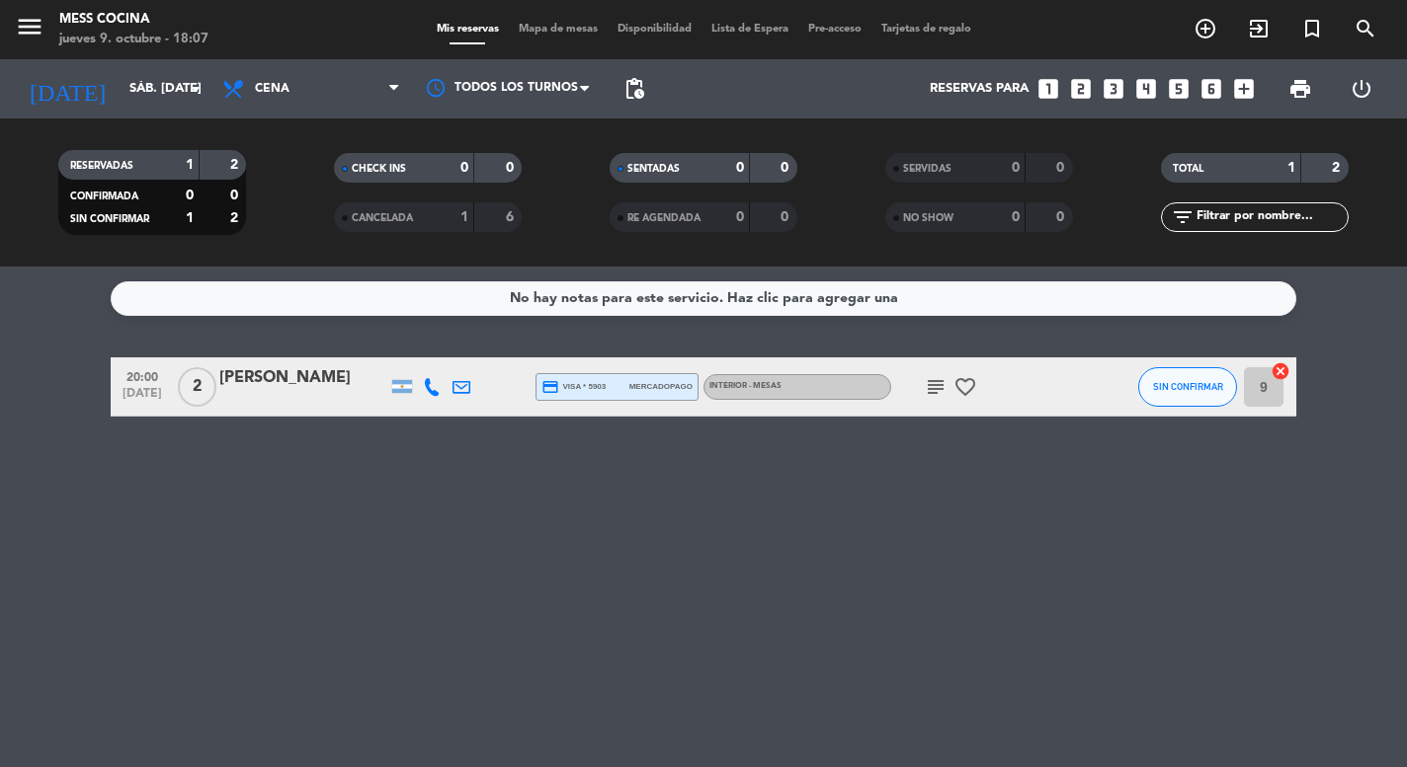
click at [144, 48] on div "menu Mess Cocina jueves 9. octubre - 18:07" at bounding box center [176, 30] width 352 height 46
click at [144, 79] on input "sáb. [DATE]" at bounding box center [206, 89] width 172 height 36
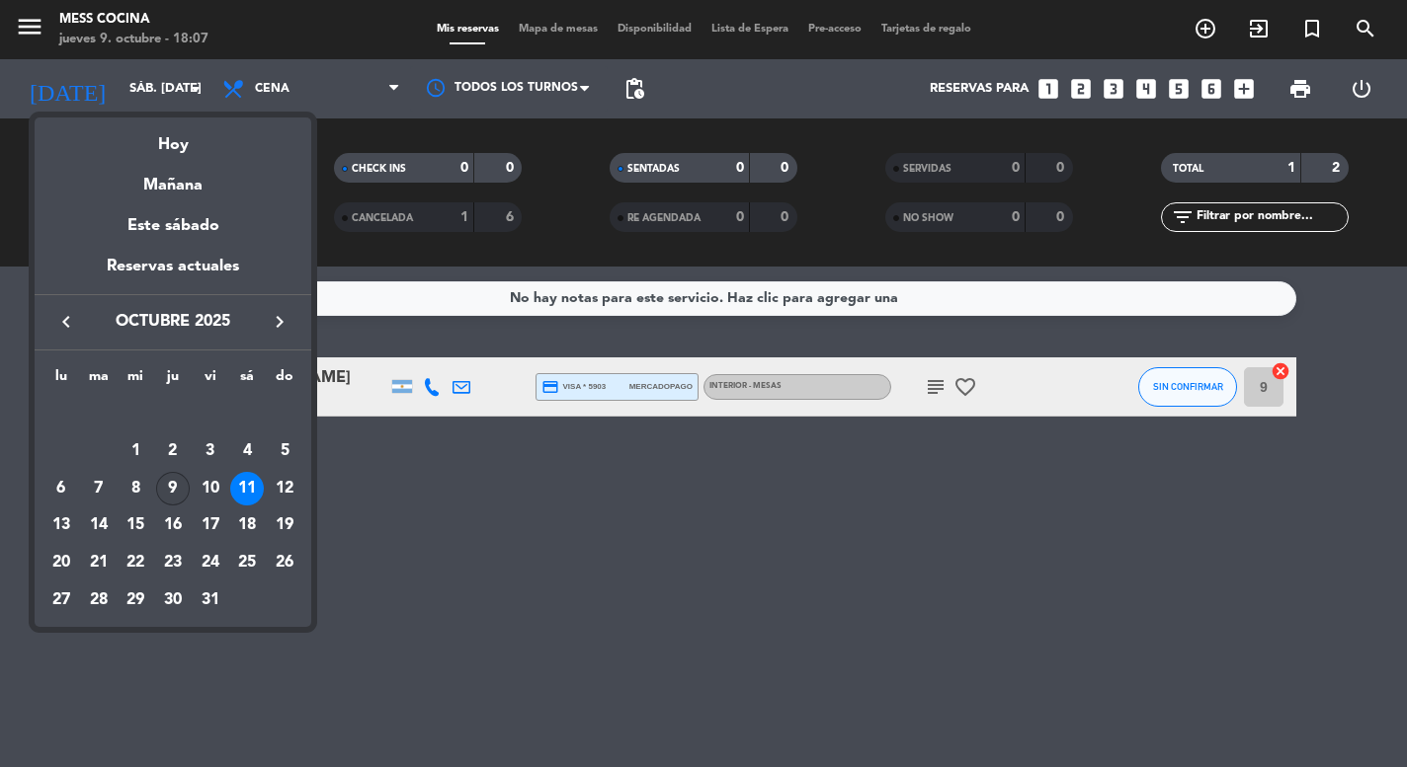
click at [176, 501] on div "9" at bounding box center [173, 489] width 34 height 34
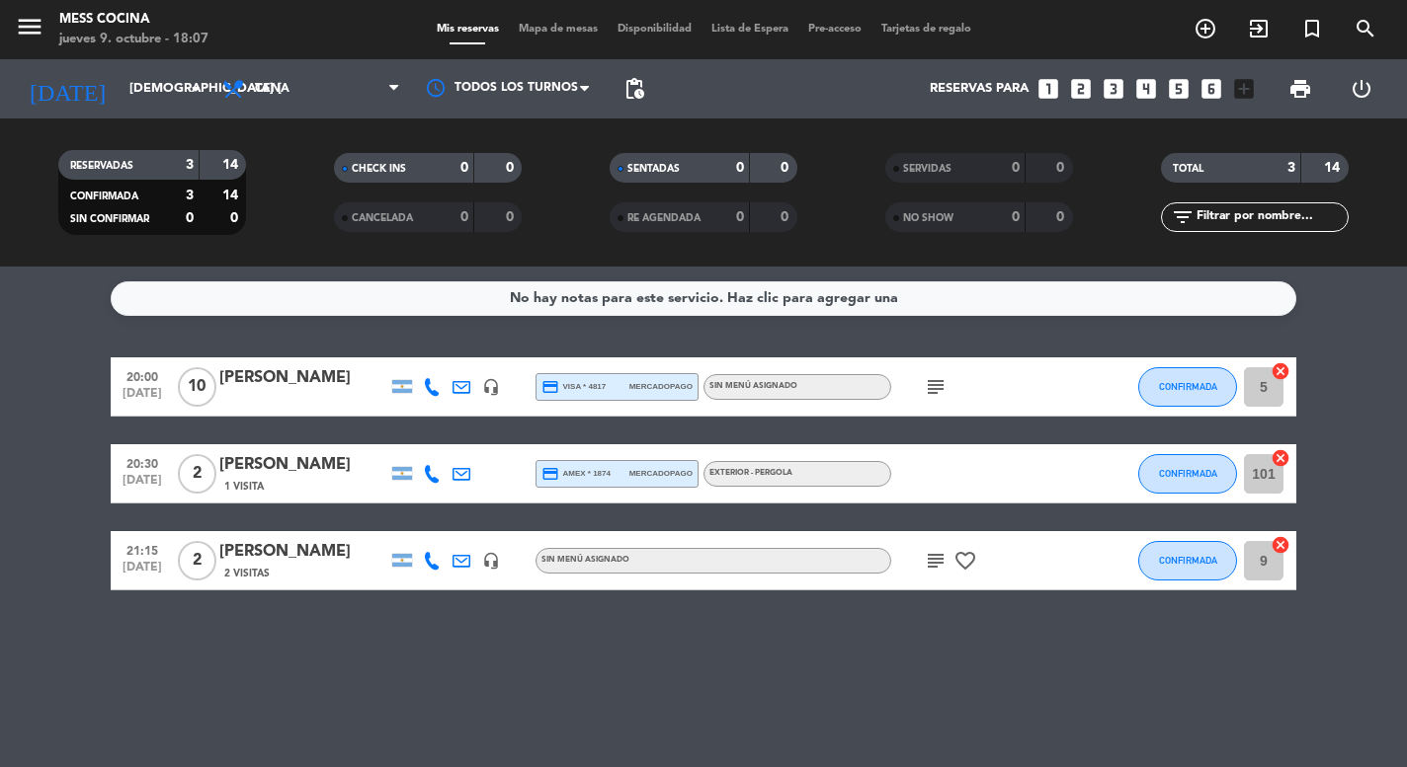
drag, startPoint x: 28, startPoint y: 393, endPoint x: 210, endPoint y: 645, distance: 311.2
click at [210, 645] on div "No hay notas para este servicio. Haz clic para agregar una 20:00 [DATE] [PERSON…" at bounding box center [703, 517] width 1407 height 501
click at [185, 96] on icon "arrow_drop_down" at bounding box center [196, 89] width 24 height 24
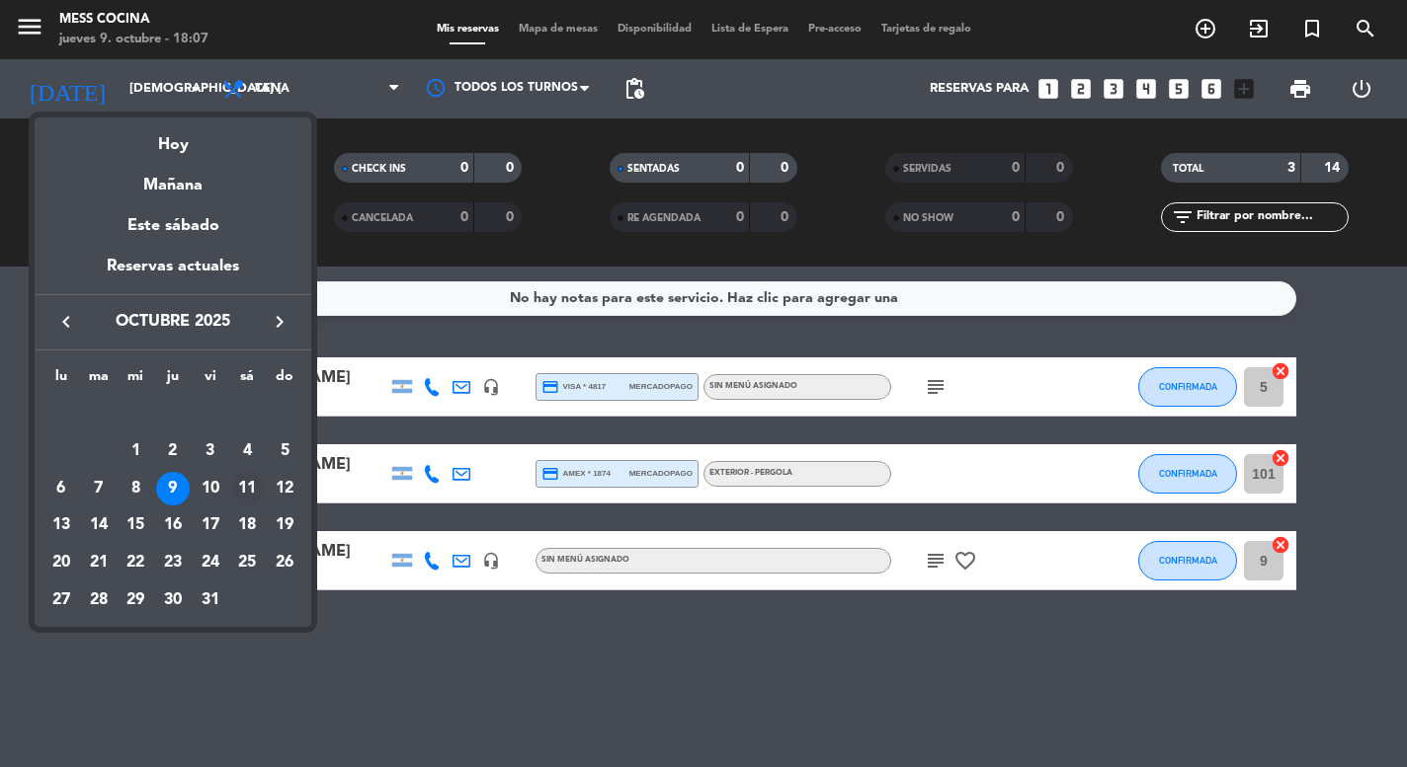
click at [248, 499] on div "11" at bounding box center [247, 489] width 34 height 34
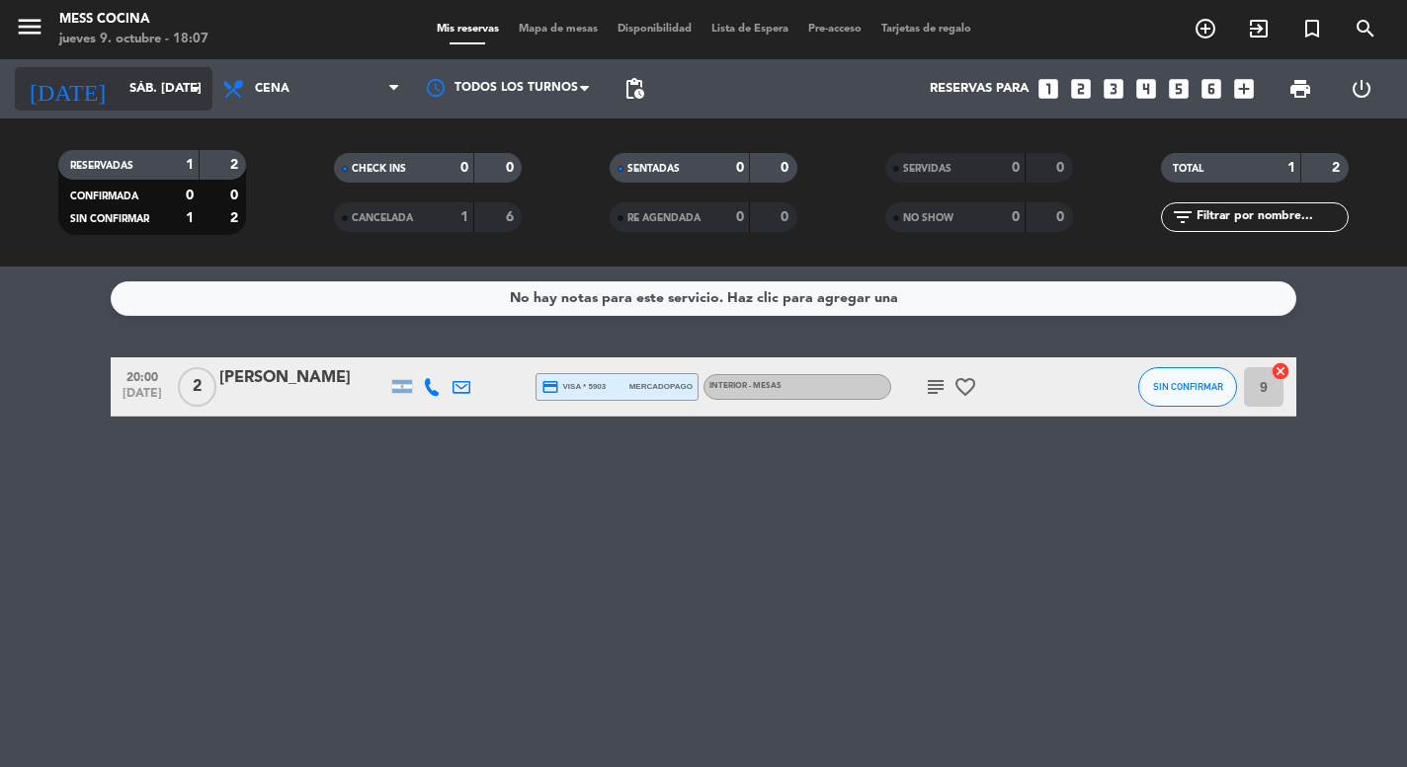
click at [154, 90] on input "sáb. [DATE]" at bounding box center [206, 89] width 172 height 36
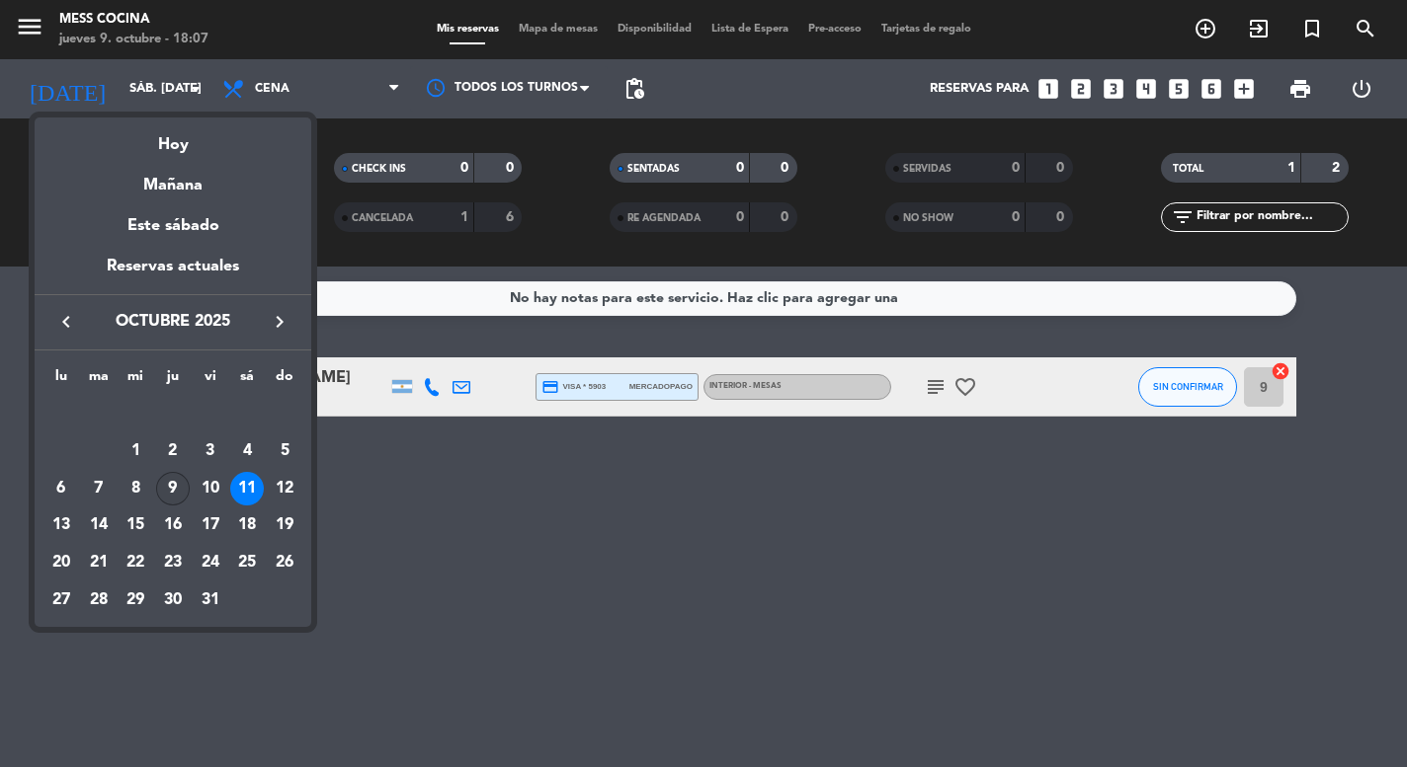
click at [169, 484] on div "9" at bounding box center [173, 489] width 34 height 34
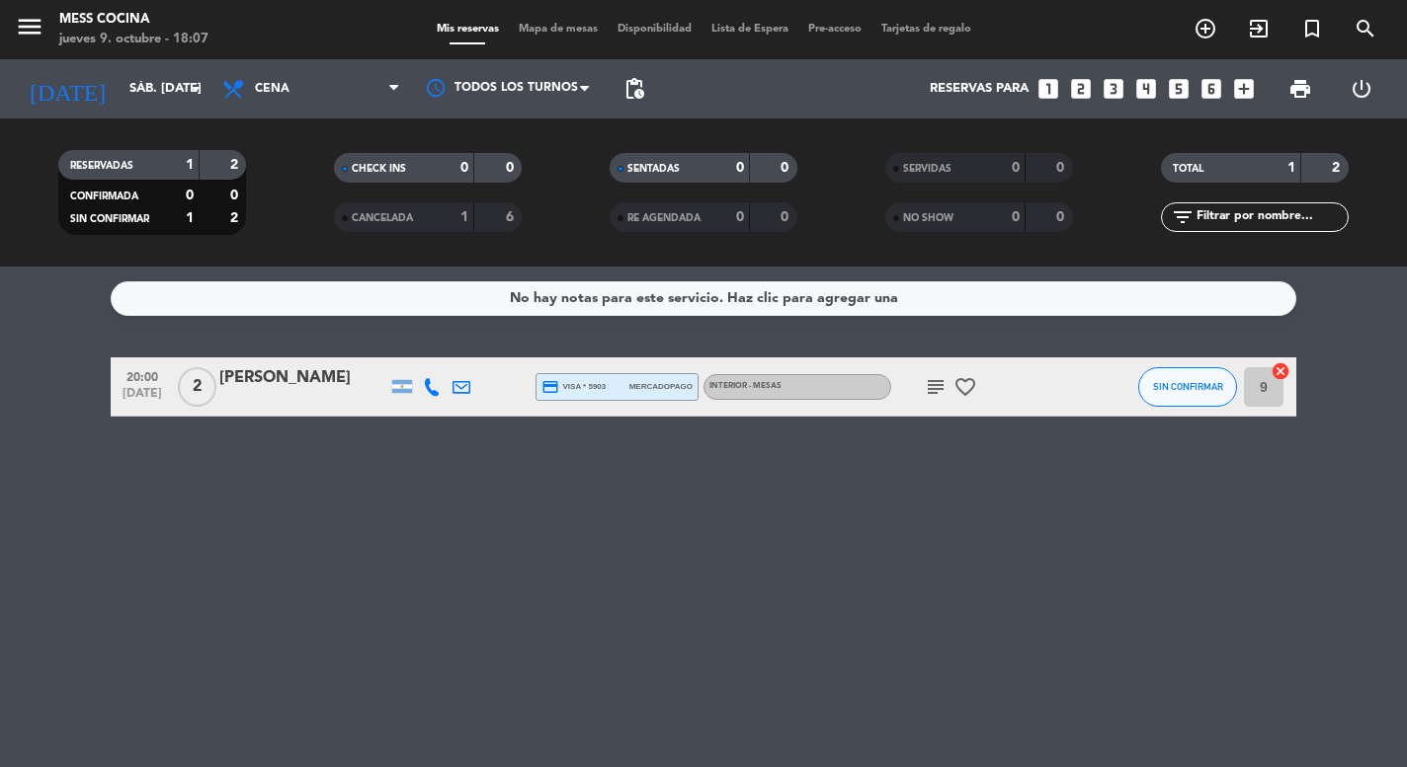
type input "[DEMOGRAPHIC_DATA] [DATE]"
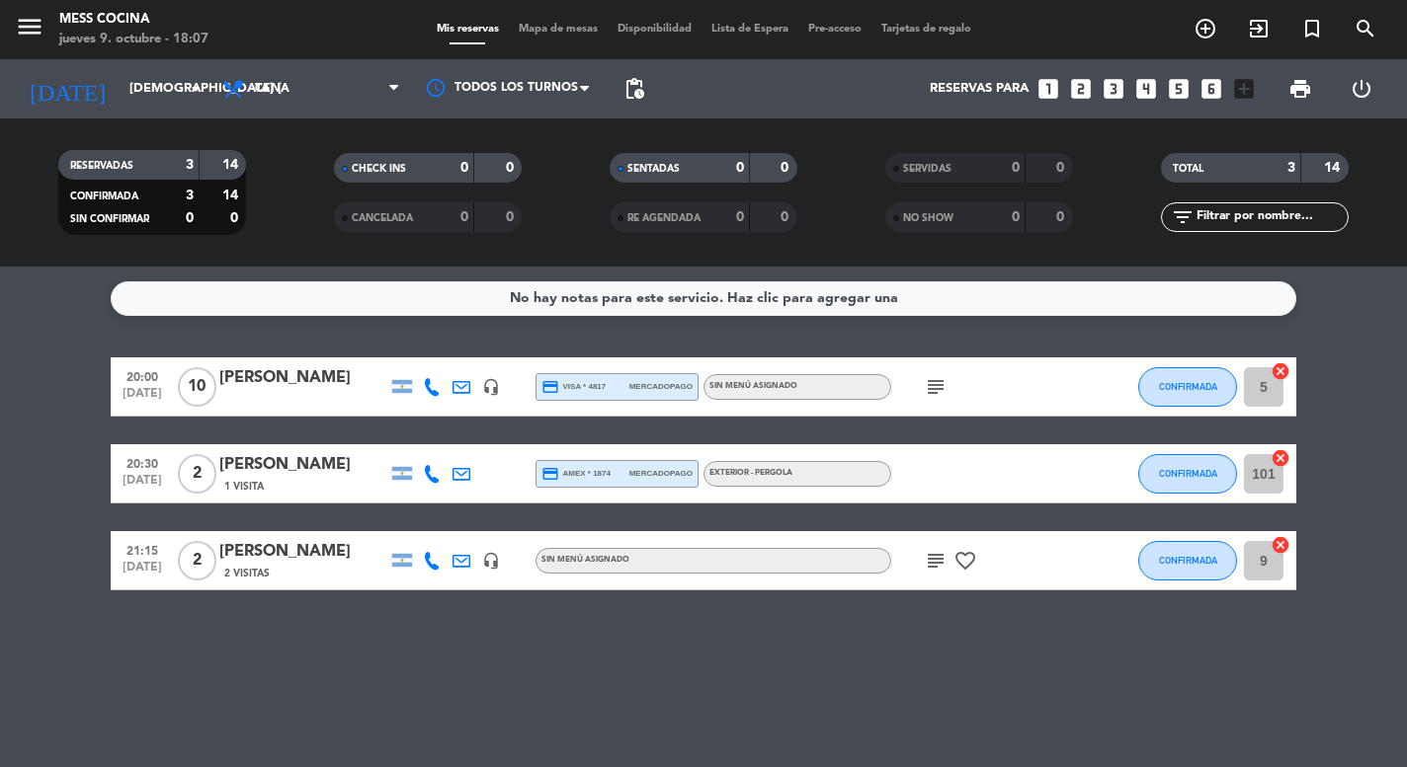
click at [571, 35] on span "Mapa de mesas" at bounding box center [558, 29] width 99 height 11
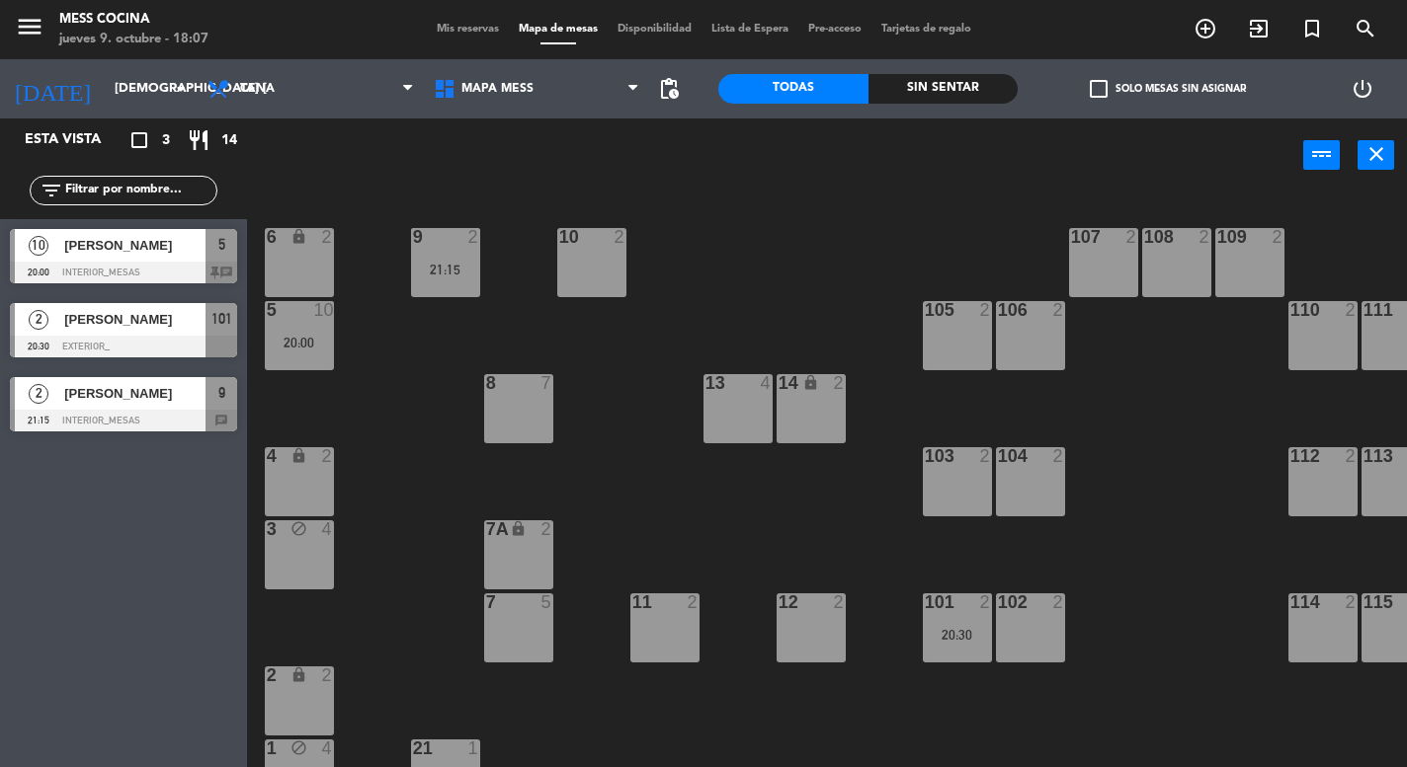
click at [494, 264] on div "6 lock 2 9 2 21:15 10 2 107 2 108 2 109 2 5 10 20:00 105 2 106 2 110 2 111 2 13…" at bounding box center [834, 480] width 1146 height 575
click at [462, 262] on div "21:15" at bounding box center [445, 269] width 69 height 15
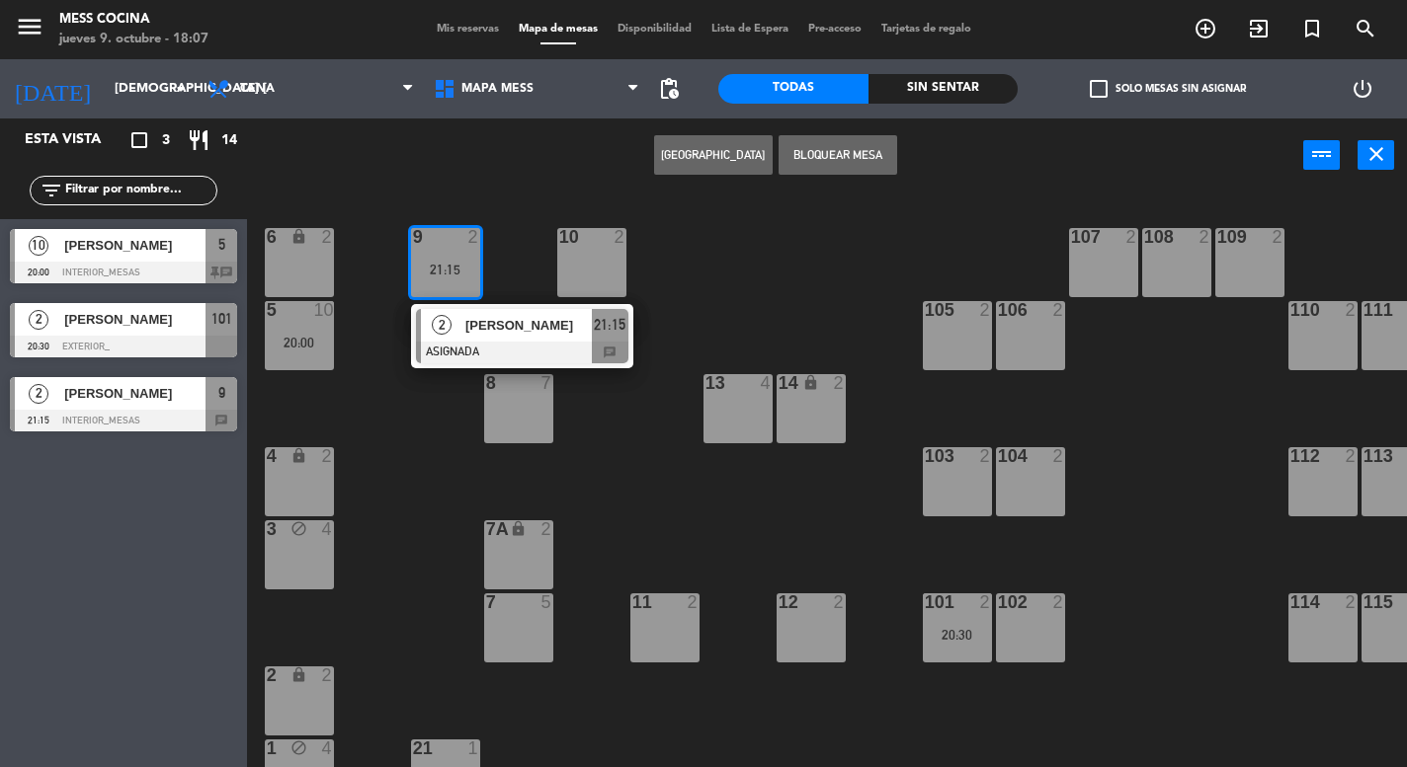
click at [462, 262] on div "21:15" at bounding box center [445, 269] width 69 height 15
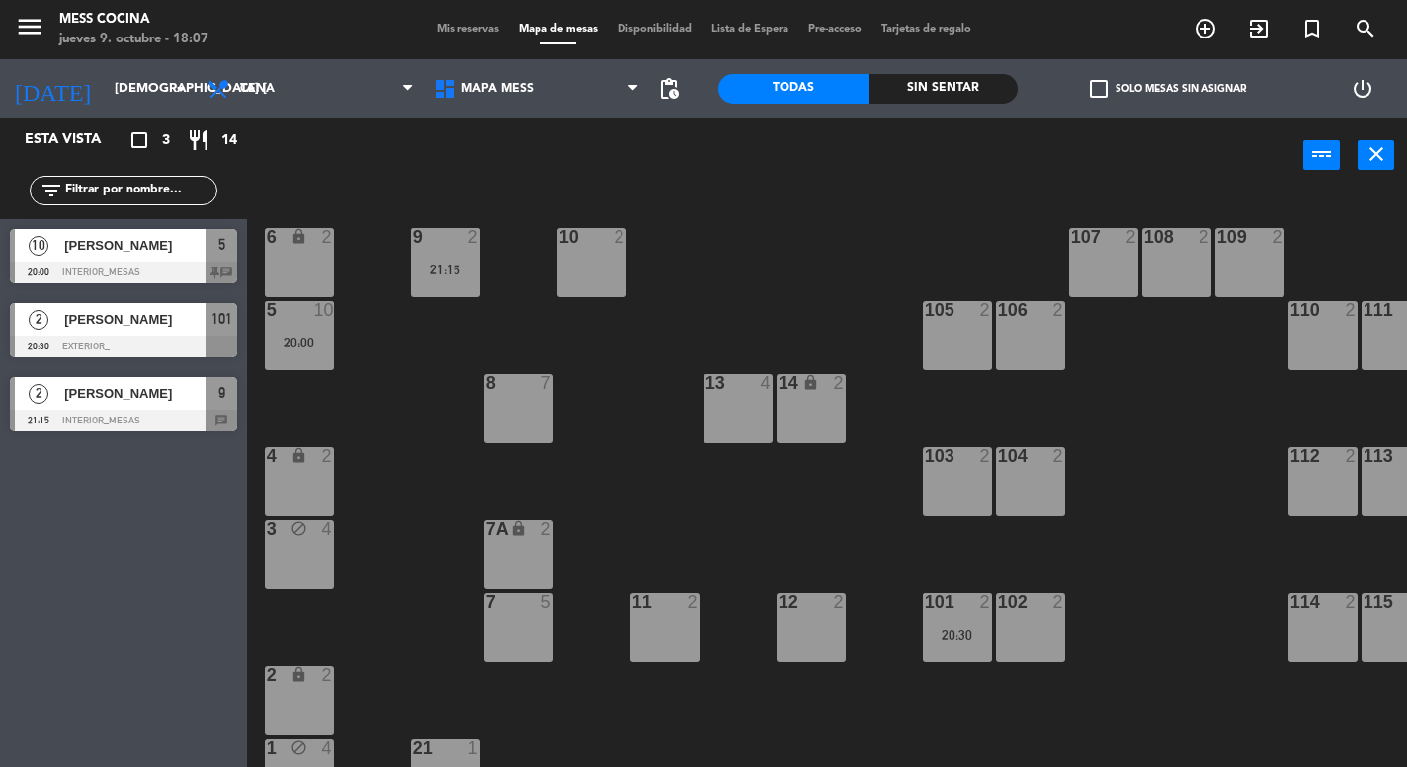
click at [313, 319] on div "10" at bounding box center [323, 310] width 20 height 18
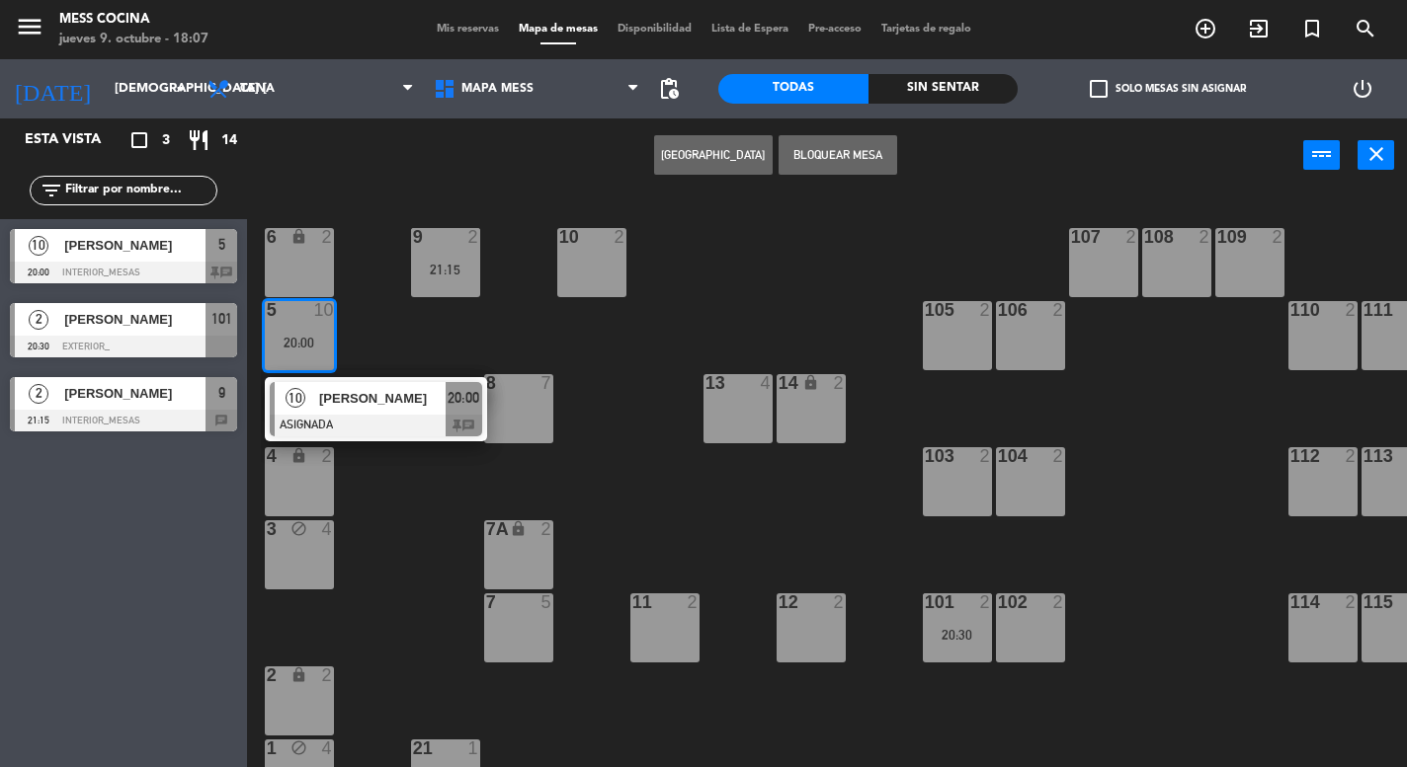
click at [313, 319] on div "10" at bounding box center [323, 310] width 20 height 18
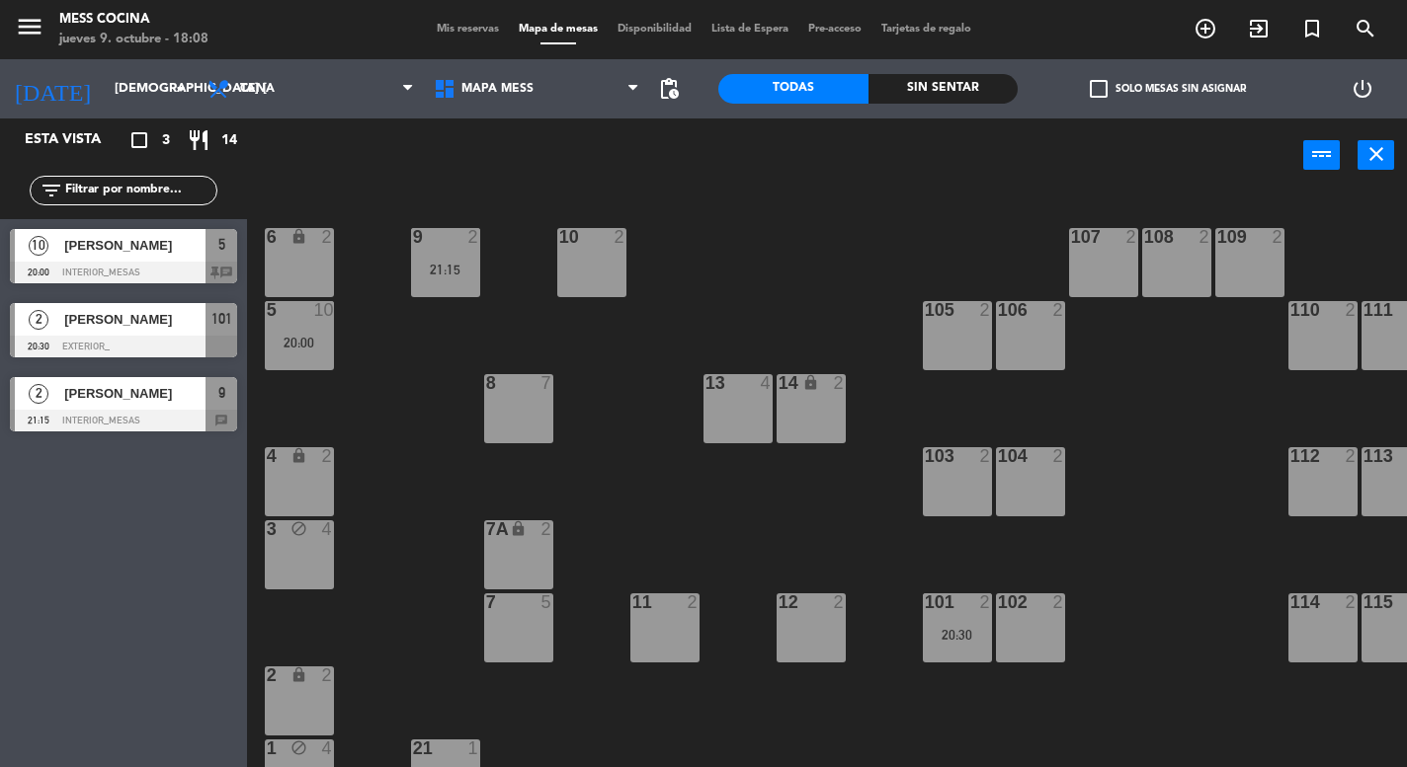
click at [314, 312] on div "10" at bounding box center [323, 310] width 20 height 18
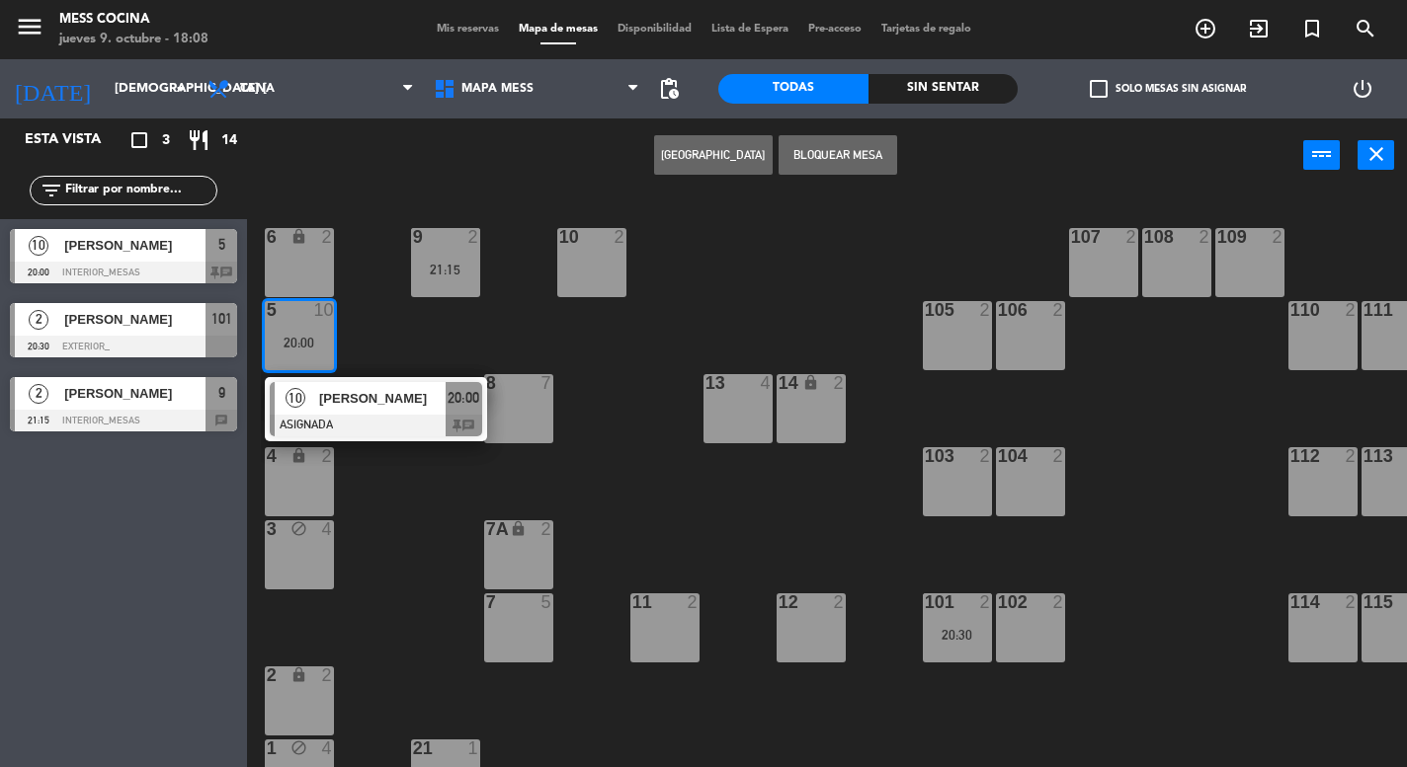
click at [314, 312] on div "10" at bounding box center [323, 310] width 20 height 18
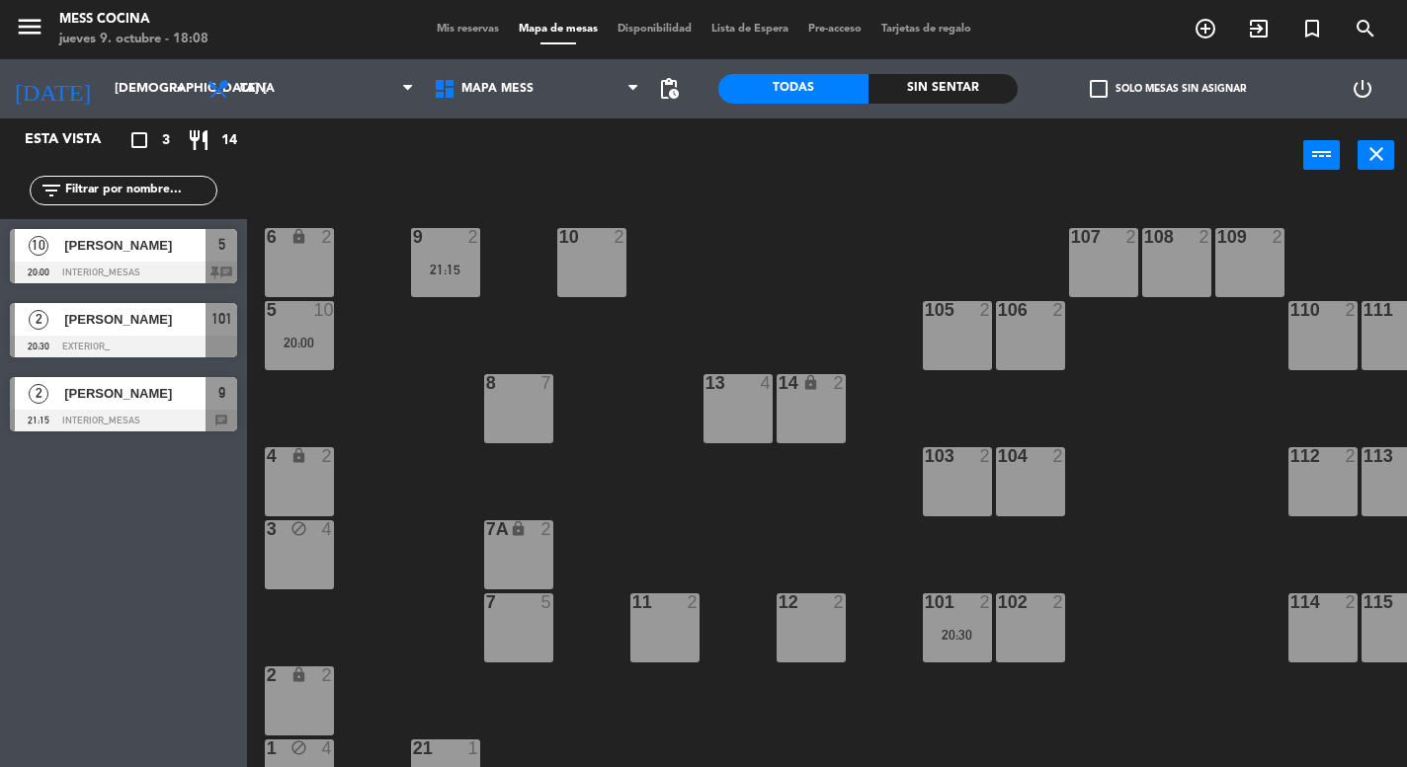
click at [530, 444] on div "6 lock 2 9 2 21:15 10 2 107 2 108 2 109 2 5 10 20:00 105 2 106 2 110 2 111 2 13…" at bounding box center [834, 480] width 1146 height 575
click at [460, 254] on div "9 2 21:15" at bounding box center [445, 262] width 69 height 69
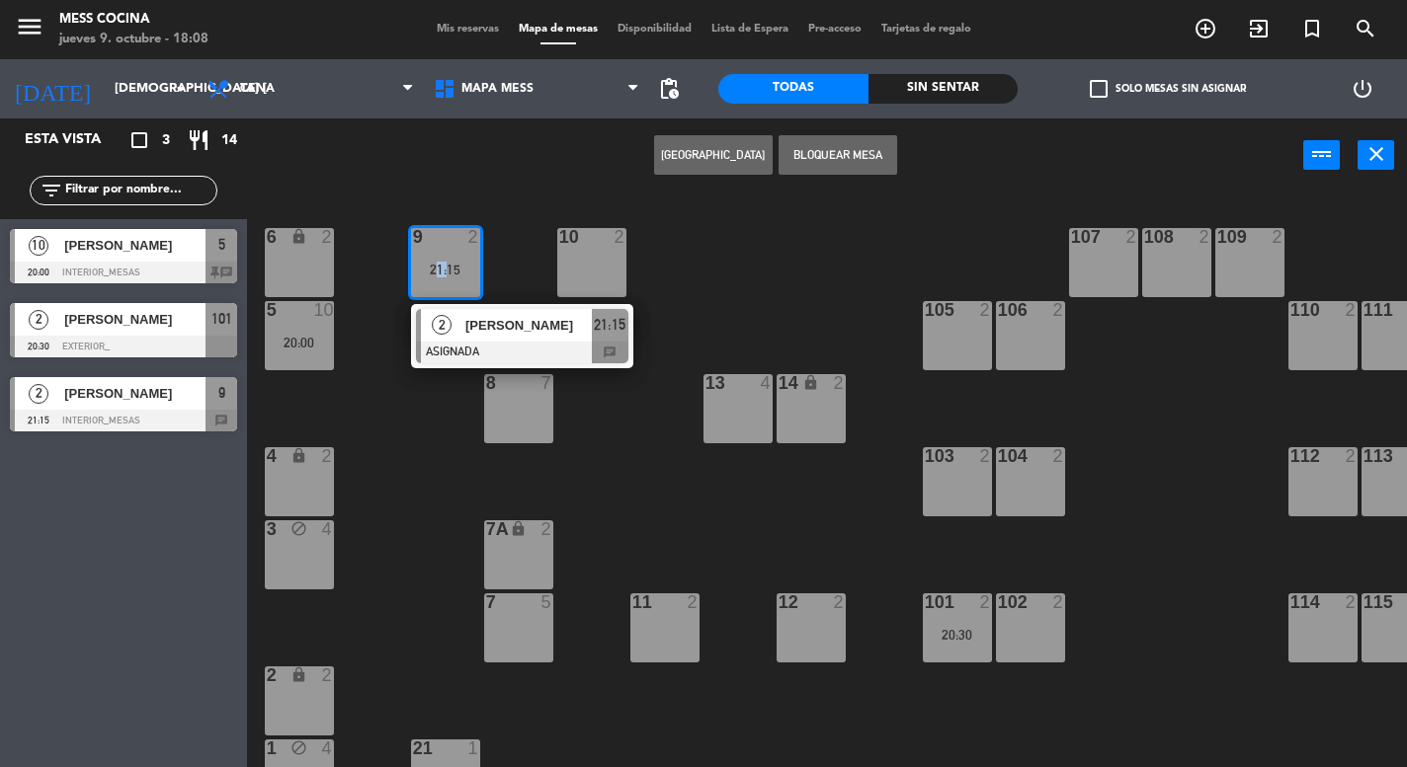
click at [460, 254] on div "9 2 21:15" at bounding box center [445, 262] width 69 height 69
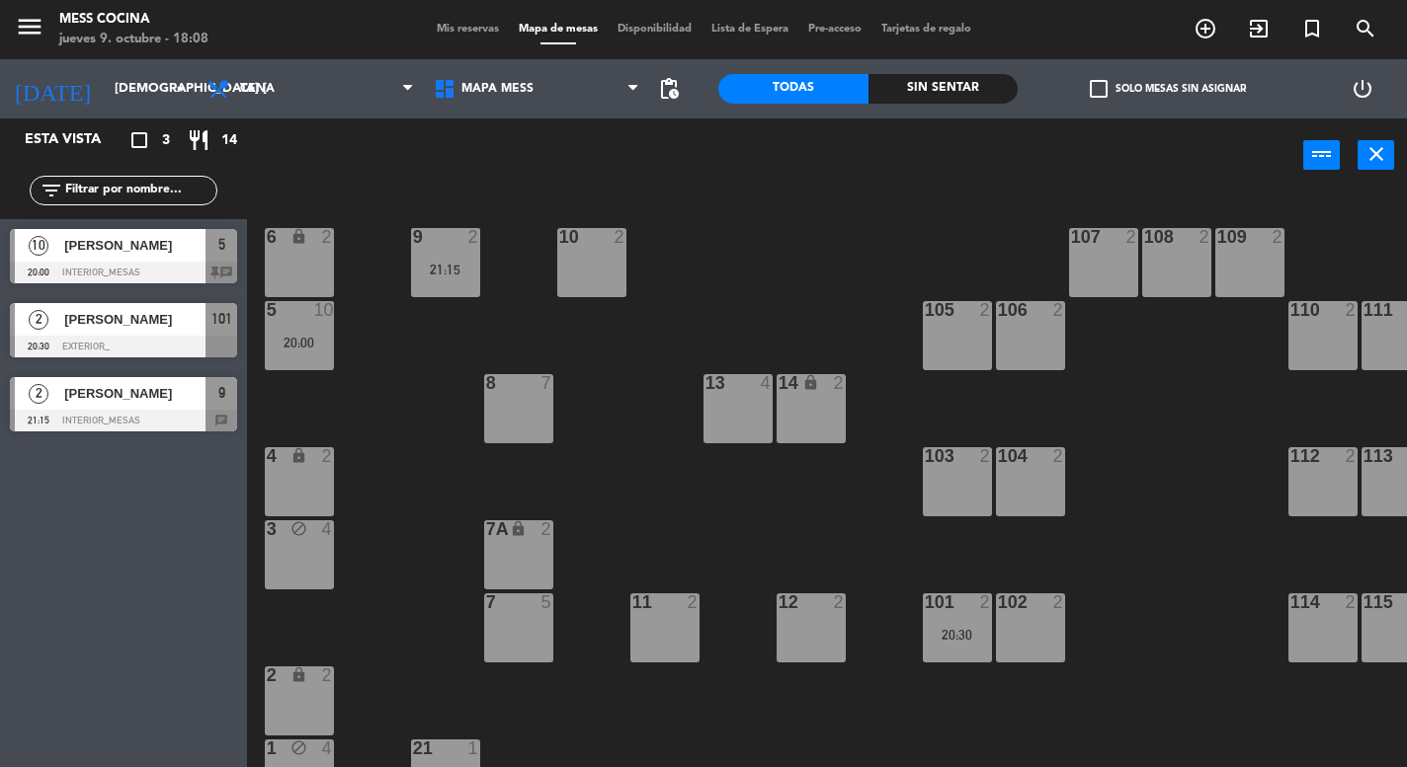
click at [742, 420] on div "13 4" at bounding box center [737, 408] width 69 height 69
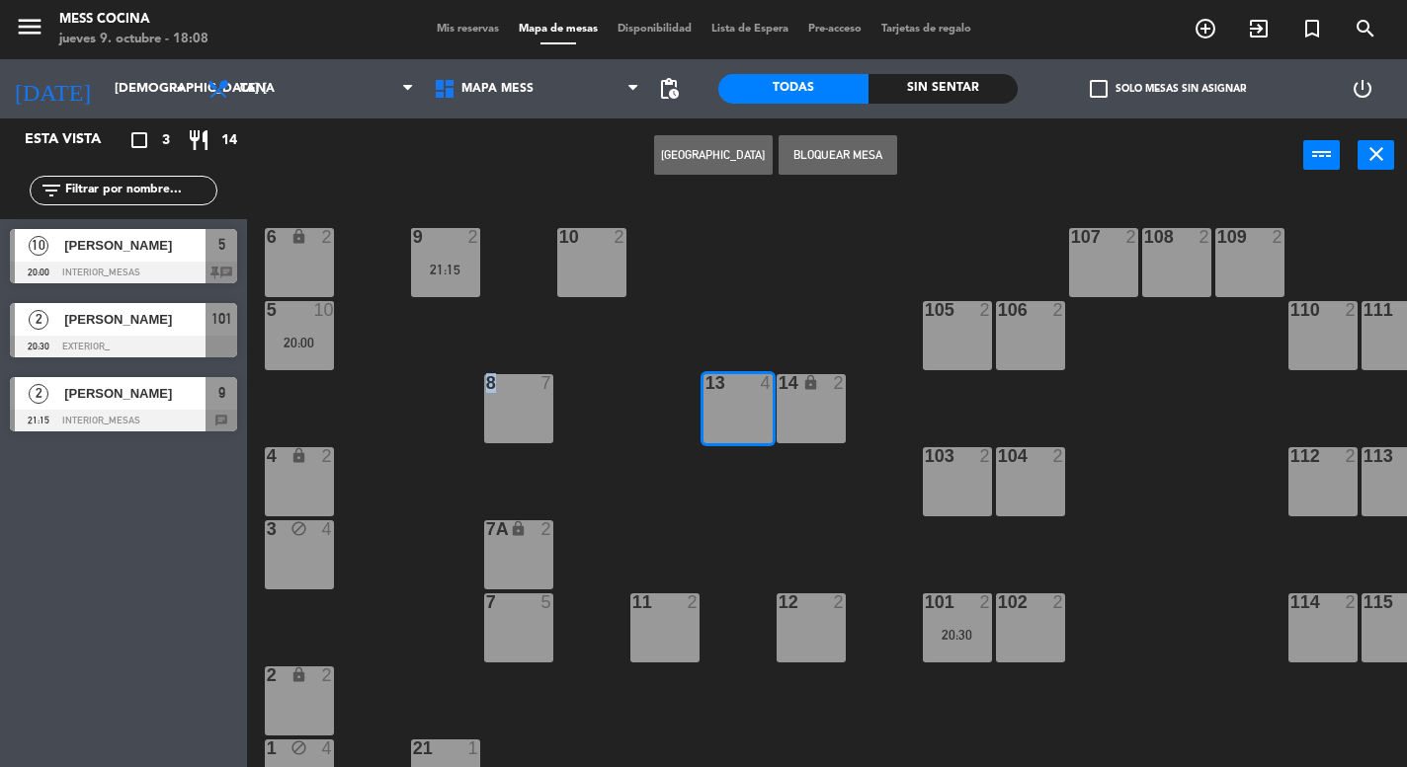
click at [742, 420] on div "13 4" at bounding box center [737, 408] width 69 height 69
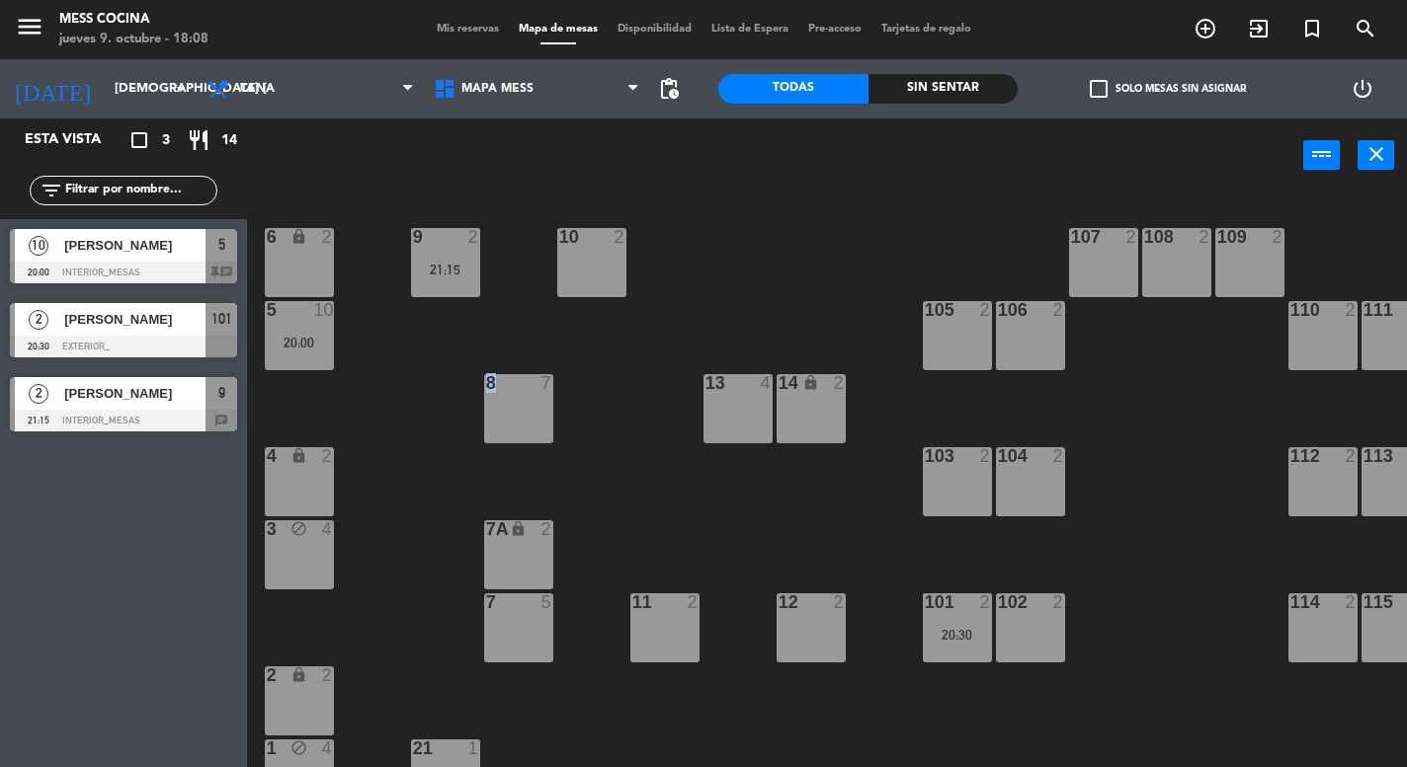
click at [733, 425] on div "13 4" at bounding box center [737, 408] width 69 height 69
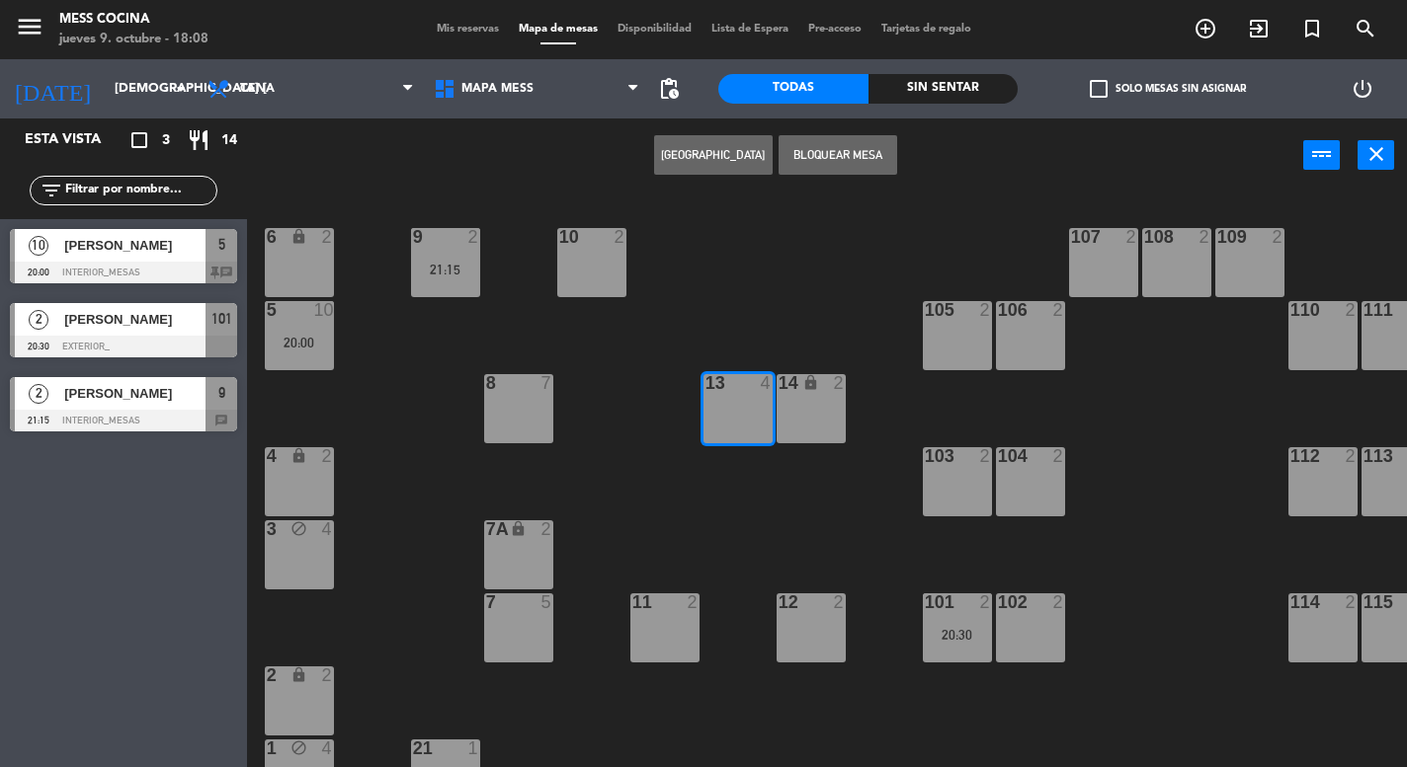
click at [733, 425] on div "13 4" at bounding box center [737, 408] width 69 height 69
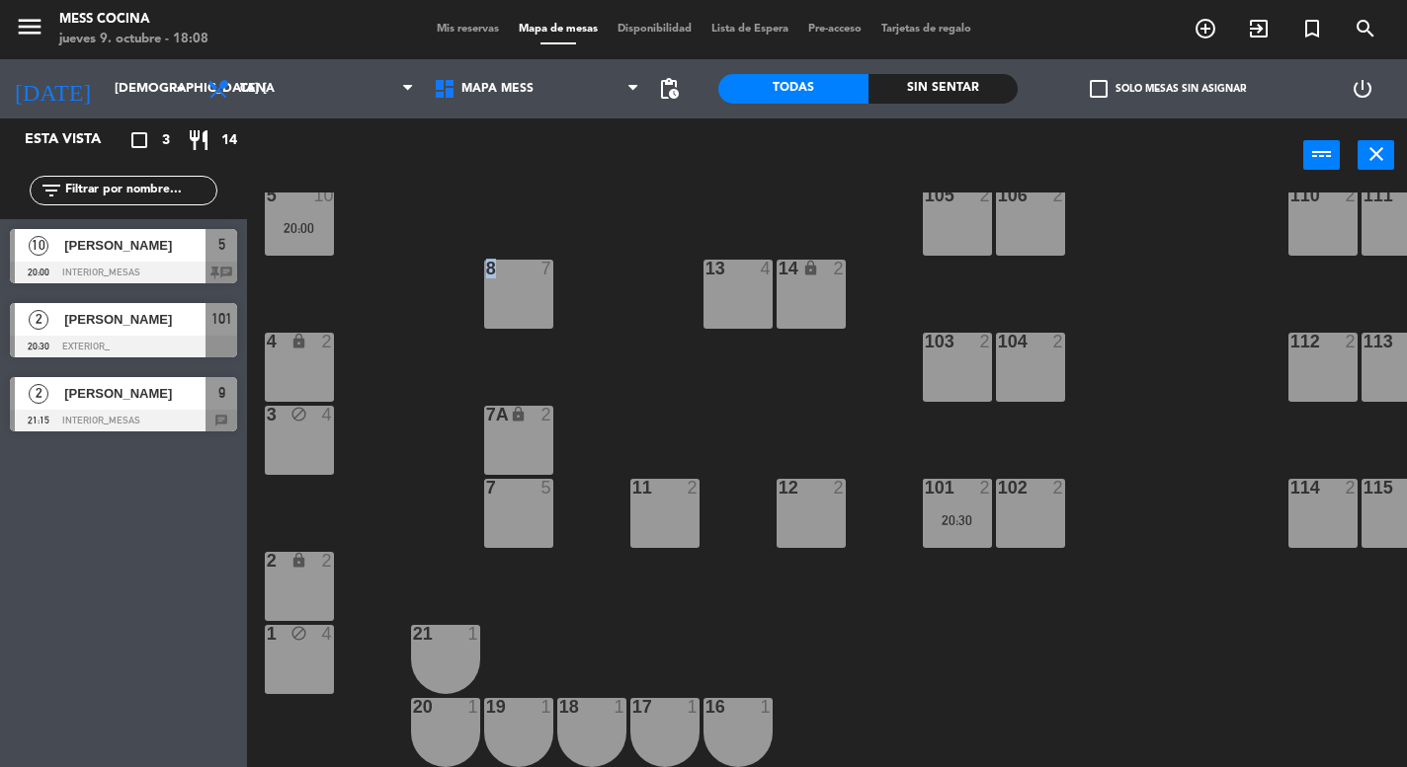
scroll to position [117, 0]
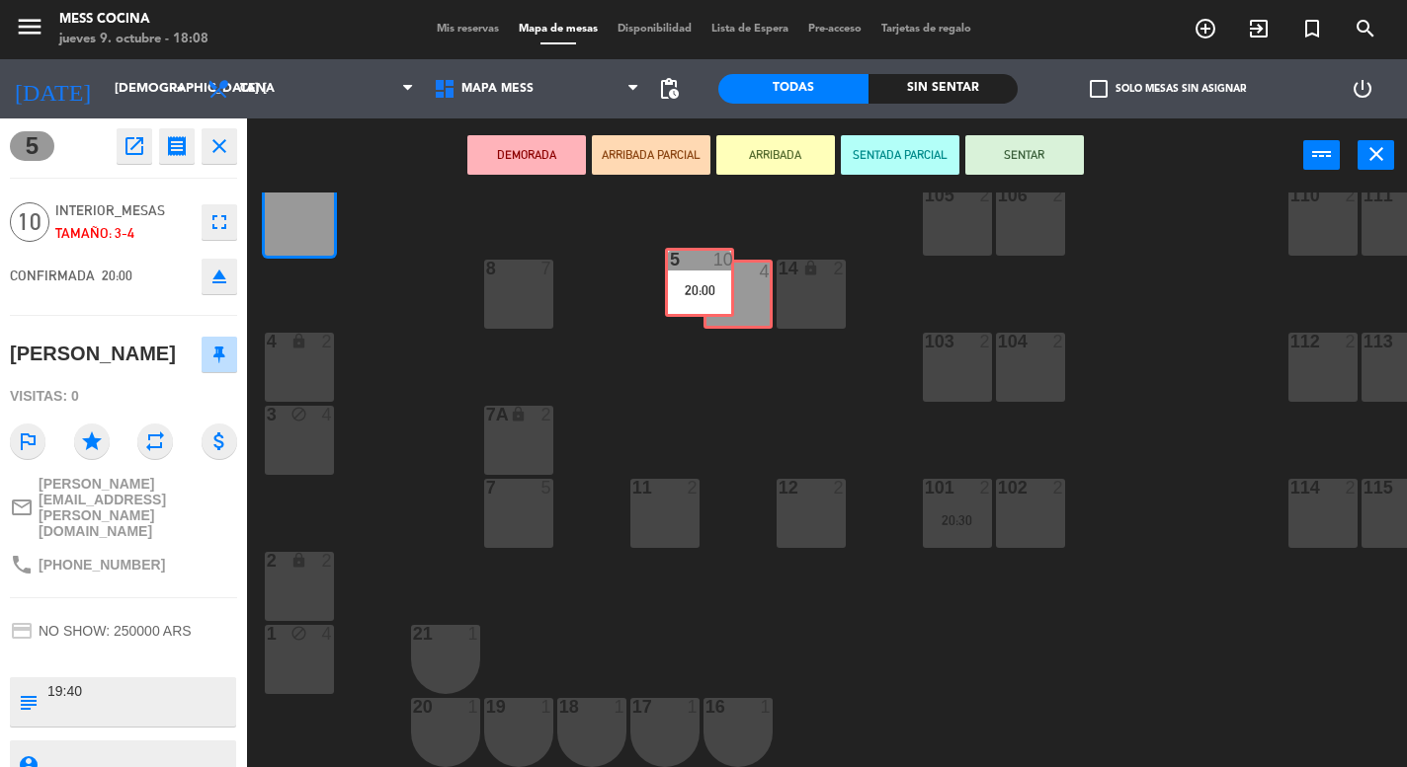
drag, startPoint x: 304, startPoint y: 228, endPoint x: 716, endPoint y: 300, distance: 418.2
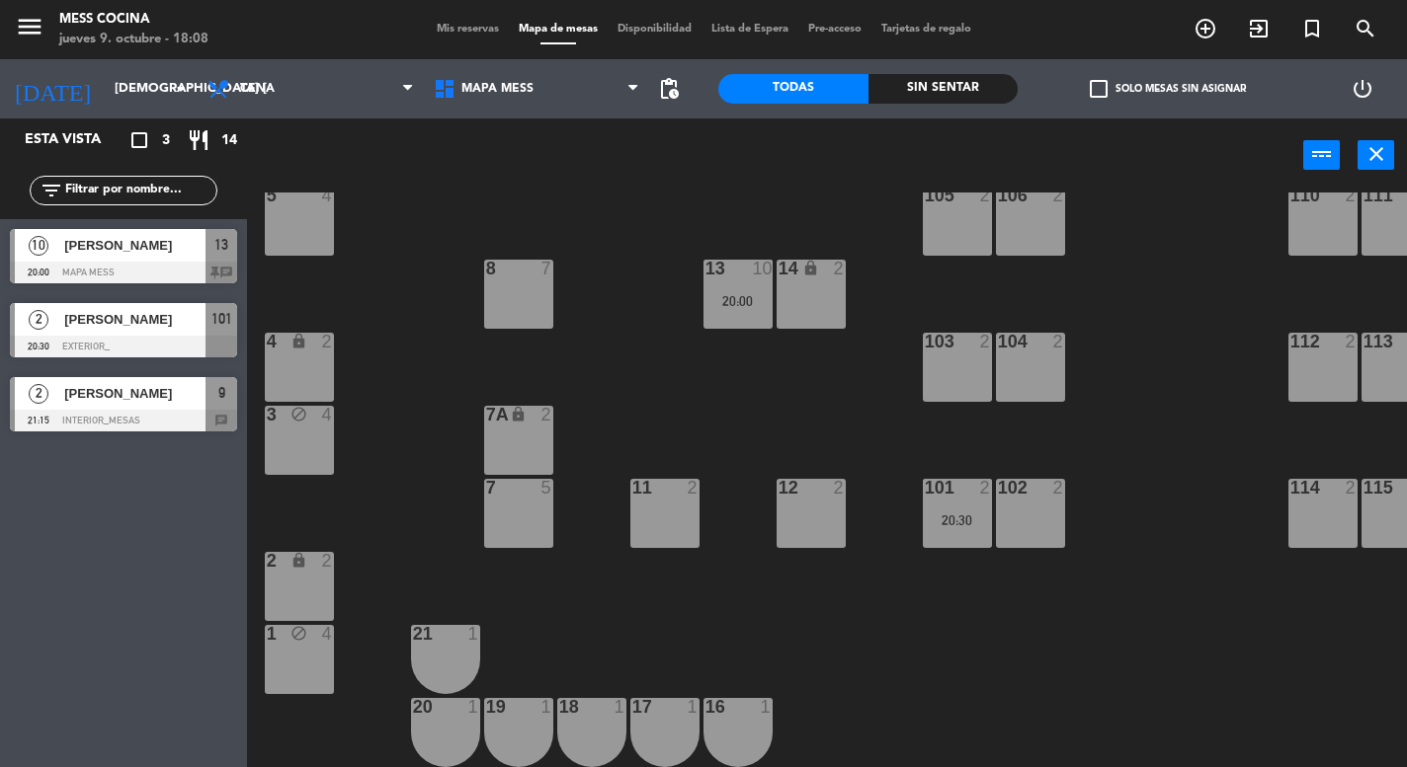
click at [687, 470] on div "6 lock 2 9 2 21:15 10 2 107 2 108 2 109 2 5 4 105 2 106 2 110 2 111 2 13 10 20:…" at bounding box center [834, 480] width 1146 height 575
click at [687, 479] on div "2" at bounding box center [692, 488] width 12 height 18
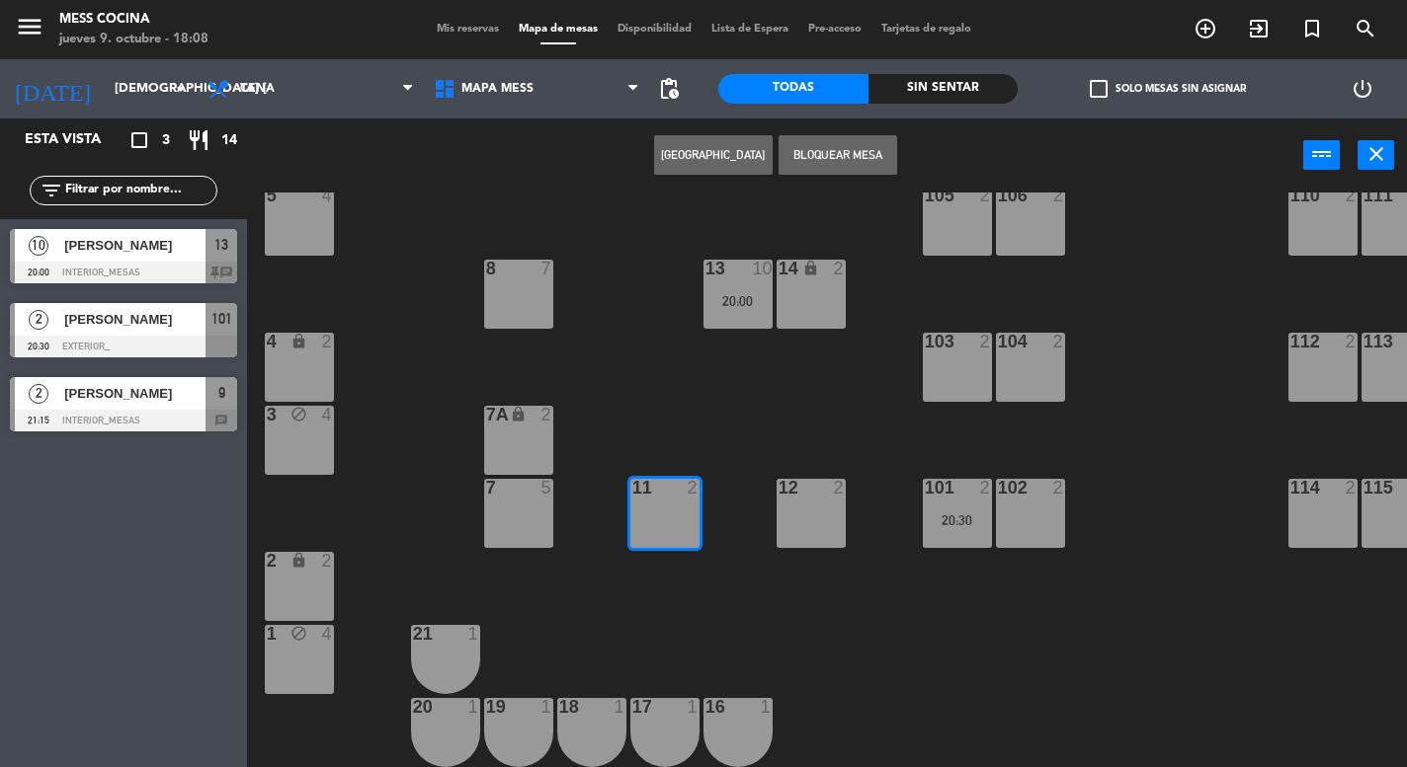
click at [838, 148] on button "Bloquear Mesa" at bounding box center [837, 155] width 119 height 40
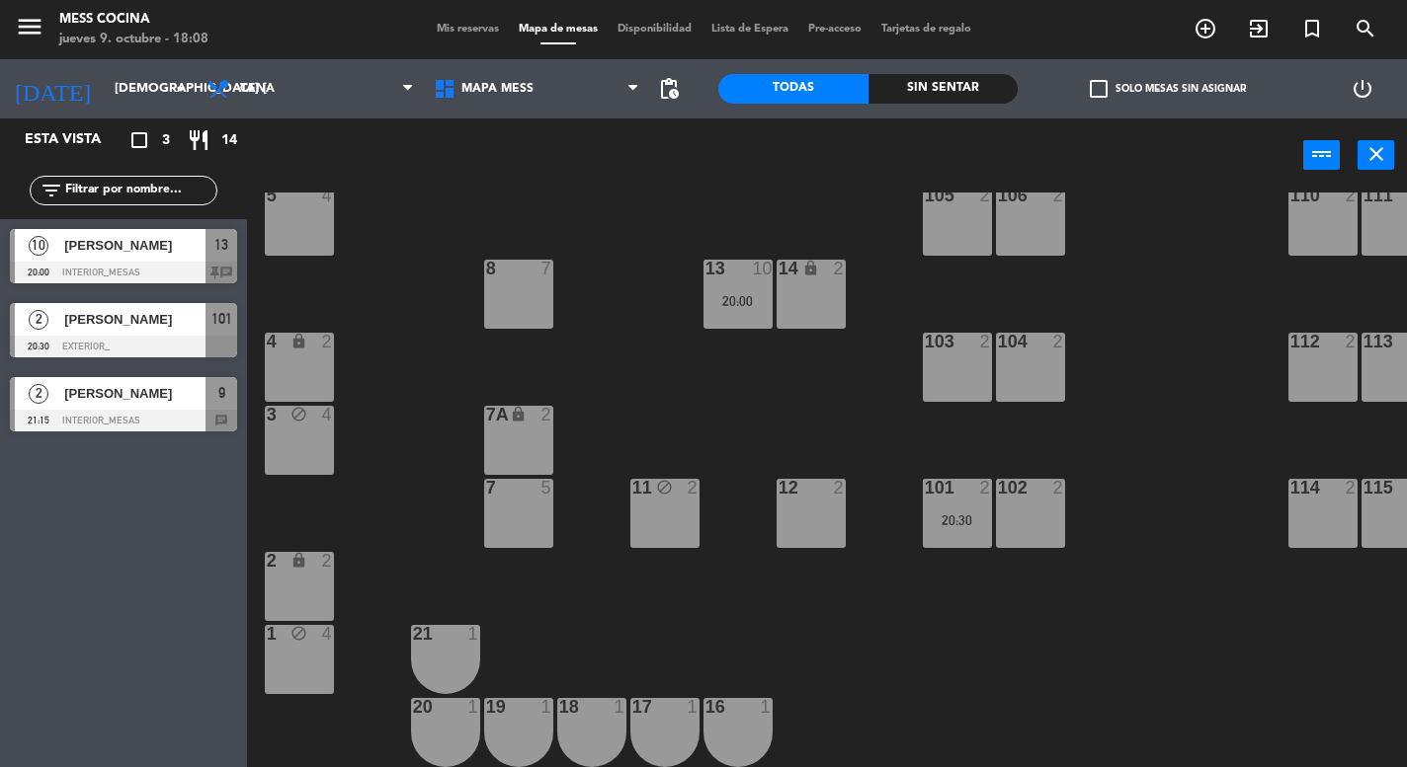
click at [808, 534] on div "12 2" at bounding box center [810, 513] width 69 height 69
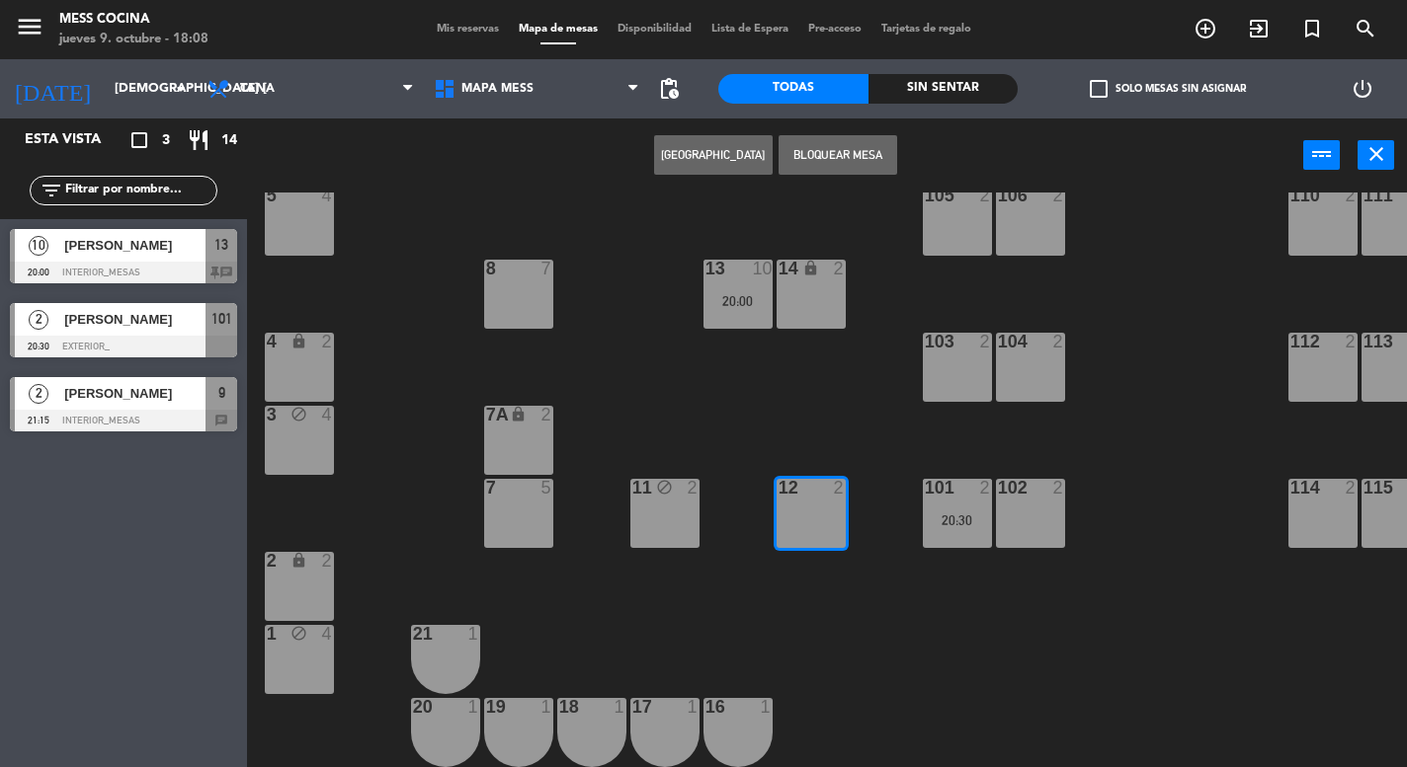
click at [825, 143] on button "Bloquear Mesa" at bounding box center [837, 155] width 119 height 40
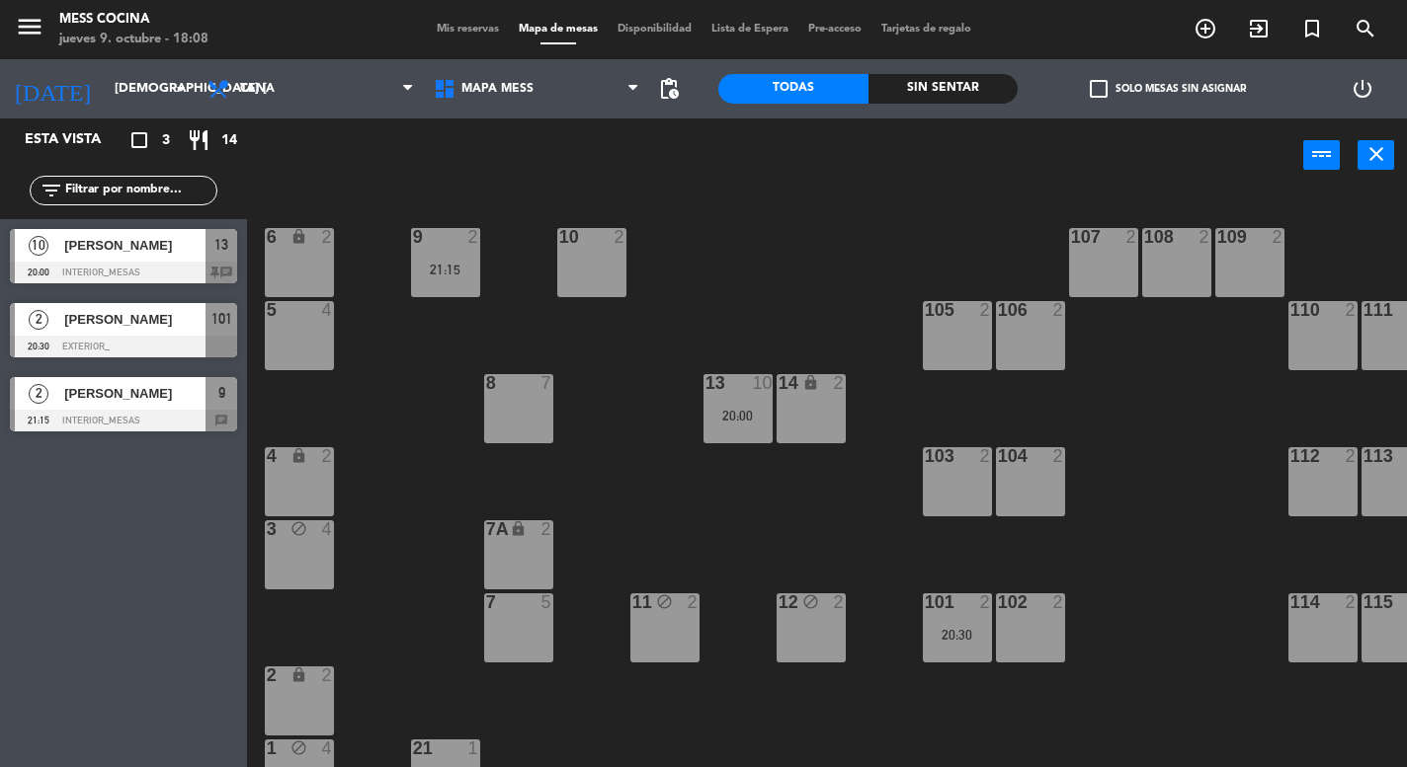
scroll to position [0, 0]
click at [300, 557] on div "3 block 4" at bounding box center [299, 555] width 69 height 69
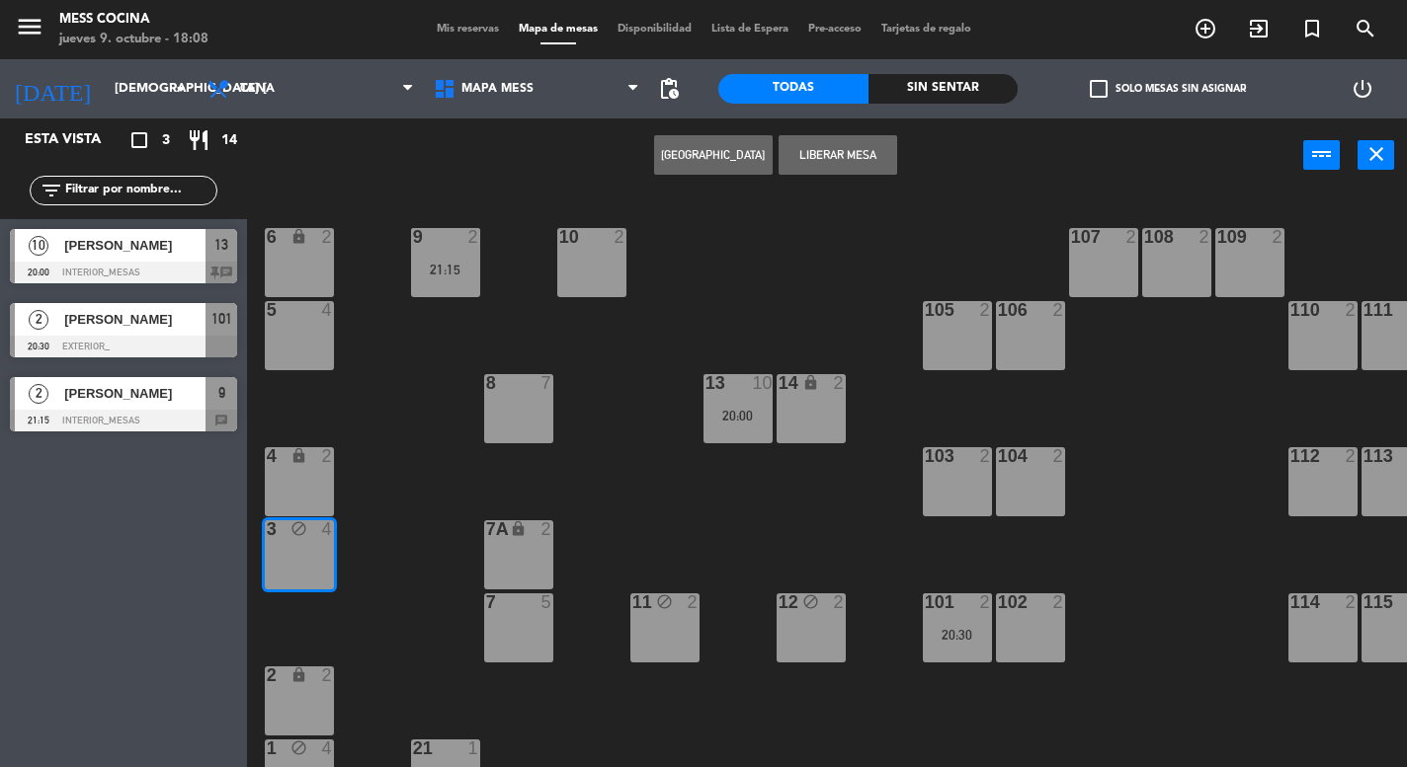
click at [826, 173] on button "Liberar Mesa" at bounding box center [837, 155] width 119 height 40
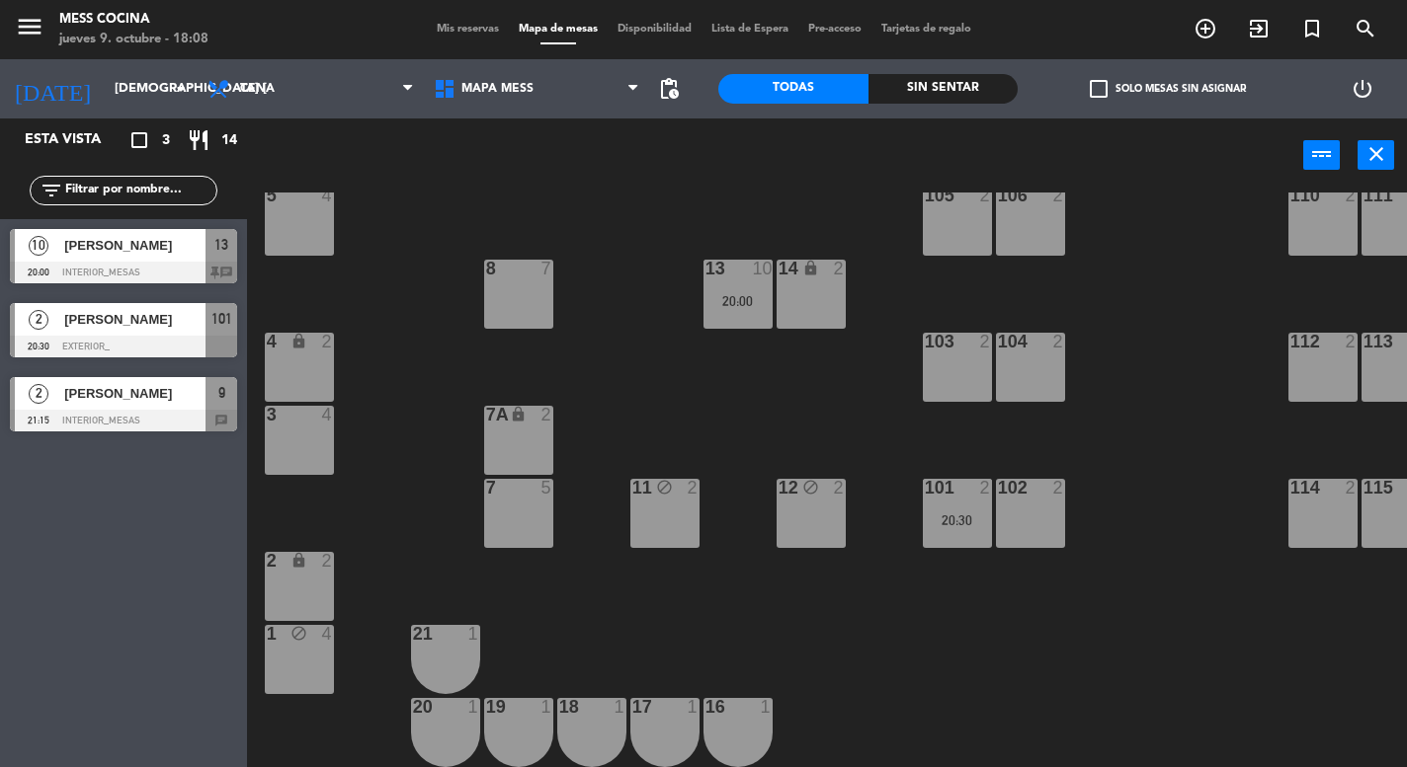
click at [293, 631] on div "block" at bounding box center [299, 634] width 33 height 19
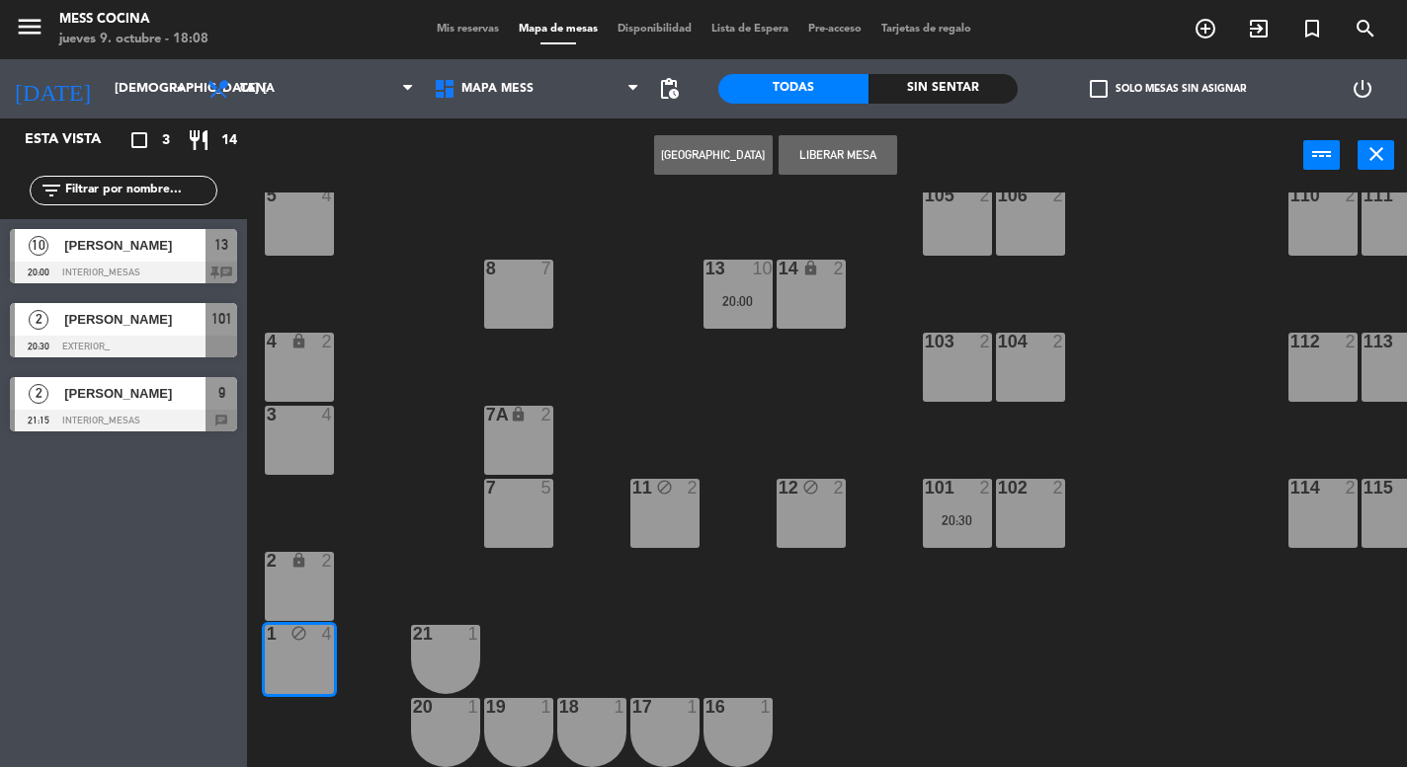
scroll to position [125, 0]
click at [856, 165] on button "Liberar Mesa" at bounding box center [837, 155] width 119 height 40
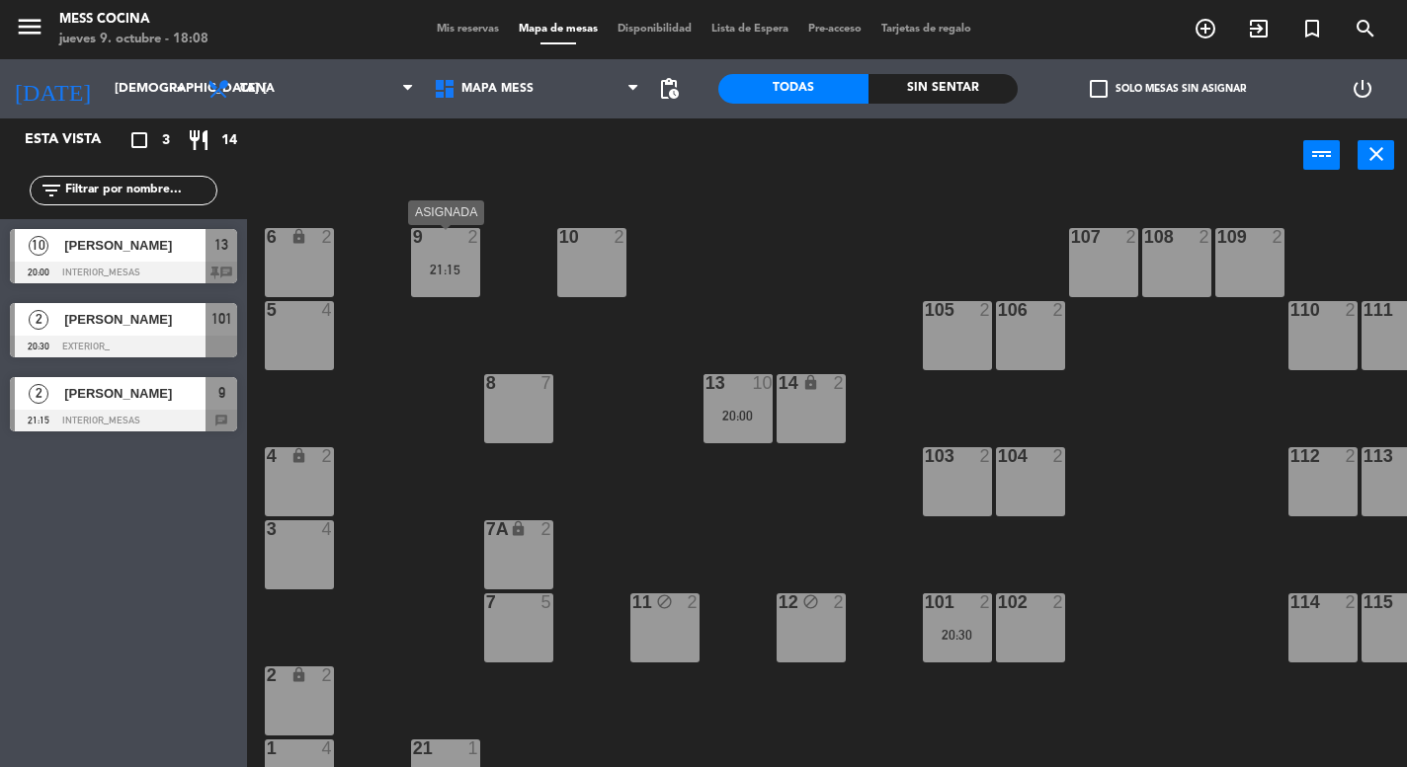
scroll to position [0, 0]
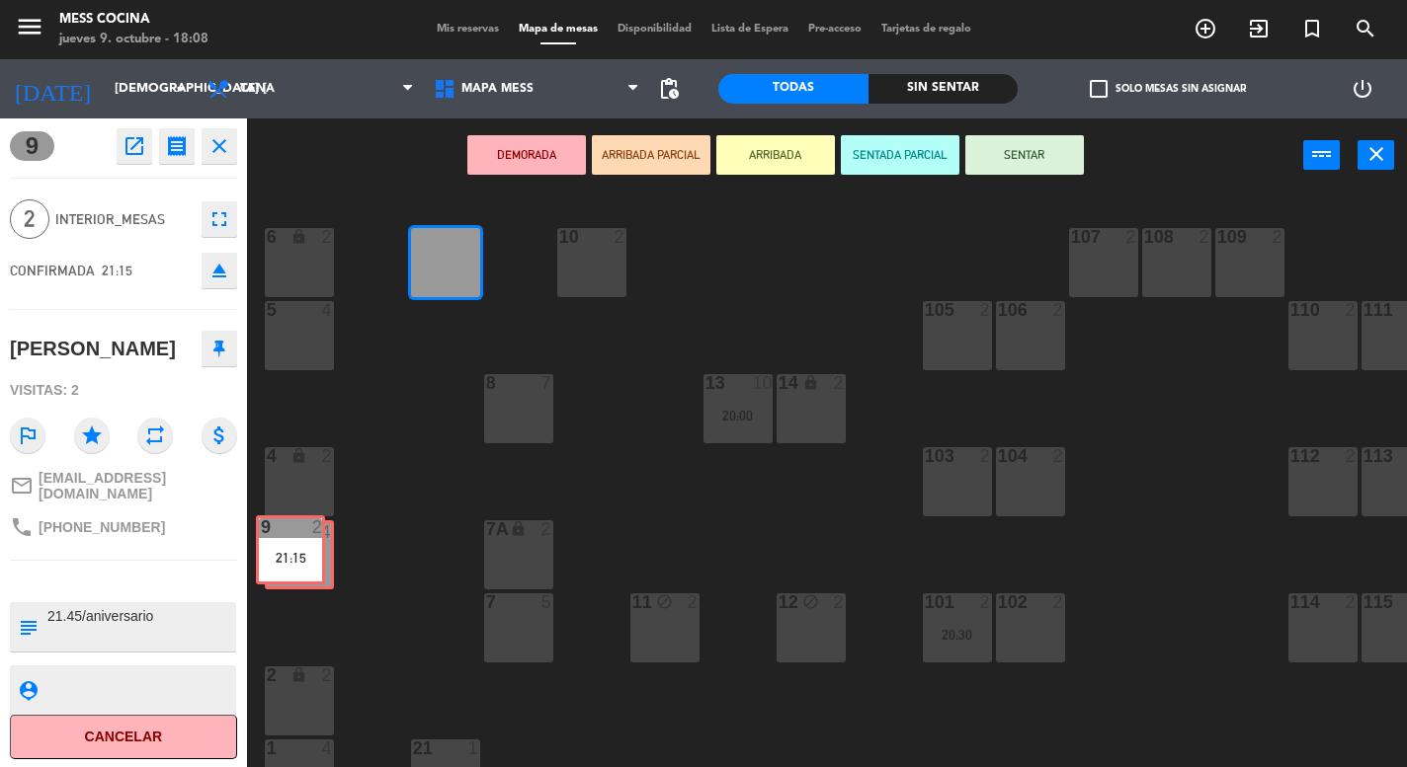
drag, startPoint x: 466, startPoint y: 277, endPoint x: 311, endPoint y: 564, distance: 326.6
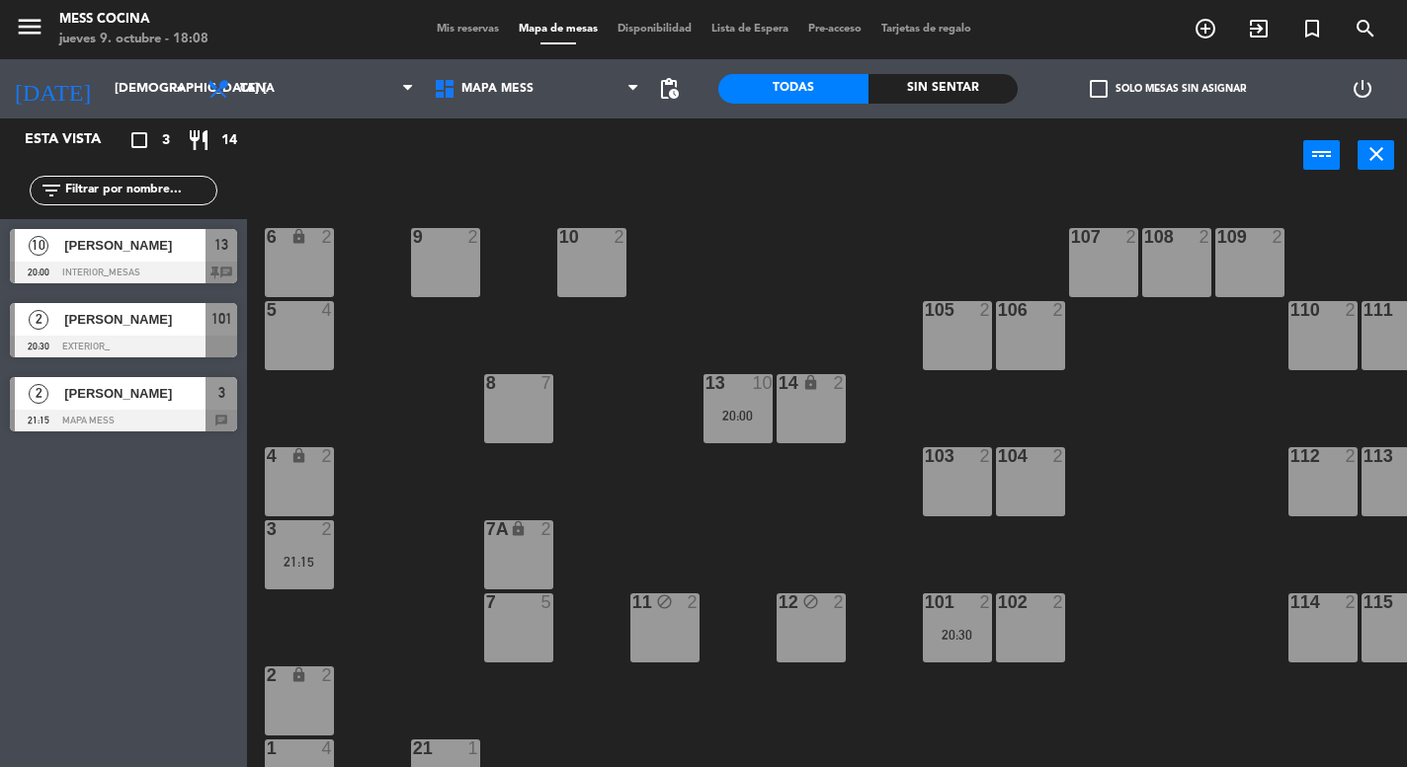
click at [750, 423] on div "20:00" at bounding box center [737, 416] width 69 height 14
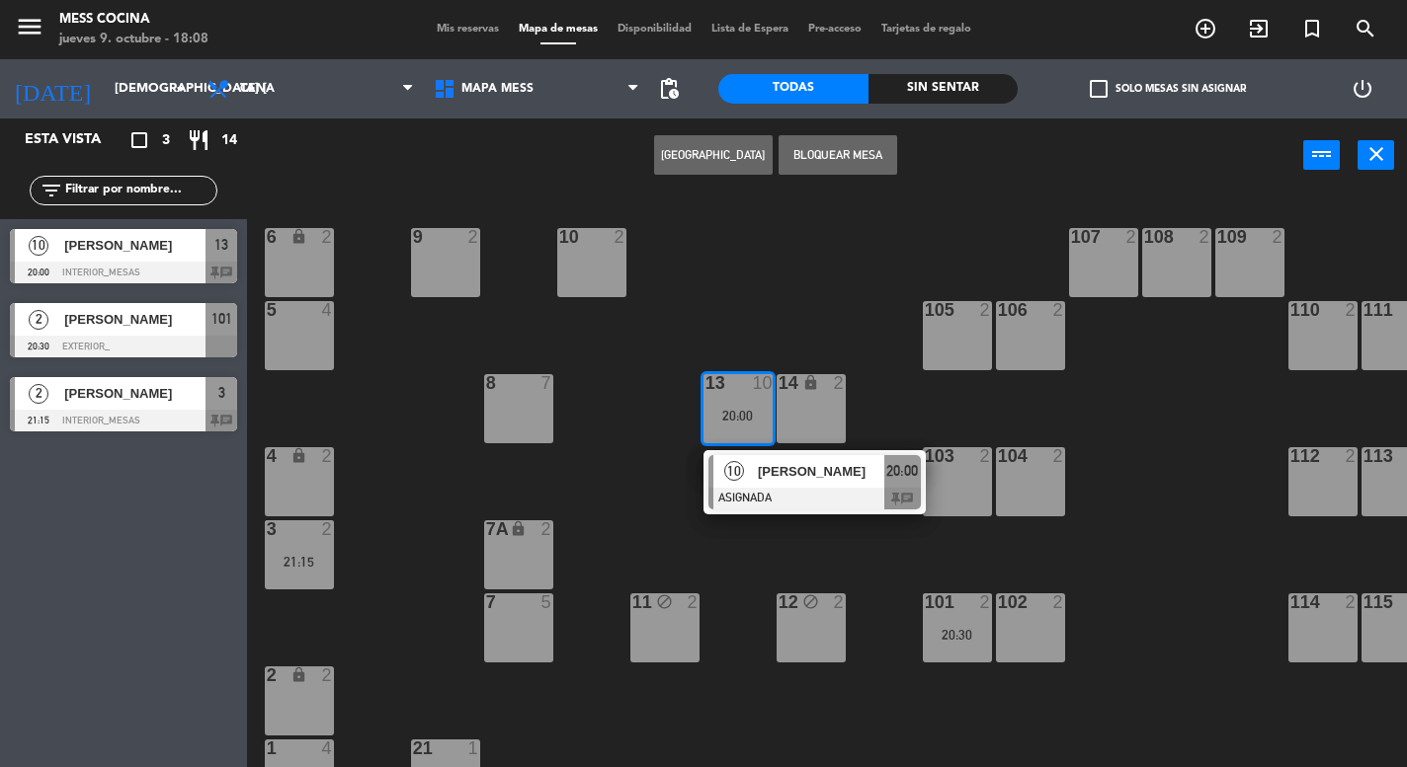
click at [750, 423] on div "20:00" at bounding box center [737, 416] width 69 height 14
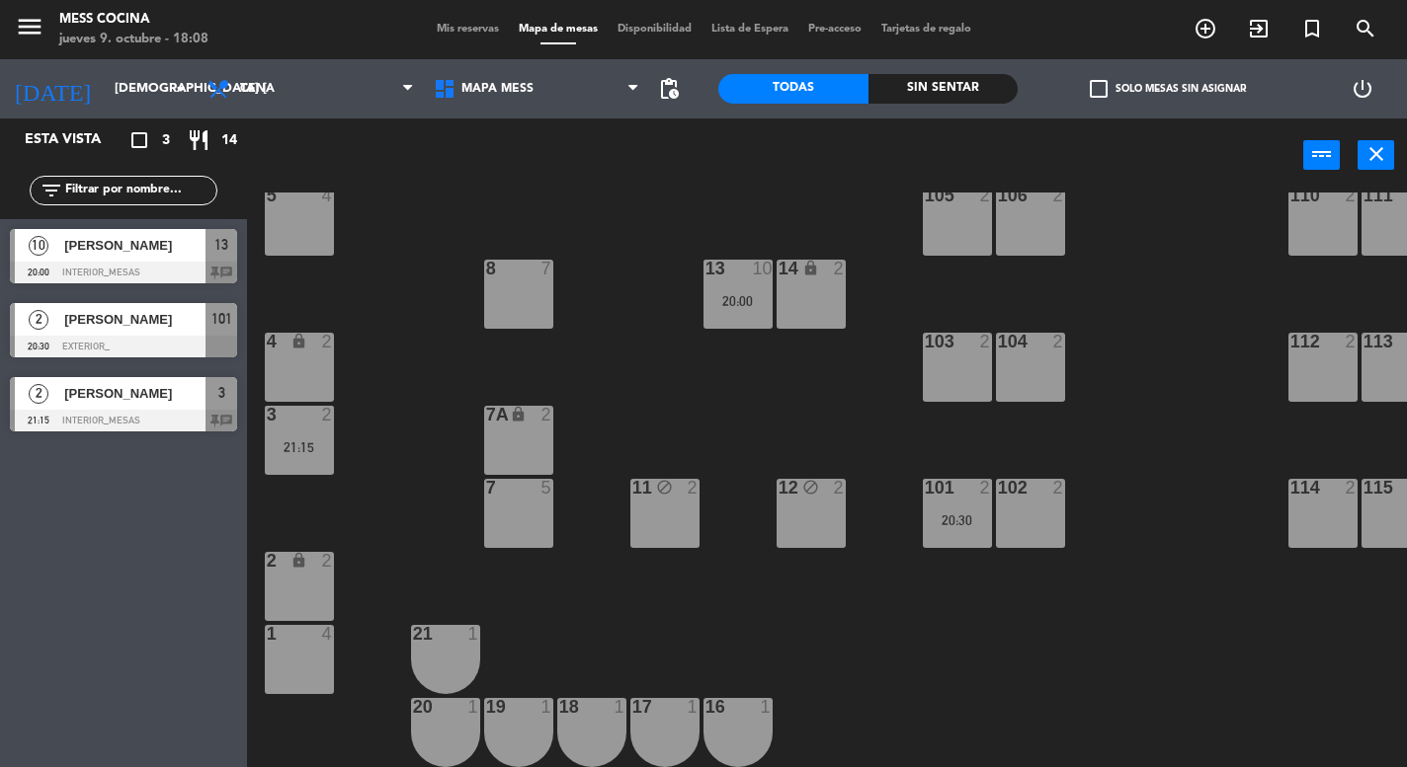
scroll to position [125, 0]
click at [381, 492] on div "6 lock 2 9 2 10 2 107 2 108 2 109 2 5 4 105 2 106 2 110 2 111 2 13 10 20:00 8 7…" at bounding box center [834, 480] width 1146 height 575
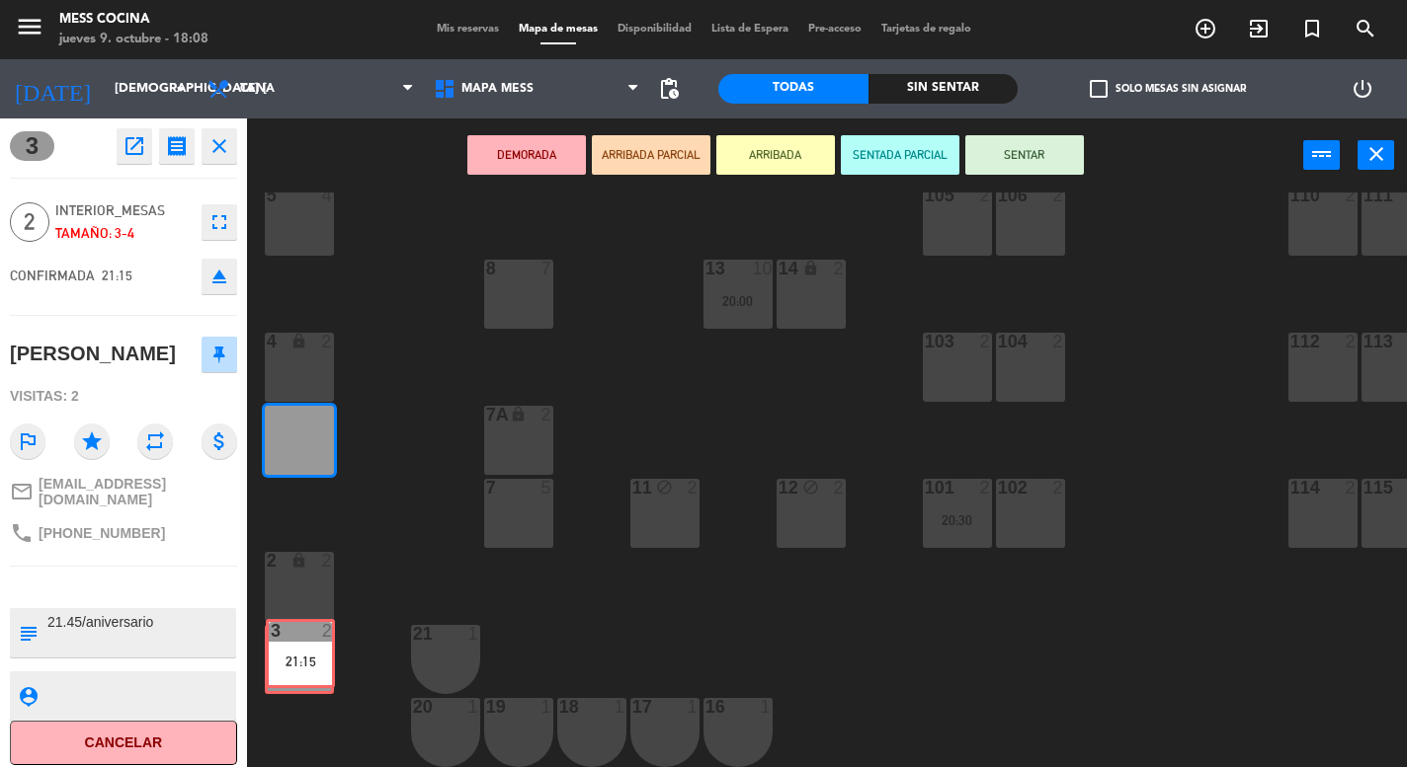
drag, startPoint x: 315, startPoint y: 442, endPoint x: 316, endPoint y: 664, distance: 222.2
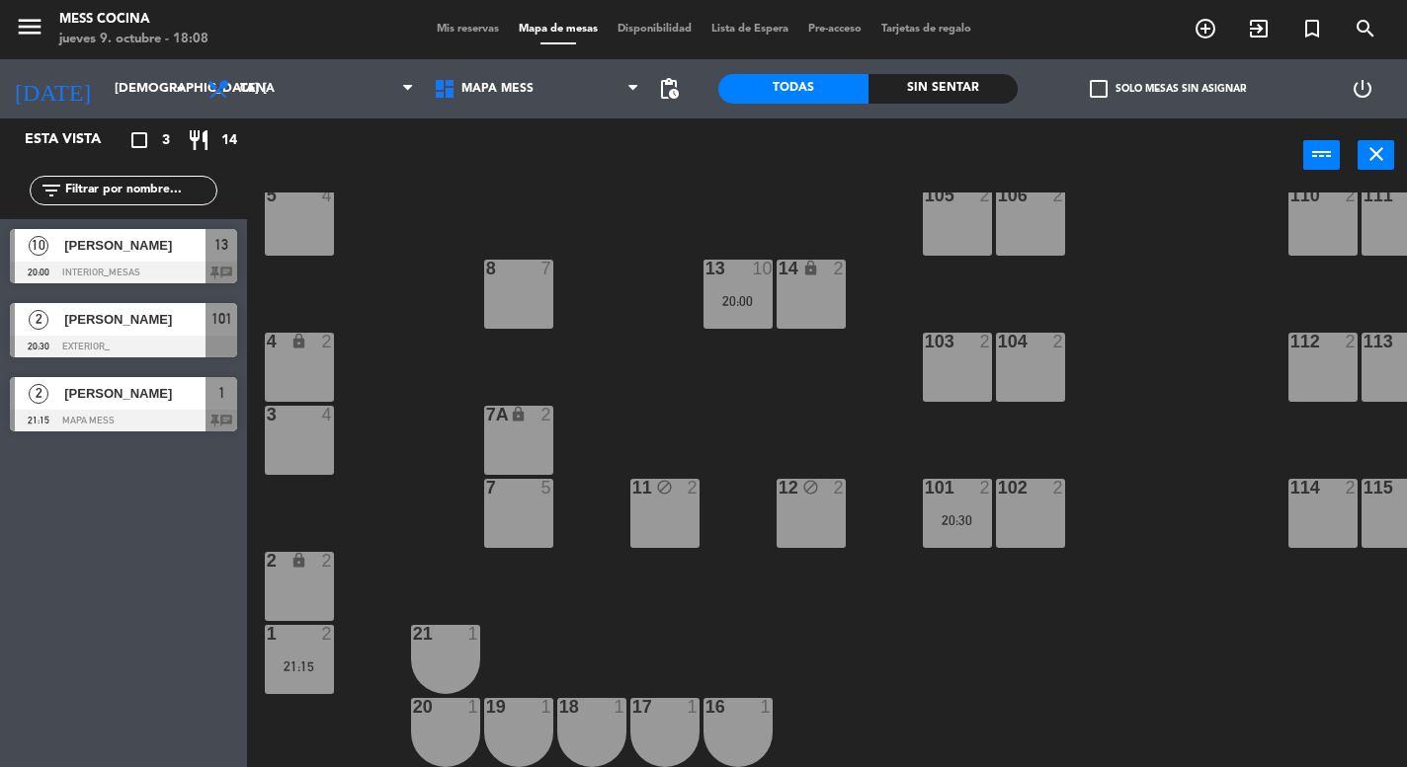
click at [372, 451] on div "6 lock 2 9 2 10 2 107 2 108 2 109 2 5 4 105 2 106 2 110 2 111 2 13 10 20:00 8 7…" at bounding box center [834, 480] width 1146 height 575
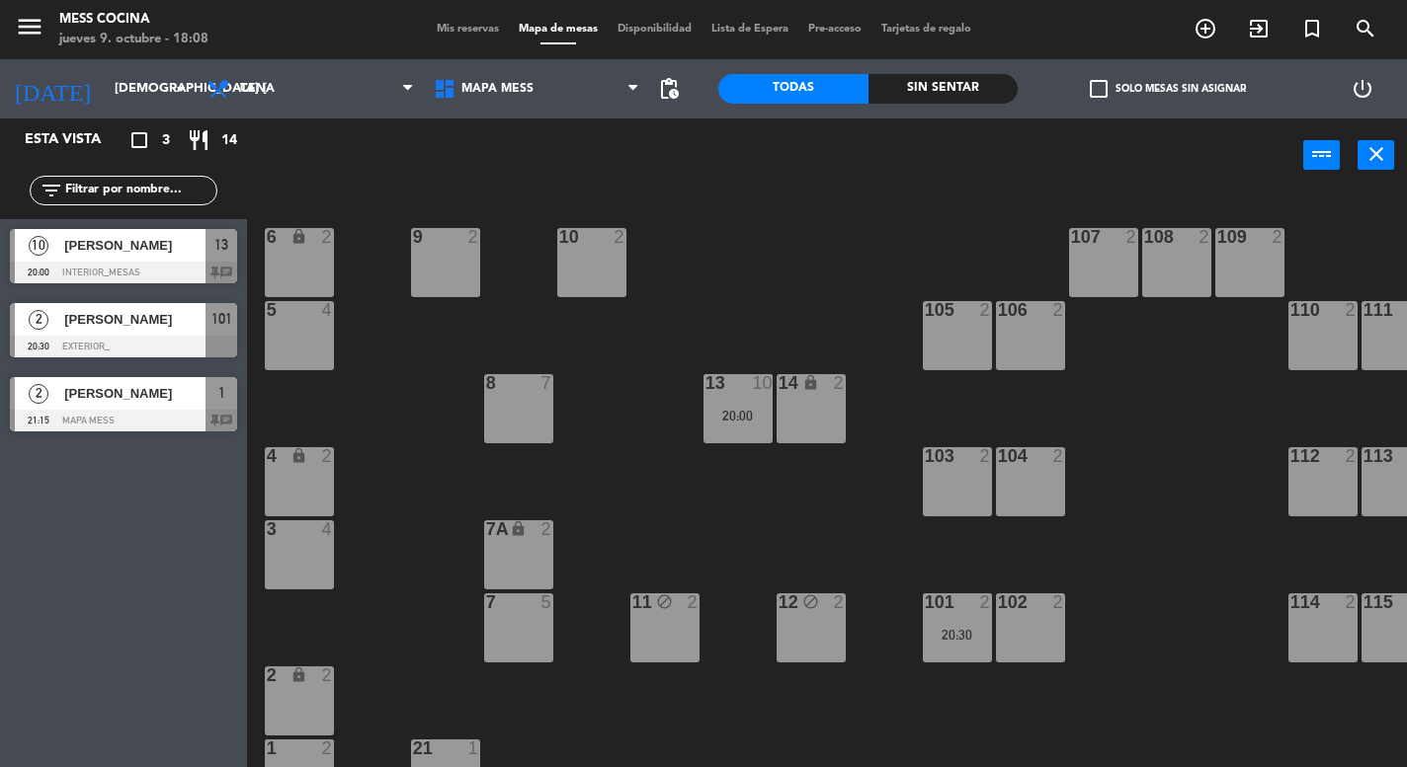
scroll to position [0, 0]
click at [460, 24] on span "Mis reservas" at bounding box center [468, 29] width 82 height 11
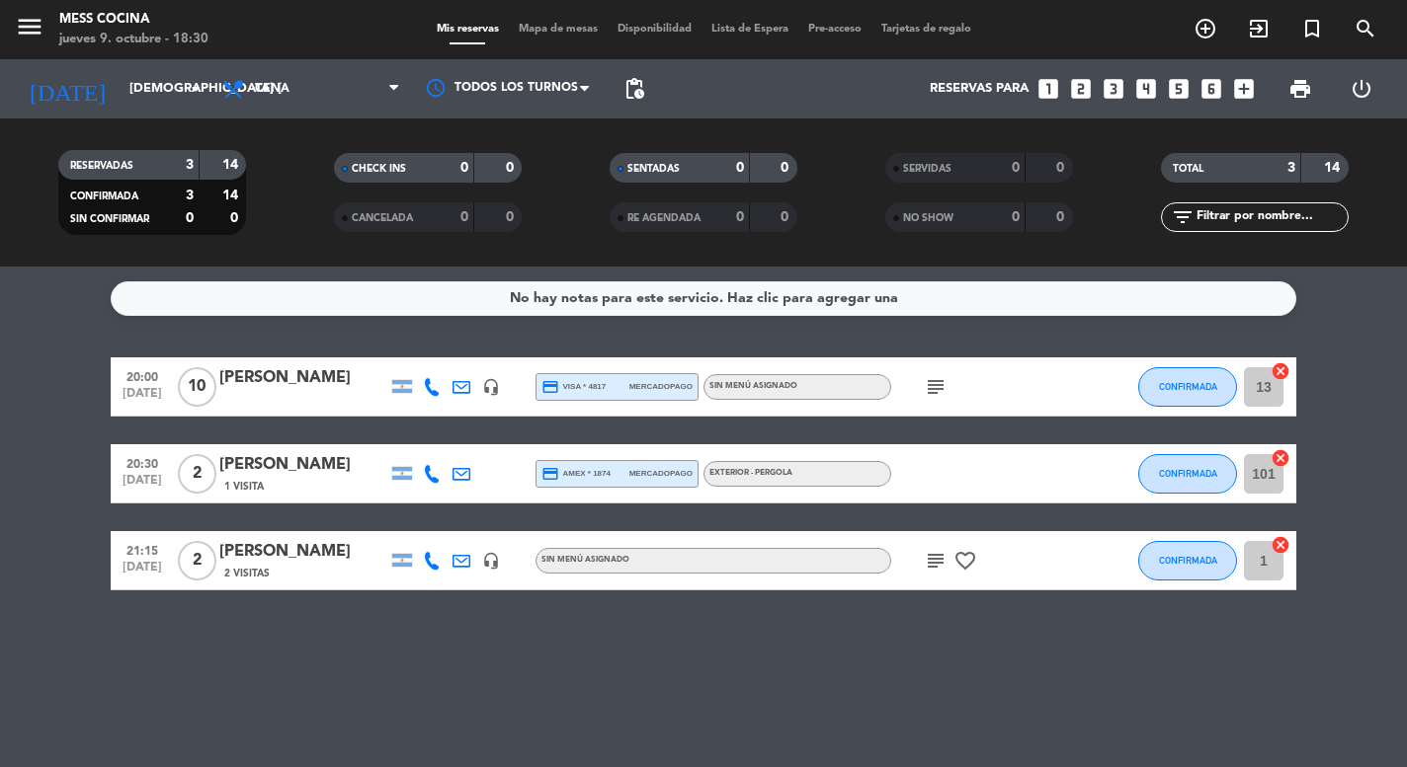
drag, startPoint x: 70, startPoint y: 375, endPoint x: 273, endPoint y: 628, distance: 324.0
click at [273, 628] on div "No hay notas para este servicio. Haz clic para agregar una 20:00 [DATE] [PERSON…" at bounding box center [703, 517] width 1407 height 501
drag, startPoint x: 273, startPoint y: 628, endPoint x: 61, endPoint y: 447, distance: 278.1
click at [61, 447] on div "No hay notas para este servicio. Haz clic para agregar una 20:00 [DATE] [PERSON…" at bounding box center [703, 517] width 1407 height 501
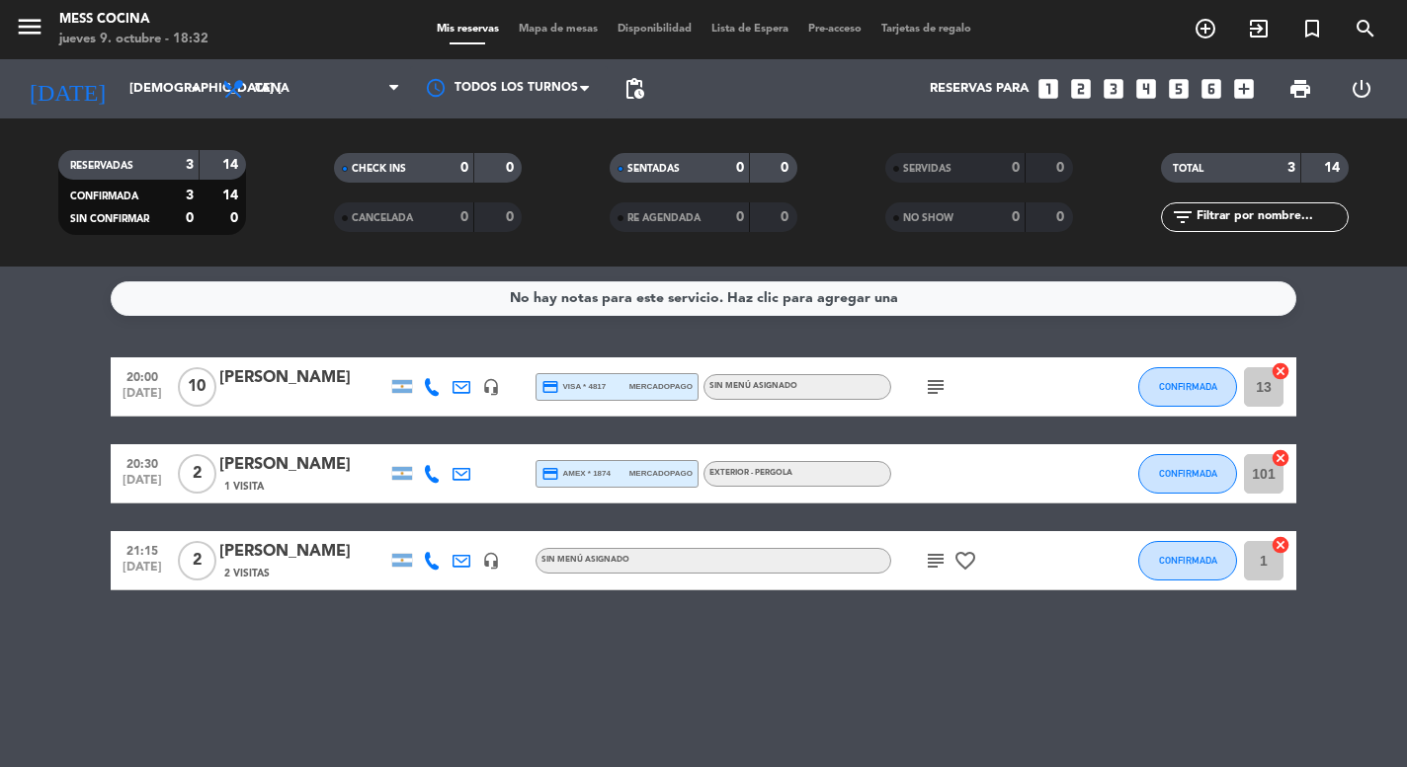
click at [753, 635] on div "No hay notas para este servicio. Haz clic para agregar una 20:00 [DATE] [PERSON…" at bounding box center [703, 517] width 1407 height 501
